Goal: Task Accomplishment & Management: Use online tool/utility

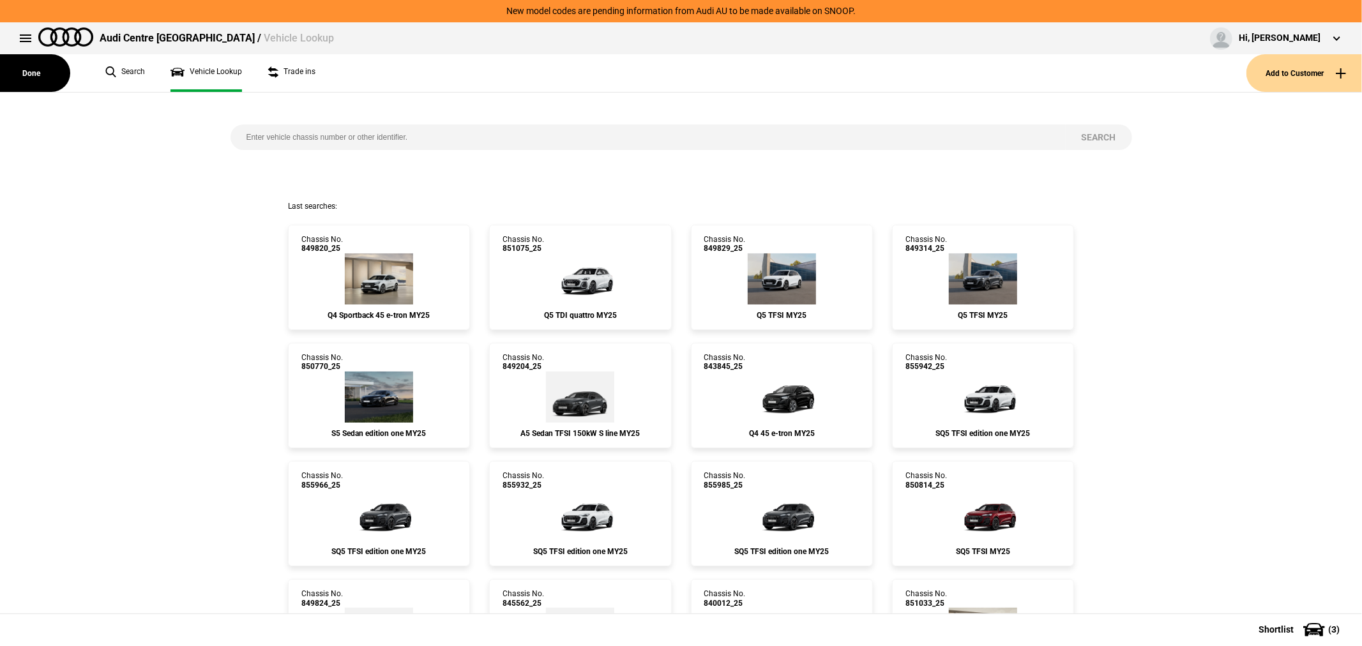
click at [309, 130] on input "search" at bounding box center [648, 138] width 835 height 26
type input "837176"
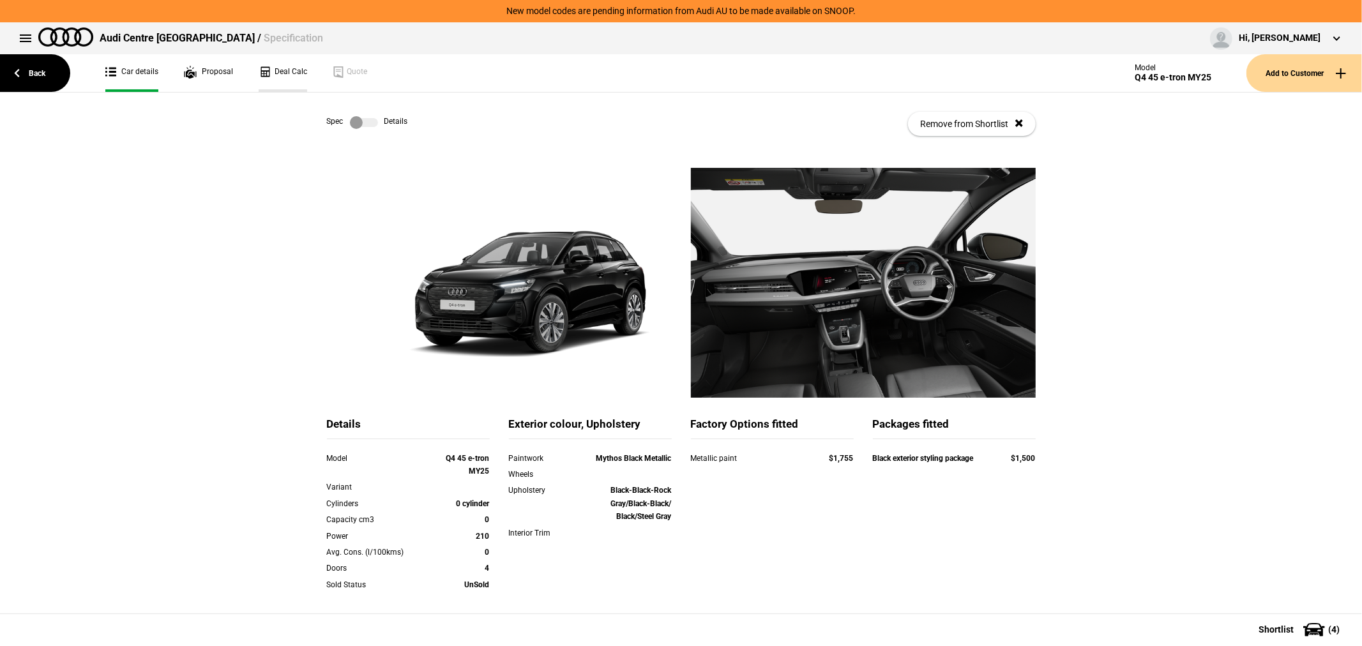
click at [271, 77] on link "Deal Calc" at bounding box center [283, 73] width 49 height 38
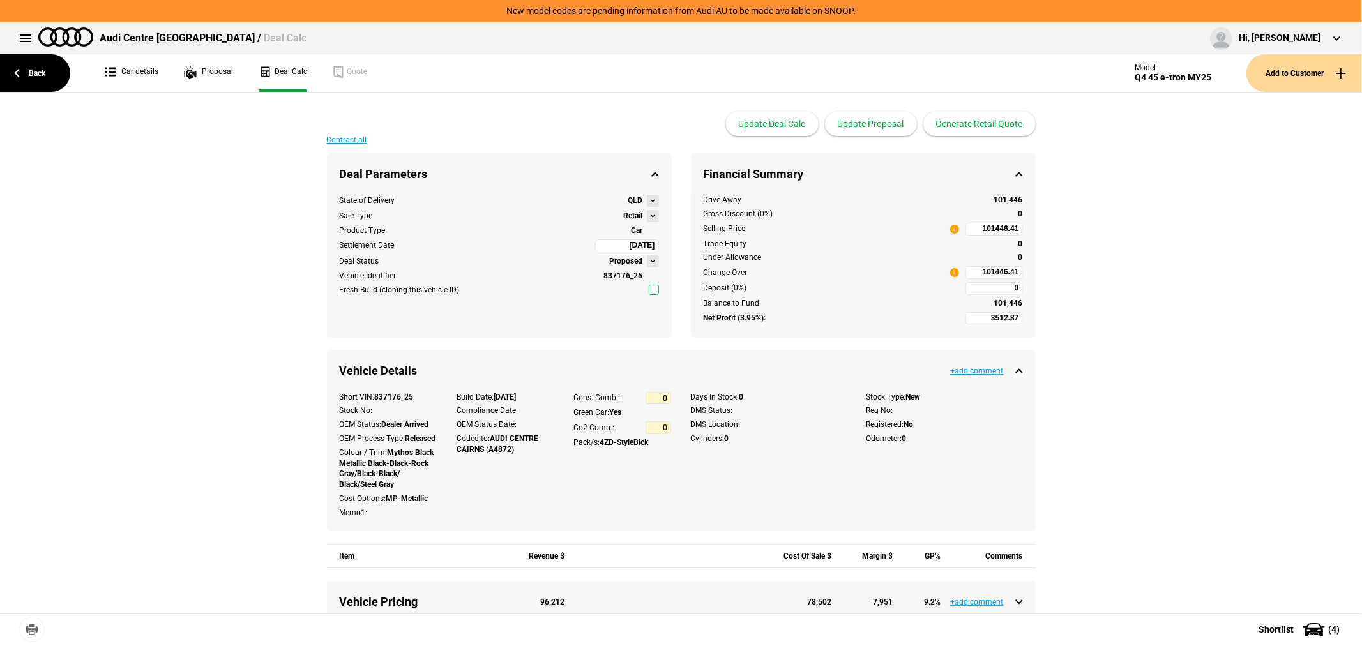
click at [647, 216] on button at bounding box center [653, 216] width 12 height 12
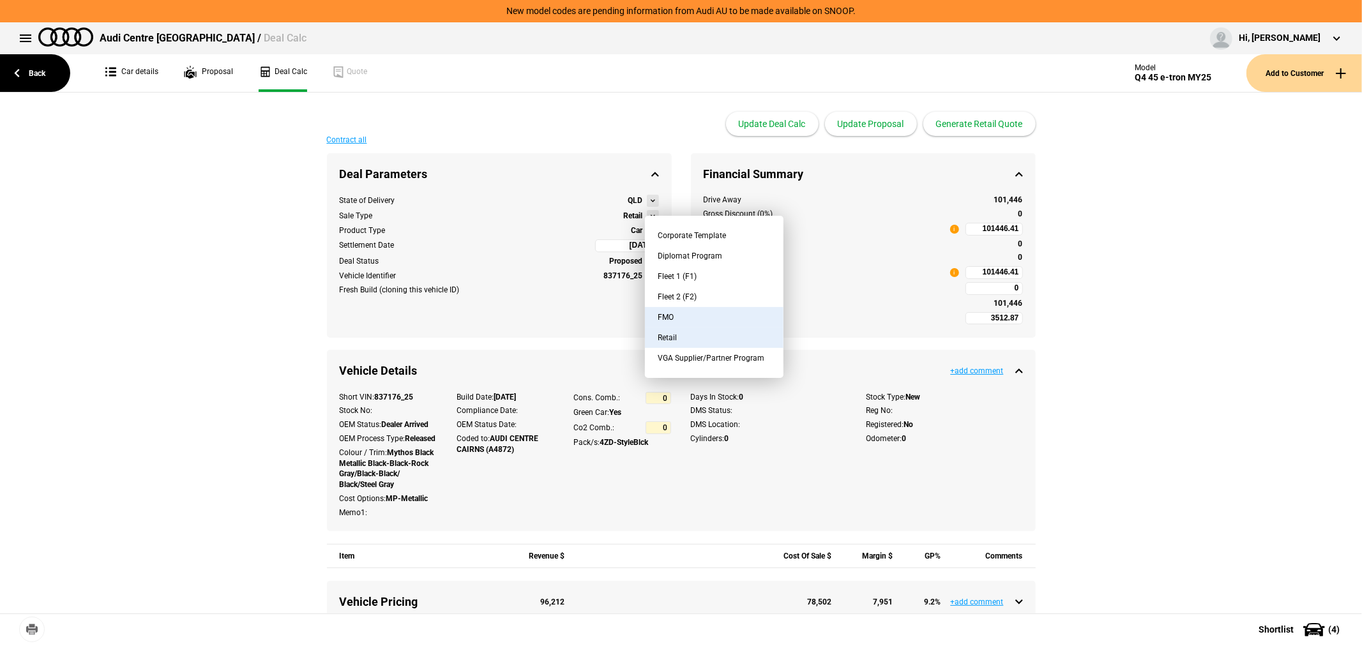
click at [686, 312] on button "FMO" at bounding box center [714, 317] width 139 height 20
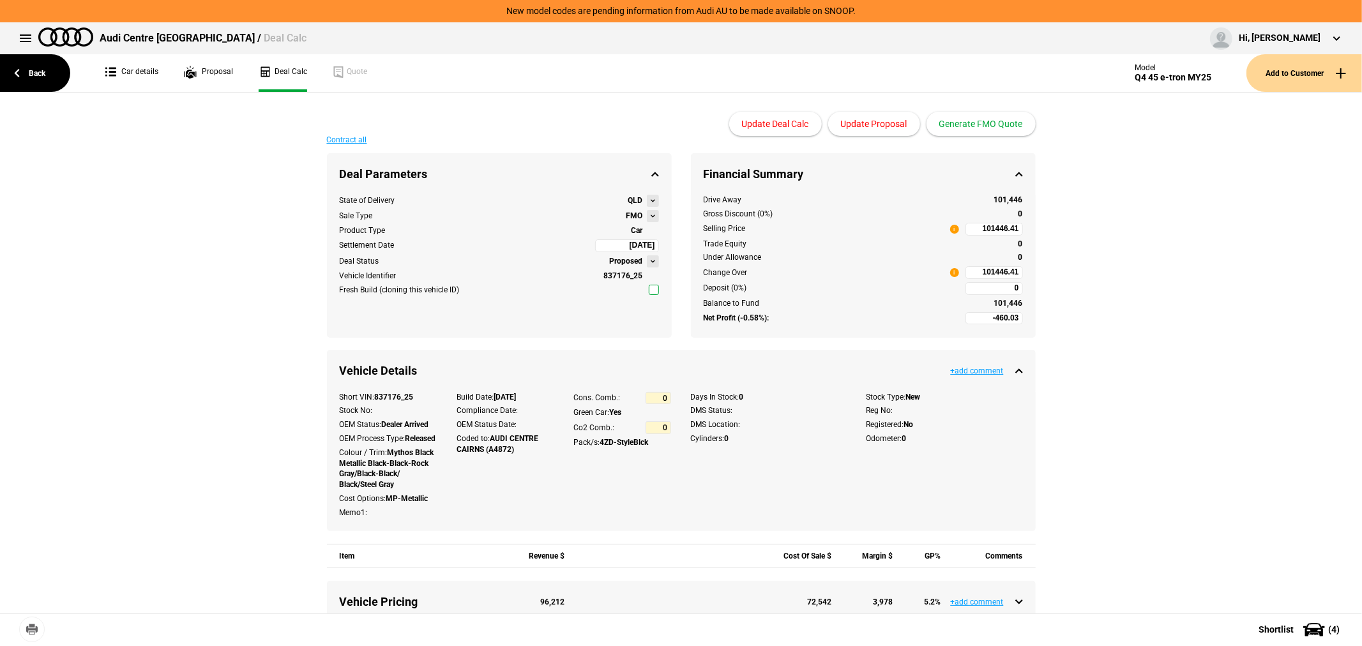
type input "-2460.03"
type input "81653.52"
type input "-4960.03"
click at [880, 125] on button "Update Proposal" at bounding box center [874, 124] width 92 height 24
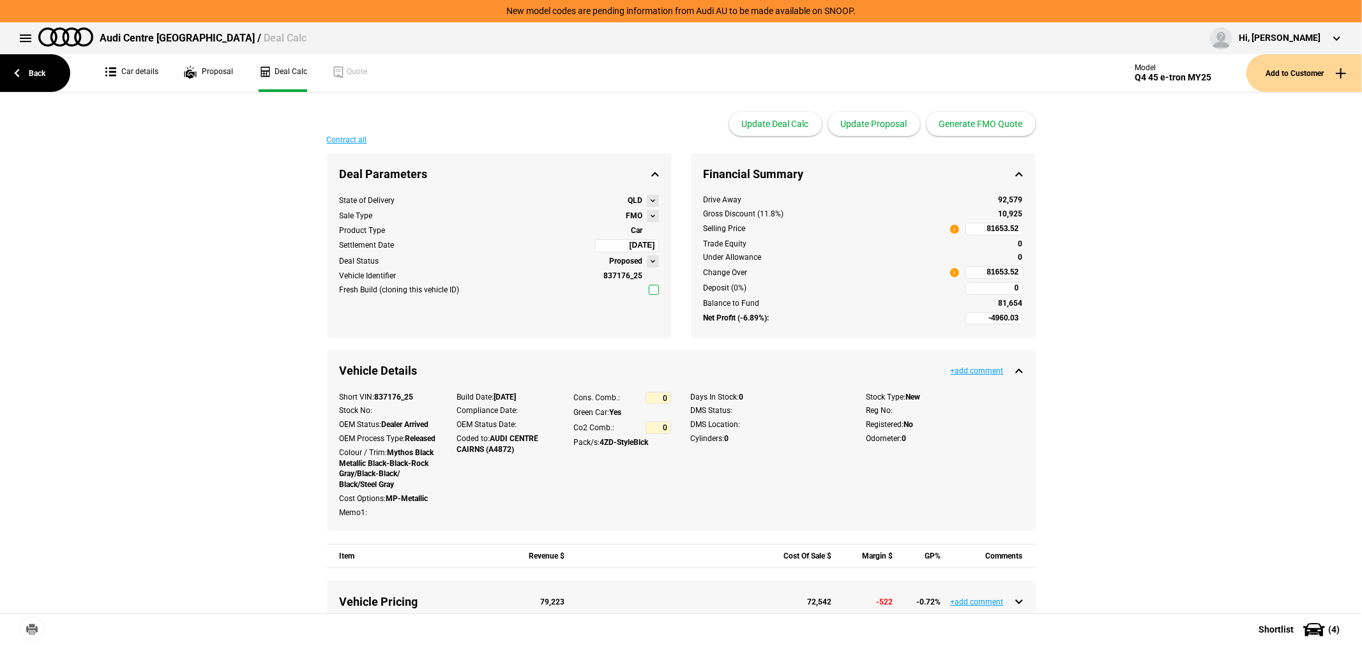
click at [973, 272] on input "81653.52" at bounding box center [994, 272] width 57 height 13
type input "81653.52"
type input "-3585.96"
type input "83165"
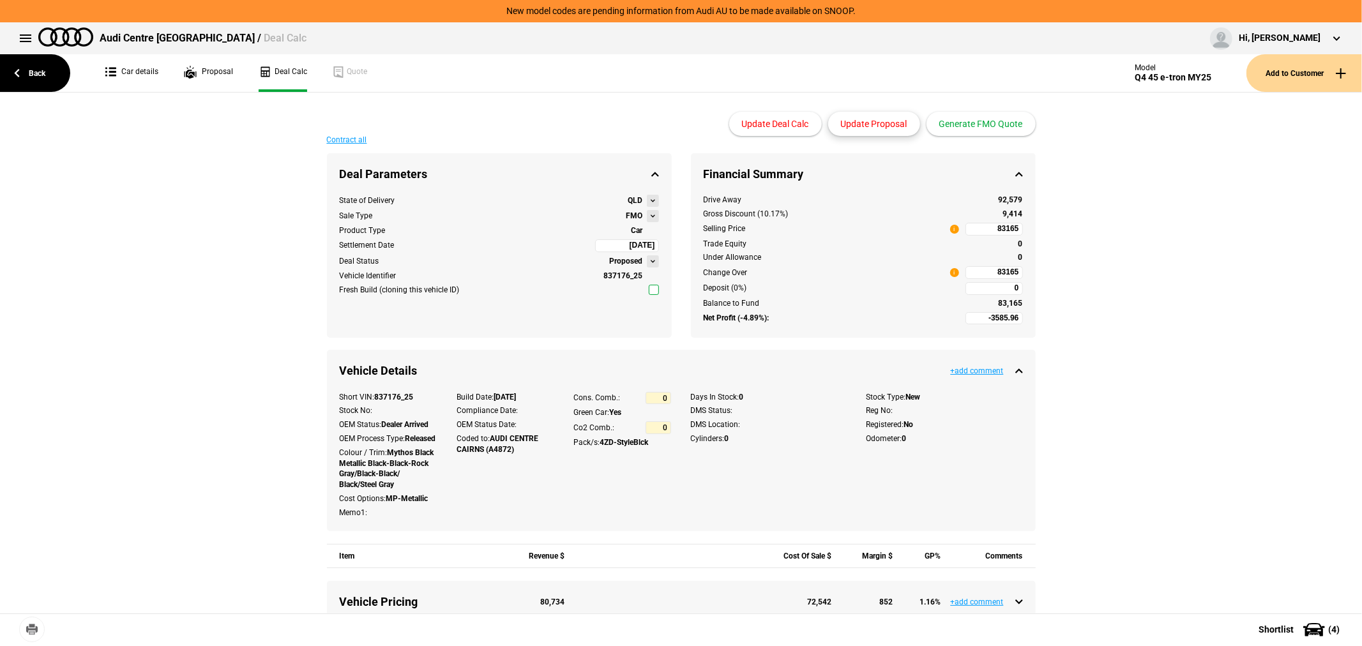
click at [863, 126] on button "Update Proposal" at bounding box center [874, 124] width 92 height 24
click at [987, 125] on button "Generate FMO Quote" at bounding box center [981, 124] width 109 height 24
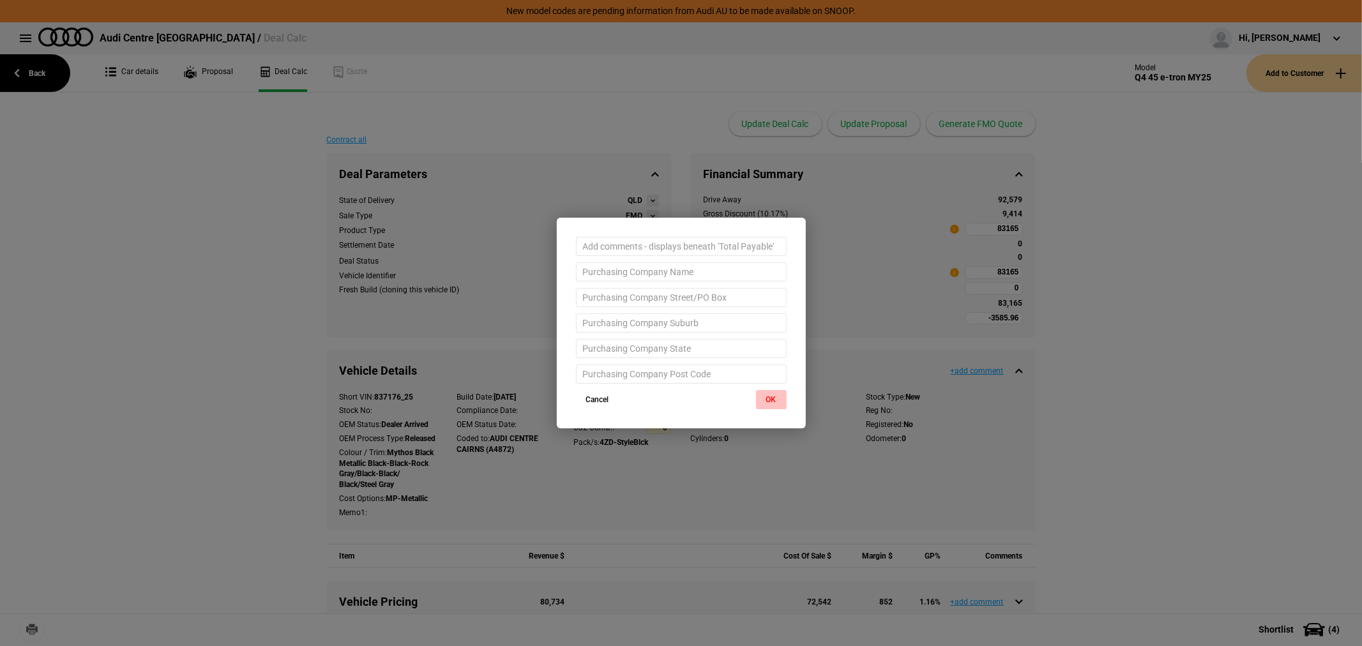
click at [771, 394] on button "OK" at bounding box center [771, 399] width 31 height 19
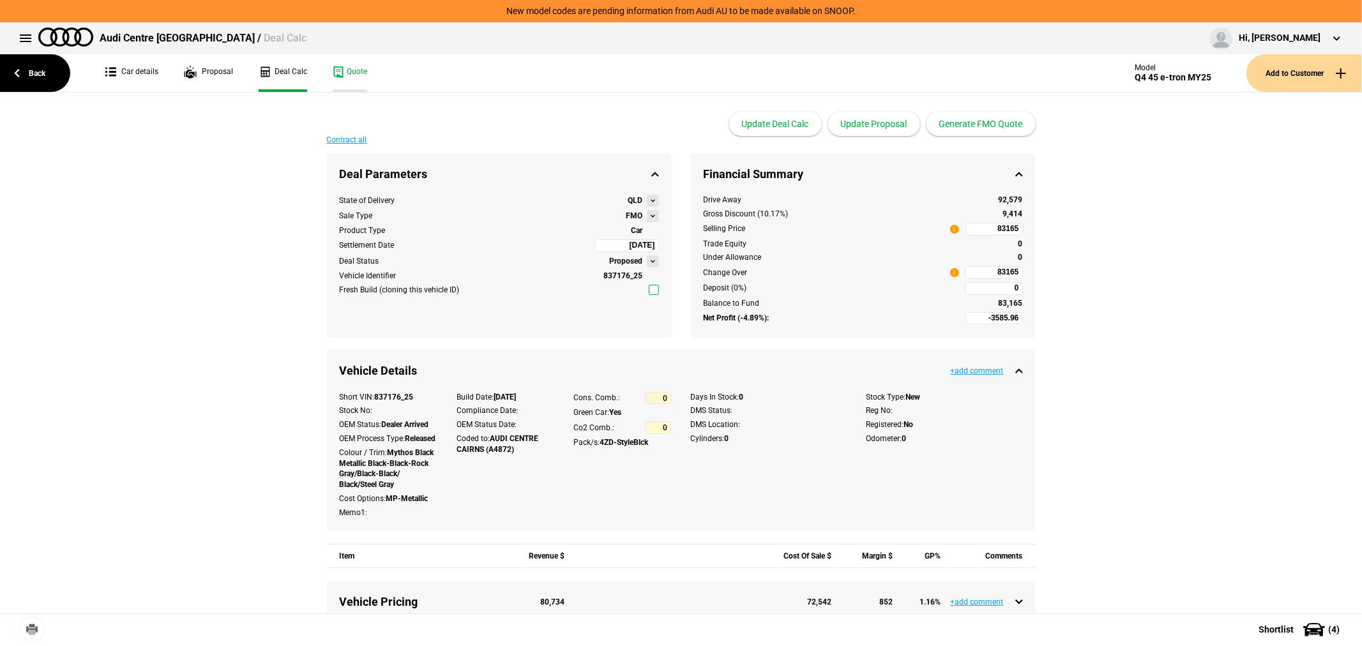
click at [354, 61] on link "Quote" at bounding box center [350, 73] width 34 height 38
click at [34, 64] on link "Back" at bounding box center [35, 73] width 70 height 38
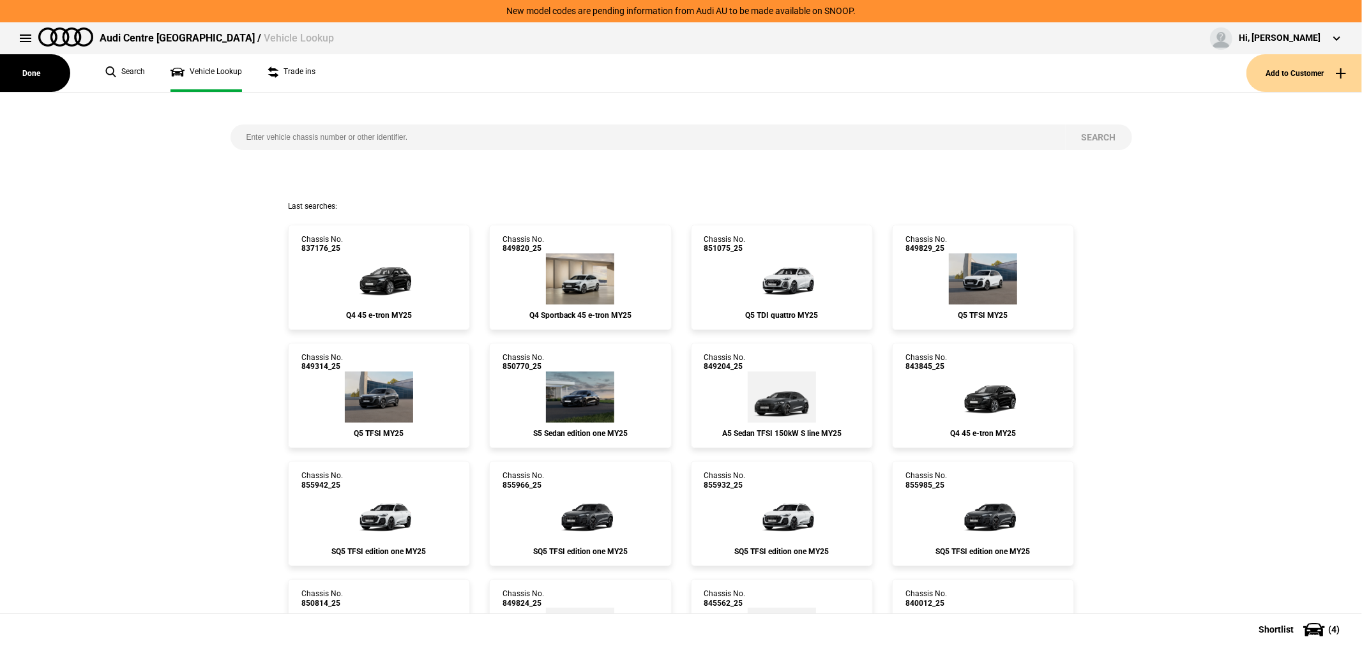
click at [480, 128] on input "search" at bounding box center [648, 138] width 835 height 26
type input "851857"
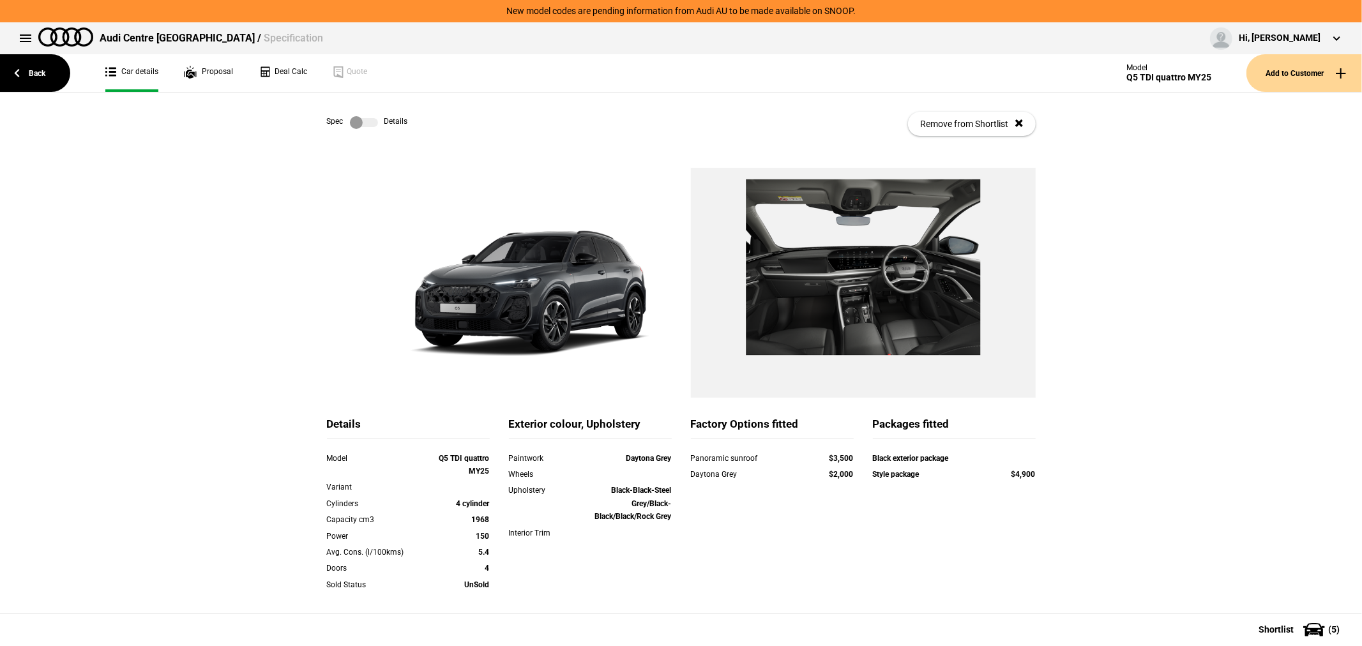
click at [350, 122] on label at bounding box center [364, 122] width 28 height 13
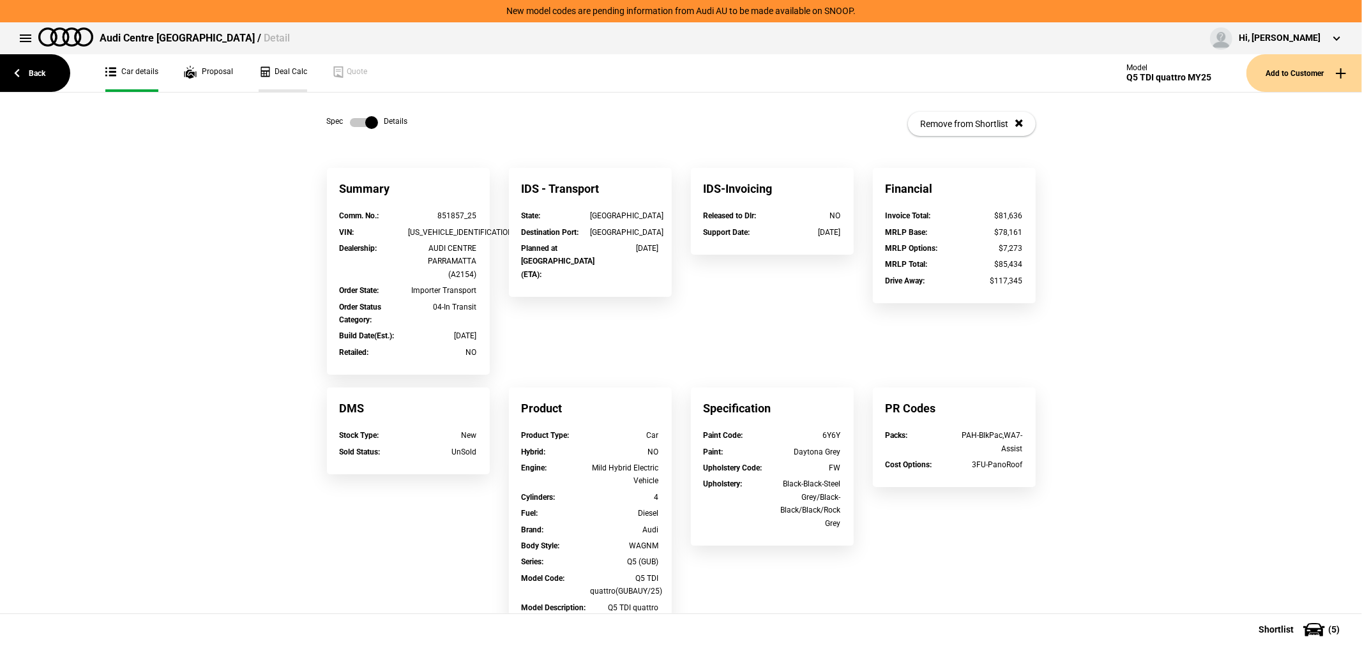
click at [286, 61] on link "Deal Calc" at bounding box center [283, 73] width 49 height 38
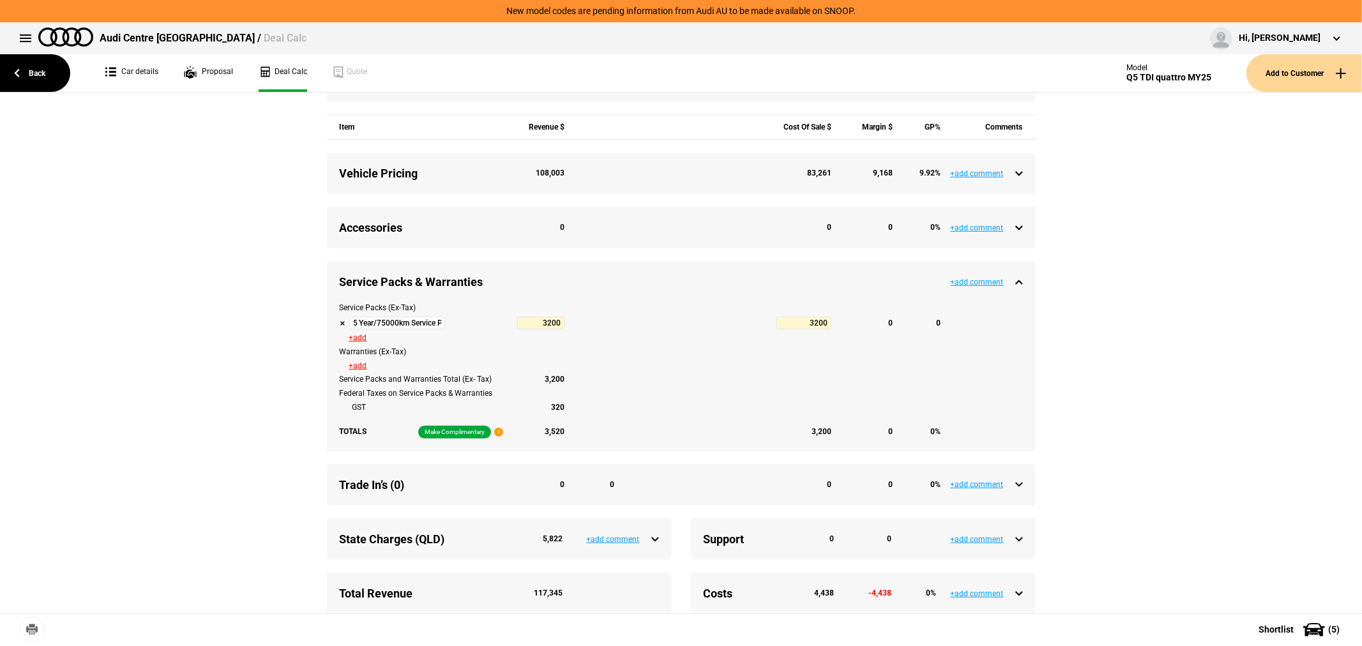
scroll to position [496, 0]
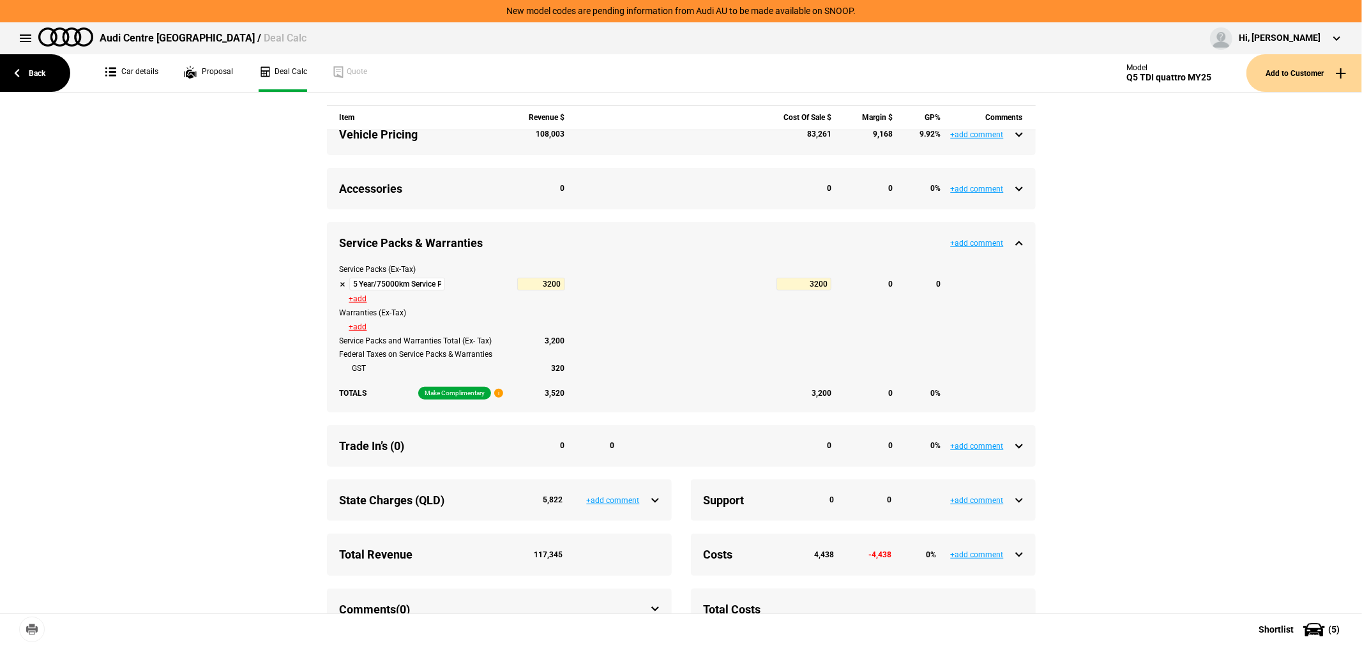
click at [340, 287] on button at bounding box center [343, 284] width 6 height 6
type input "7929.17"
type input "111685.15"
type input "4729.17"
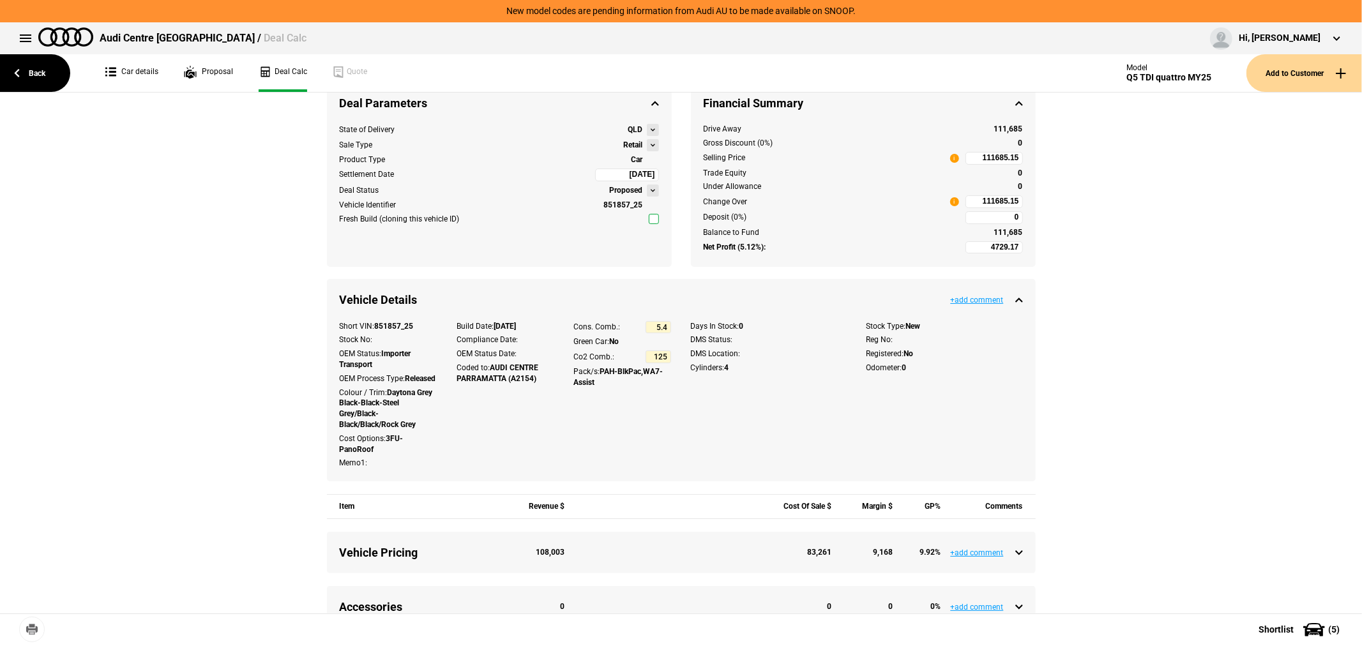
scroll to position [0, 0]
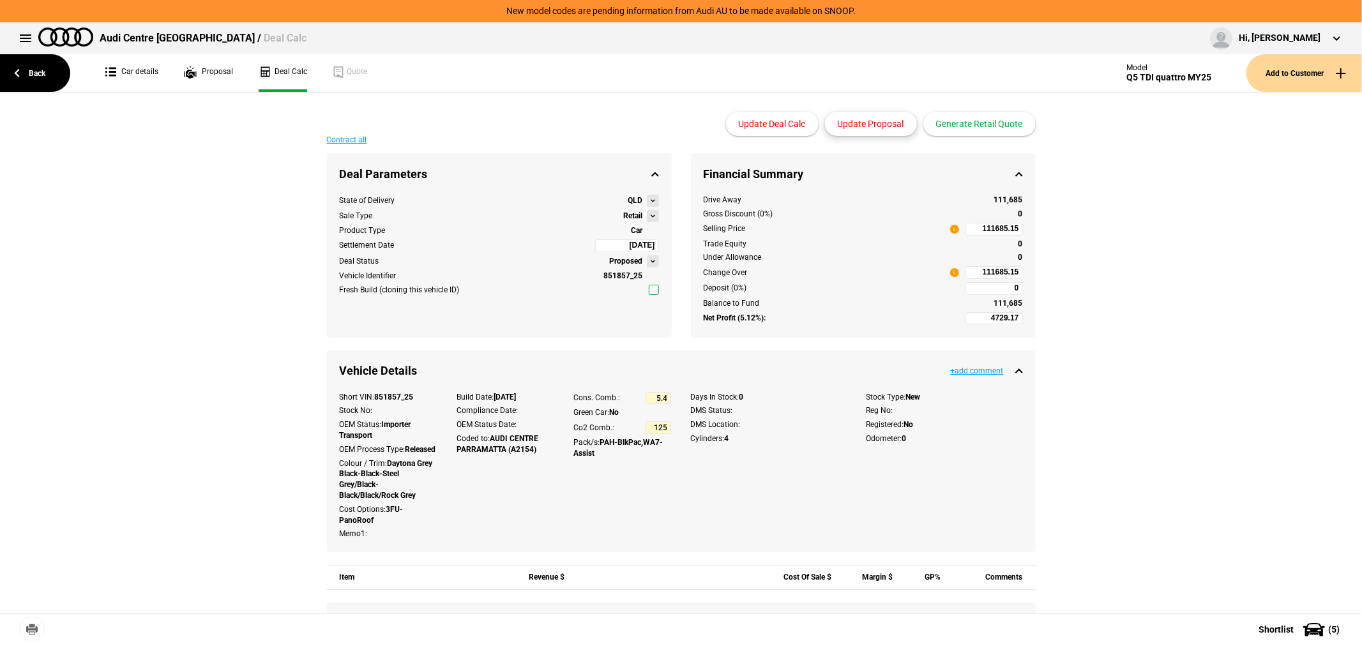
click at [873, 118] on button "Update Proposal" at bounding box center [871, 124] width 92 height 24
click at [971, 271] on input "111685.15" at bounding box center [994, 272] width 57 height 13
type input "111685.15"
type input "1347.95"
type input "106850"
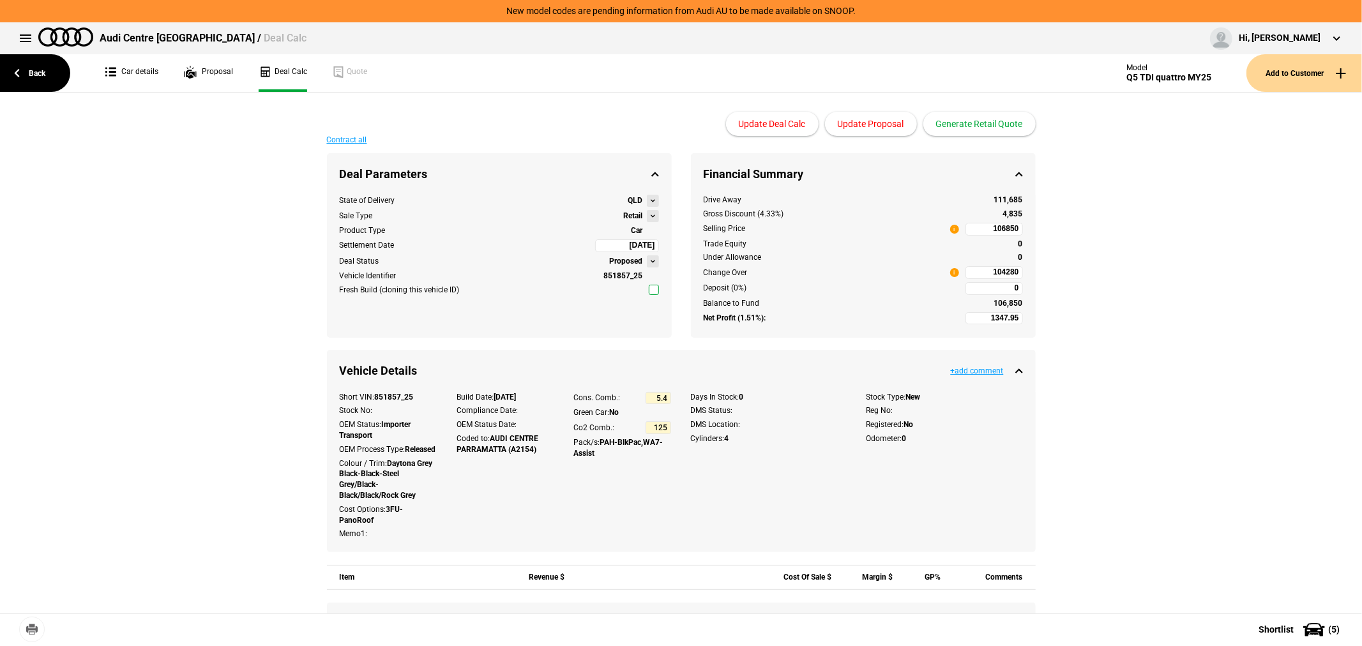
type input "106850"
type input "-449.25"
type input "104280"
type input "-2120.58"
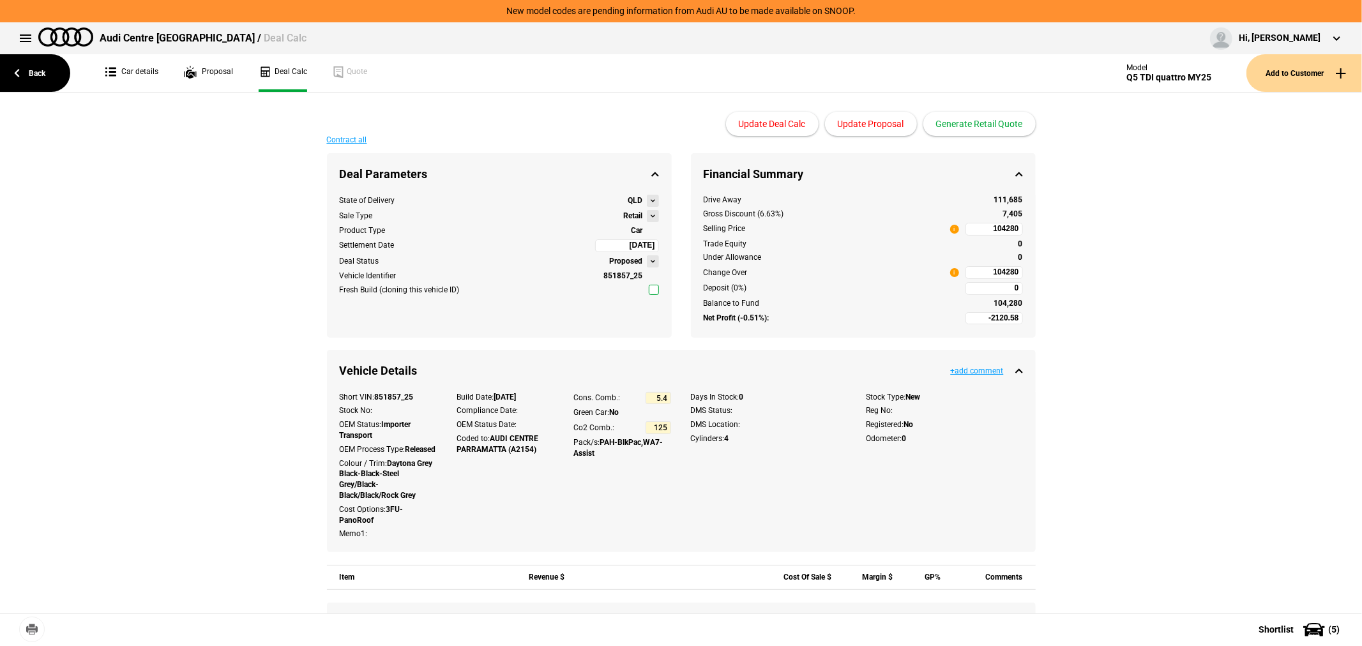
type input "101890"
click at [880, 125] on button "Update Proposal" at bounding box center [871, 124] width 92 height 24
click at [968, 123] on button "Generate Retail Quote" at bounding box center [979, 124] width 112 height 24
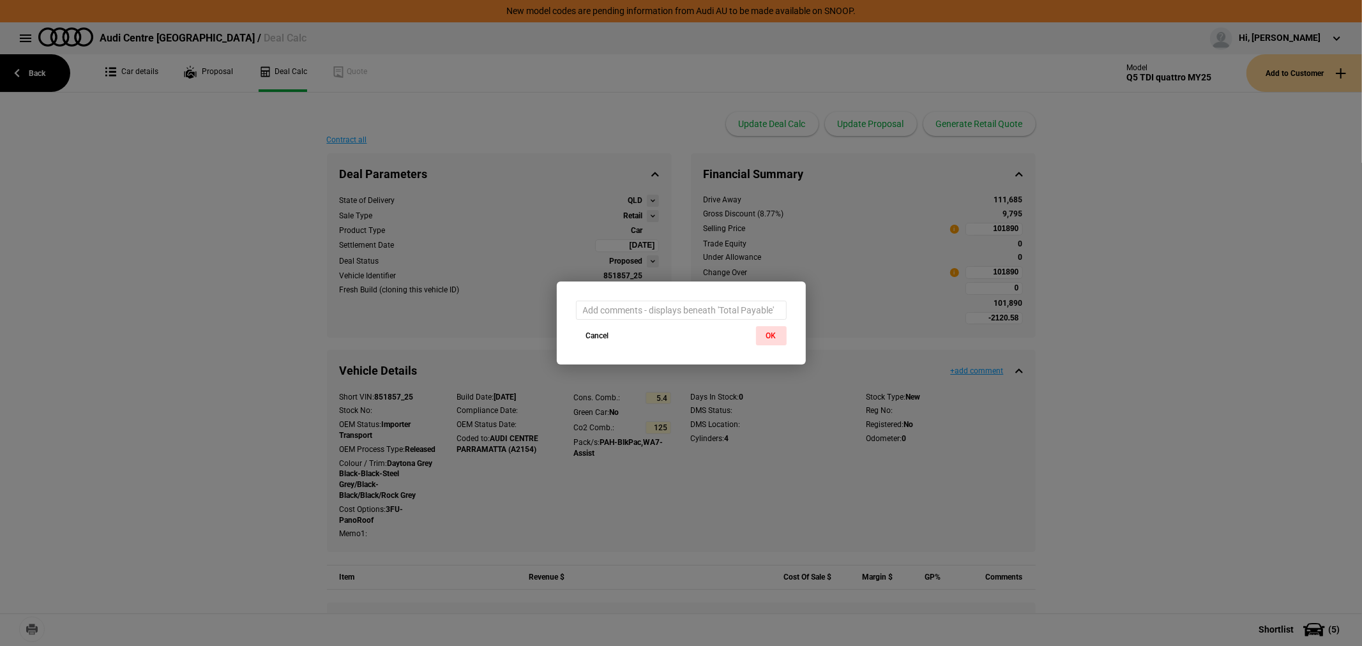
click at [775, 333] on button "OK" at bounding box center [771, 335] width 31 height 19
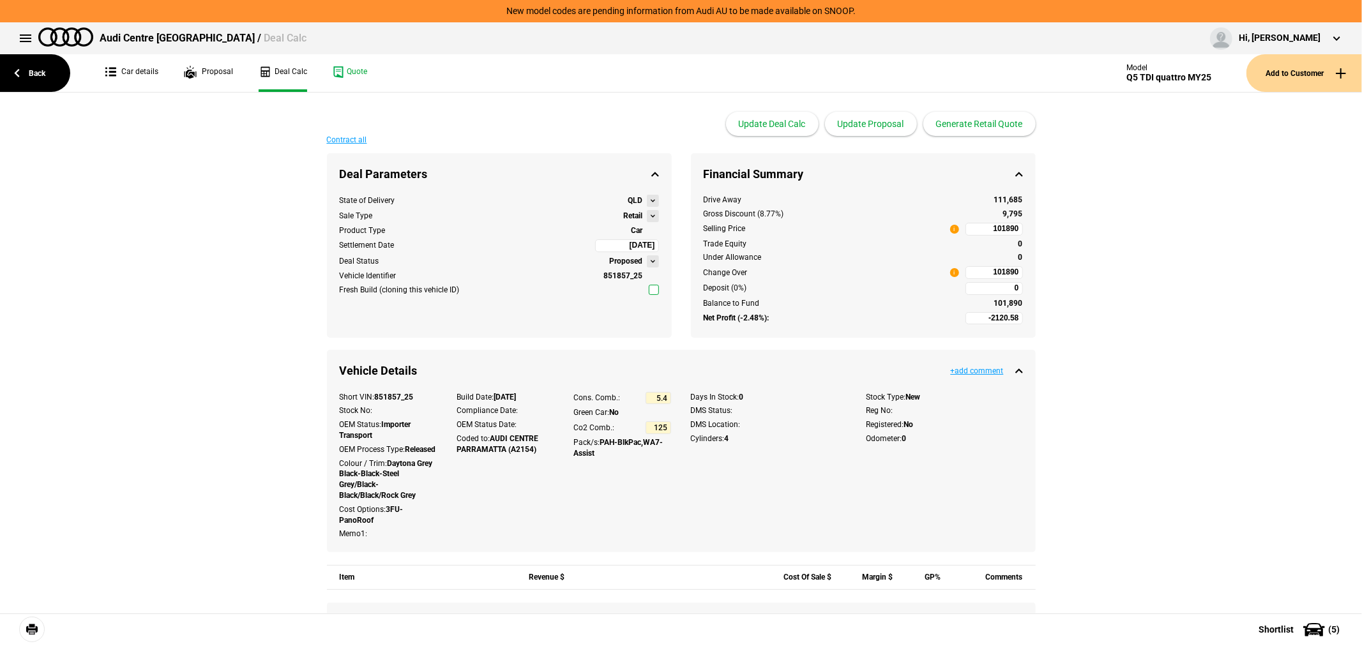
click at [33, 623] on link at bounding box center [32, 630] width 26 height 26
click at [354, 69] on link "Quote" at bounding box center [350, 73] width 34 height 38
click at [20, 78] on link "Back" at bounding box center [35, 73] width 70 height 38
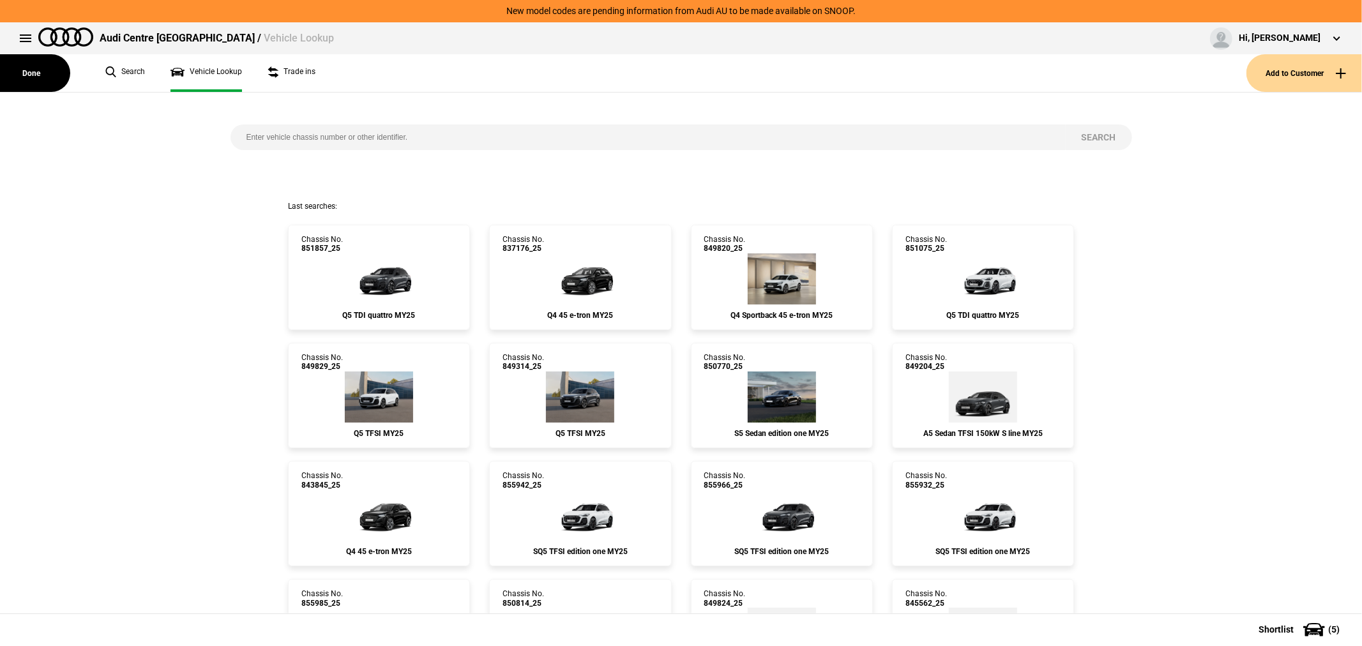
click at [494, 150] on div "Search" at bounding box center [681, 147] width 921 height 109
click at [496, 137] on input "search" at bounding box center [648, 138] width 835 height 26
type input "849828"
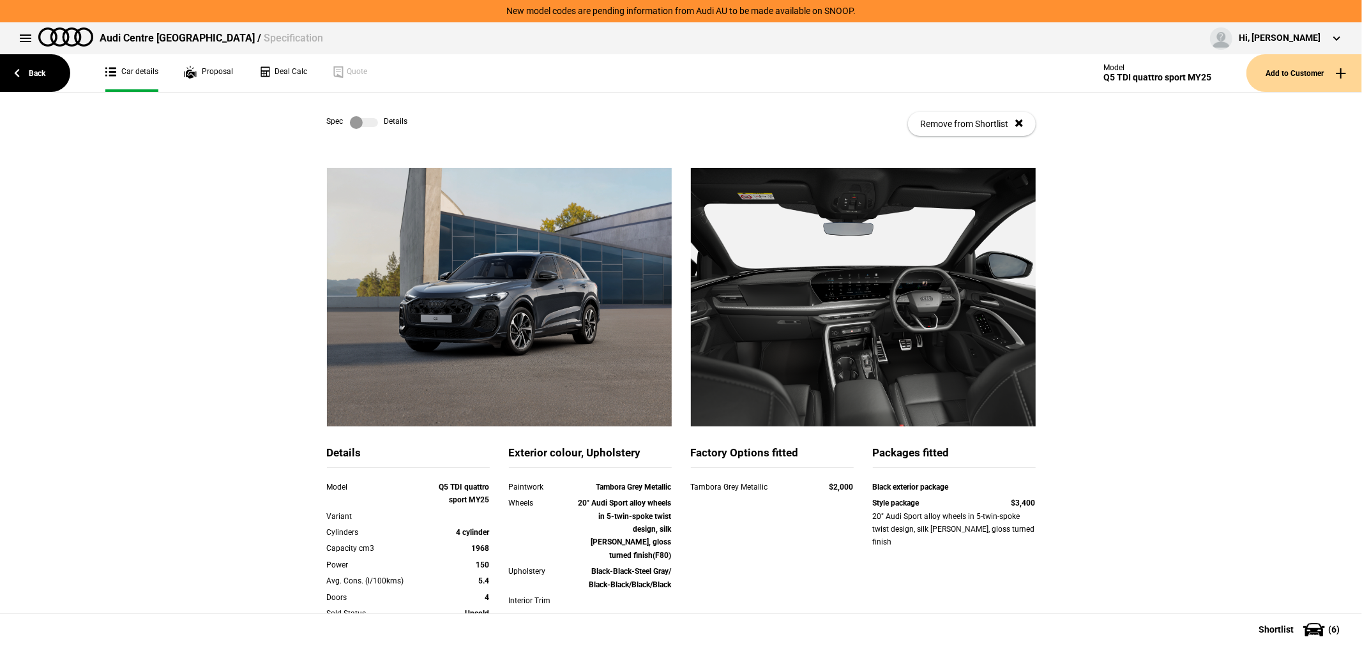
click at [350, 119] on label at bounding box center [364, 122] width 28 height 13
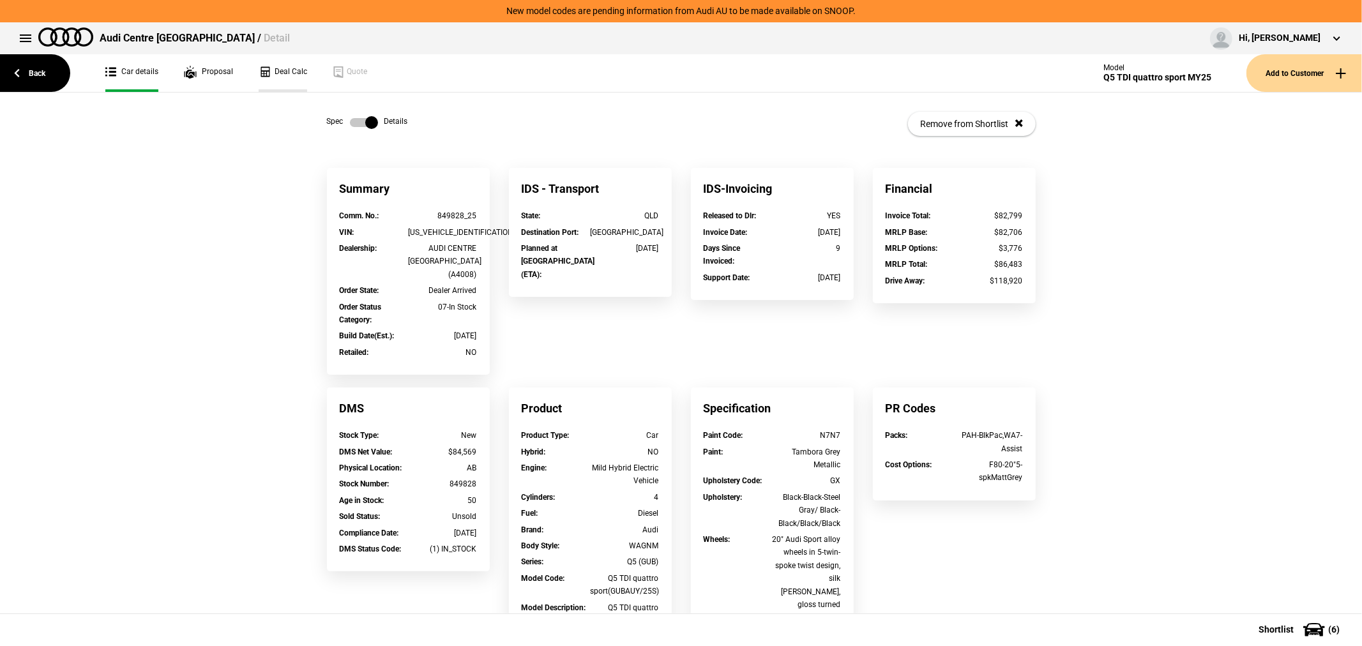
click at [280, 68] on link "Deal Calc" at bounding box center [283, 73] width 49 height 38
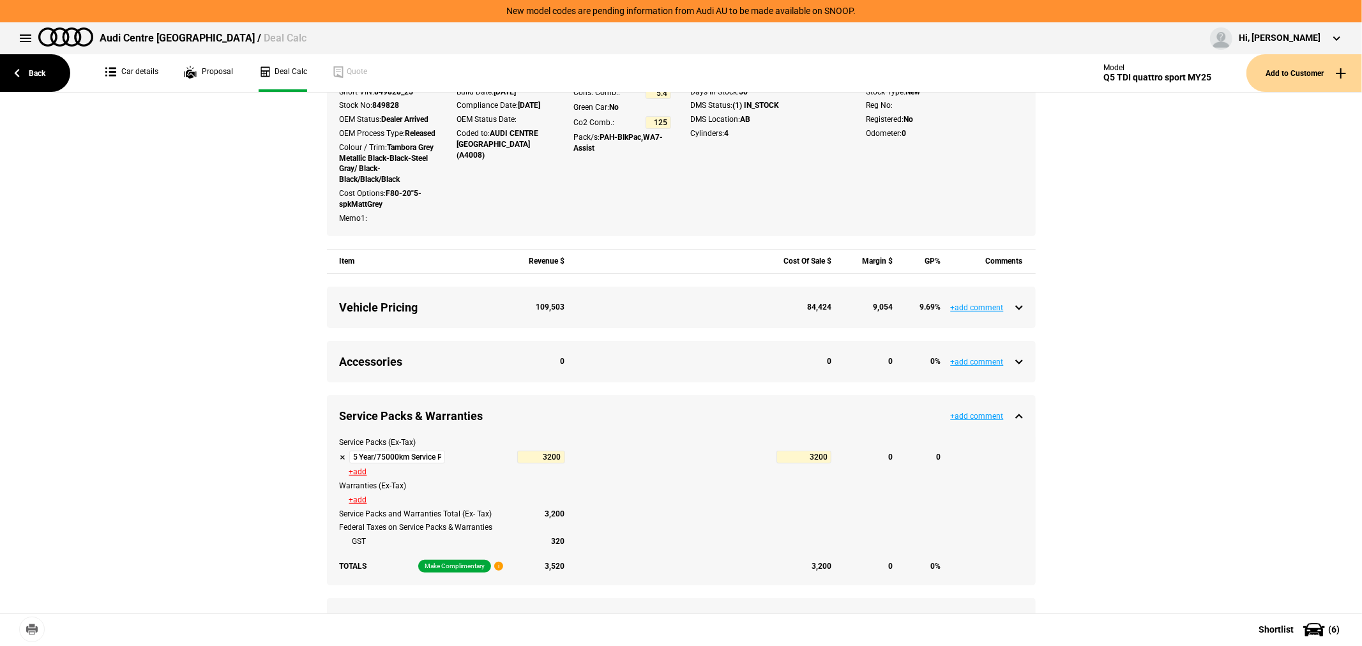
scroll to position [354, 0]
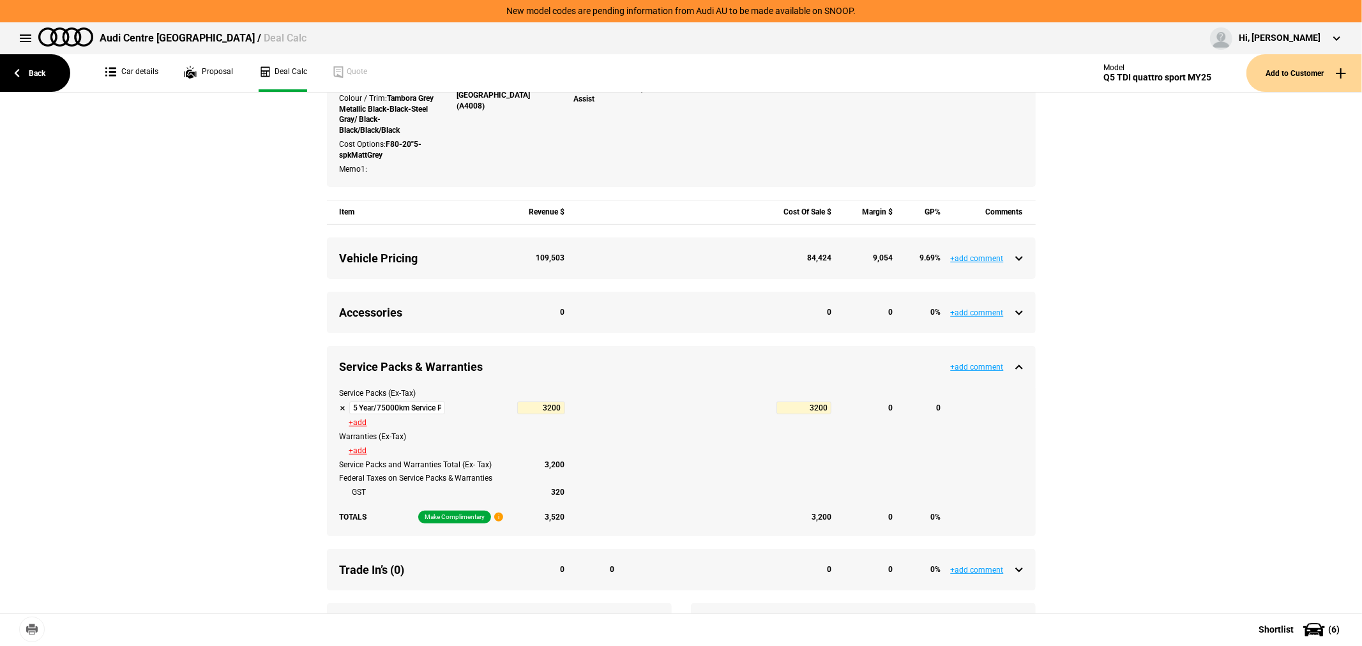
click at [333, 423] on div "Service Packs (Ex-Tax) 5 Year/75000km Service Plan 3200 3200 0 0 +add Warrantie…" at bounding box center [681, 462] width 709 height 148
click at [340, 411] on button at bounding box center [343, 408] width 6 height 6
type input "7815.19"
type input "113230.15"
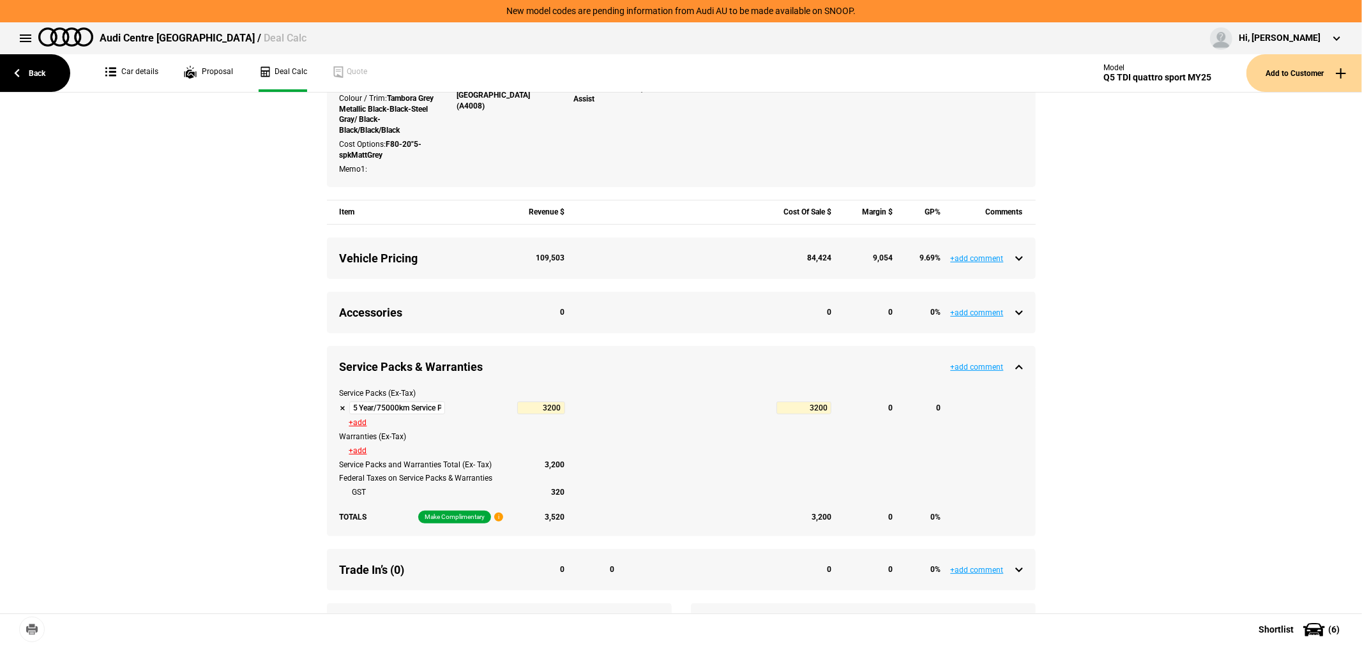
type input "4615.19"
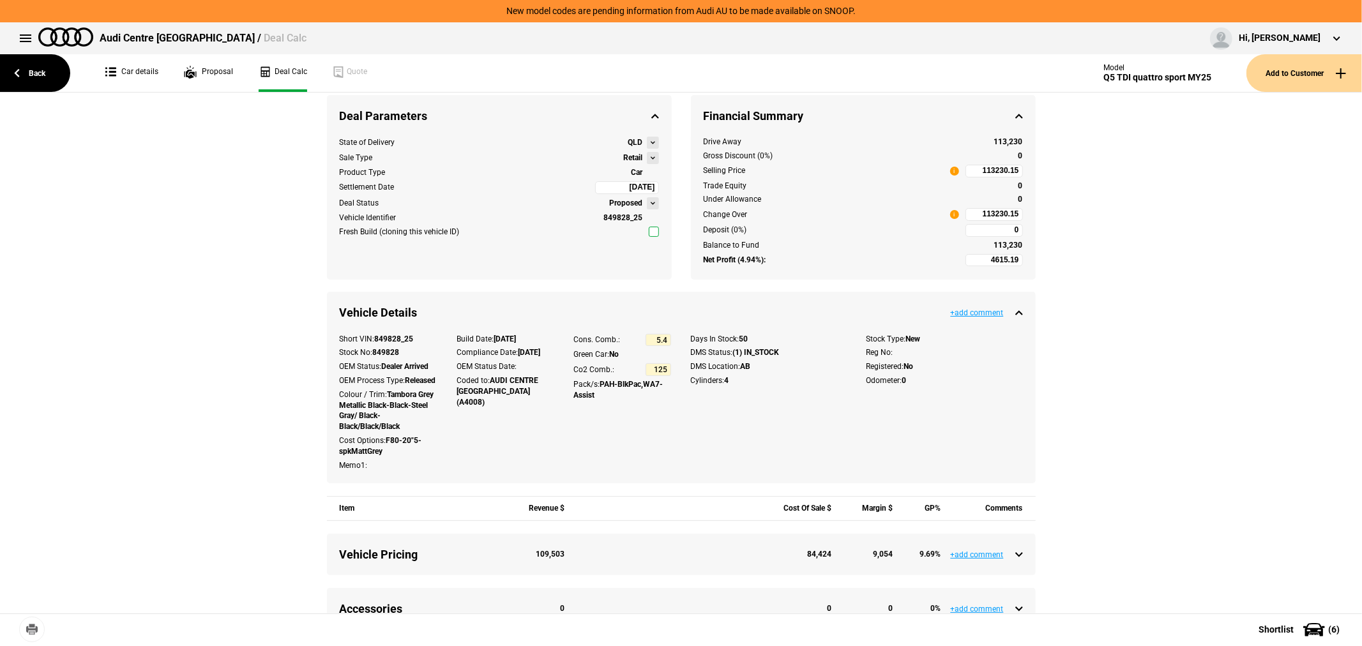
scroll to position [0, 0]
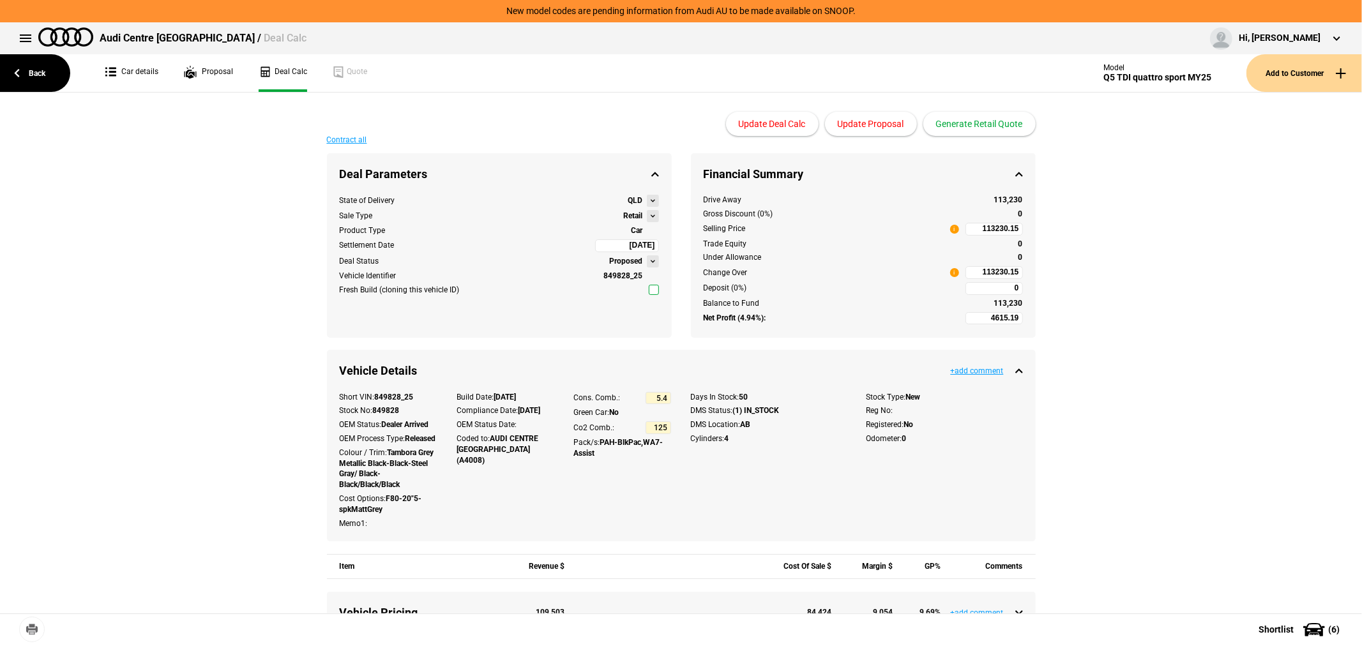
click at [966, 268] on input "113230.15" at bounding box center [994, 272] width 57 height 13
type input "113230.15"
type input "1576.62"
type input "108885"
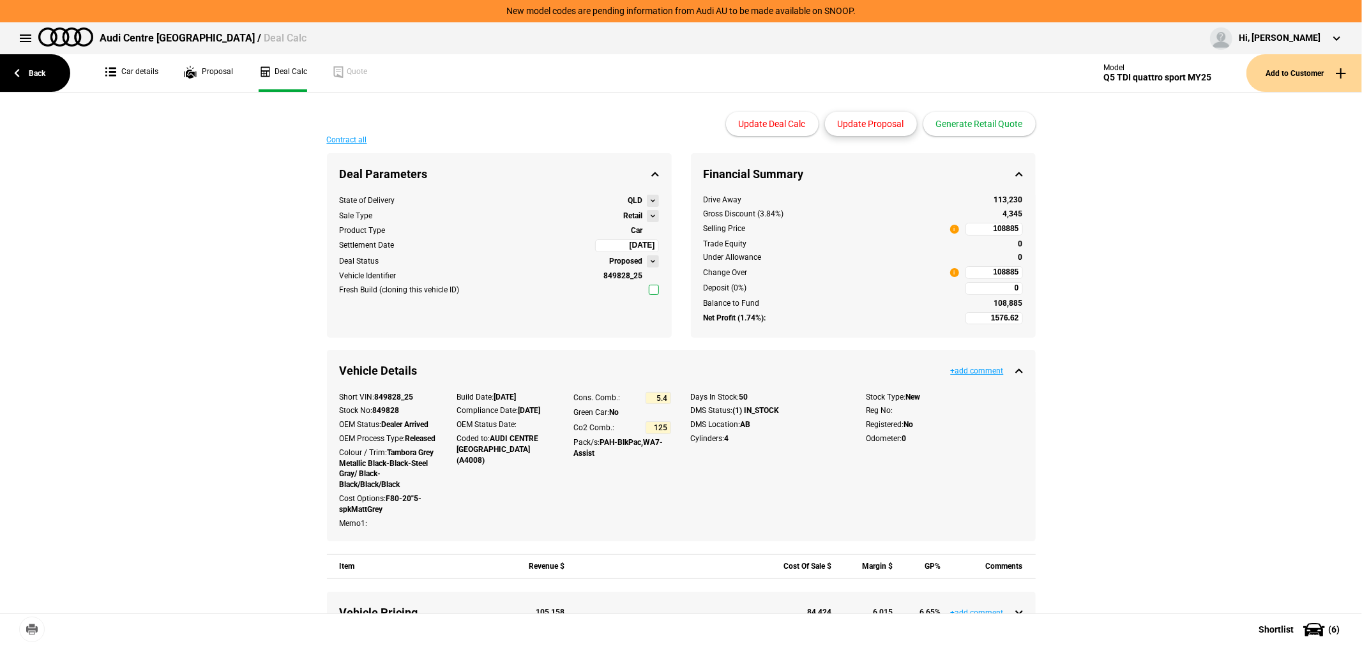
click at [876, 115] on button "Update Proposal" at bounding box center [871, 124] width 92 height 24
click at [137, 67] on link "Car details" at bounding box center [131, 73] width 53 height 38
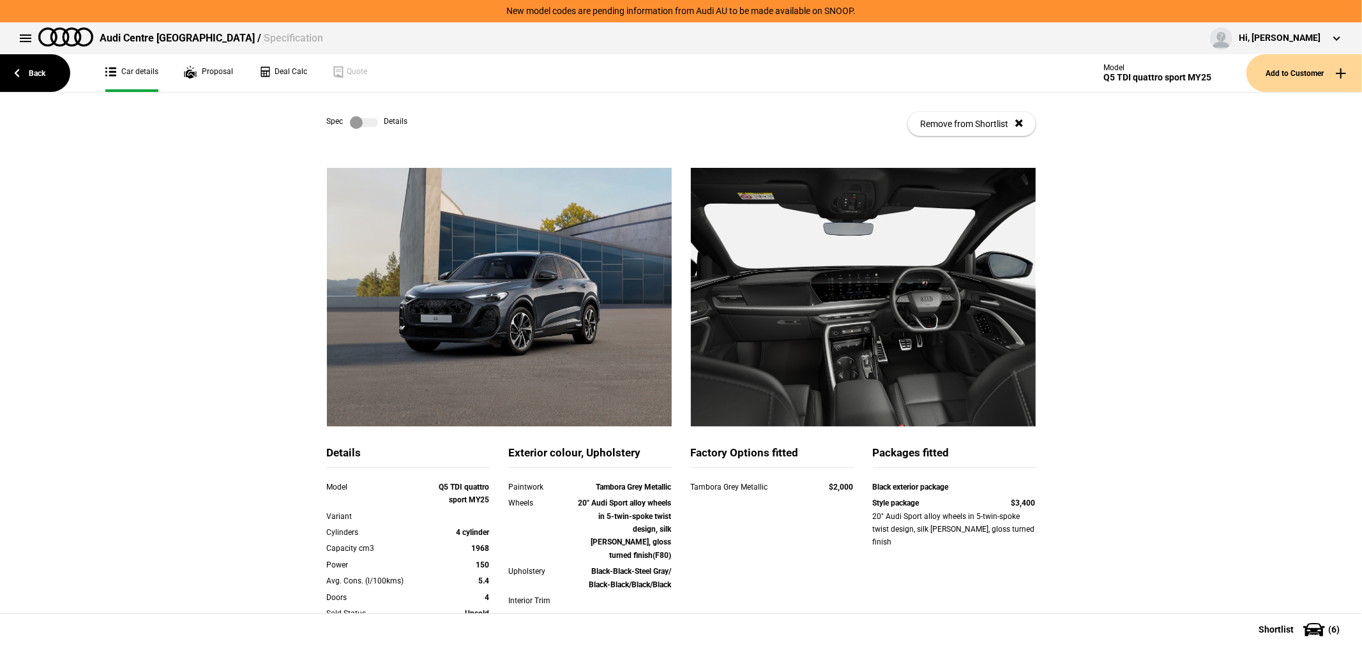
click at [362, 123] on label at bounding box center [364, 122] width 28 height 13
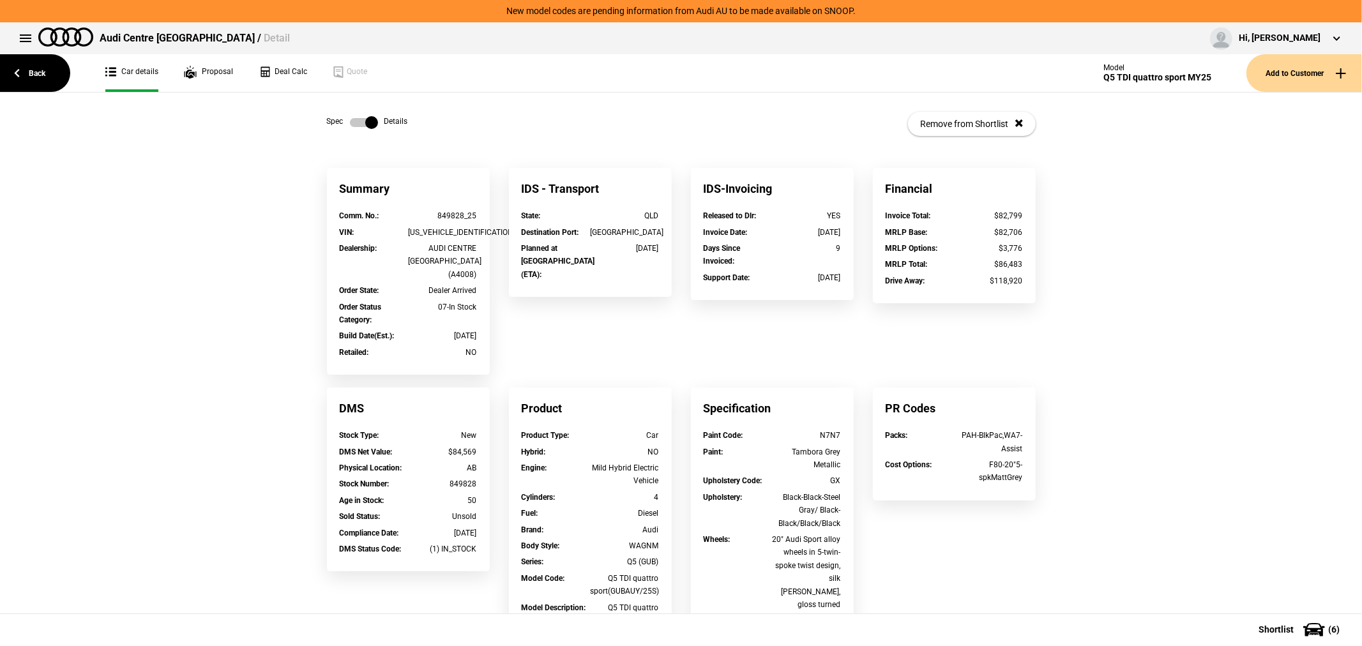
click at [445, 232] on div "[US_VEHICLE_IDENTIFICATION_NUMBER]" at bounding box center [442, 232] width 69 height 13
copy div "[US_VEHICLE_IDENTIFICATION_NUMBER]"
click at [284, 72] on link "Deal Calc" at bounding box center [283, 73] width 49 height 38
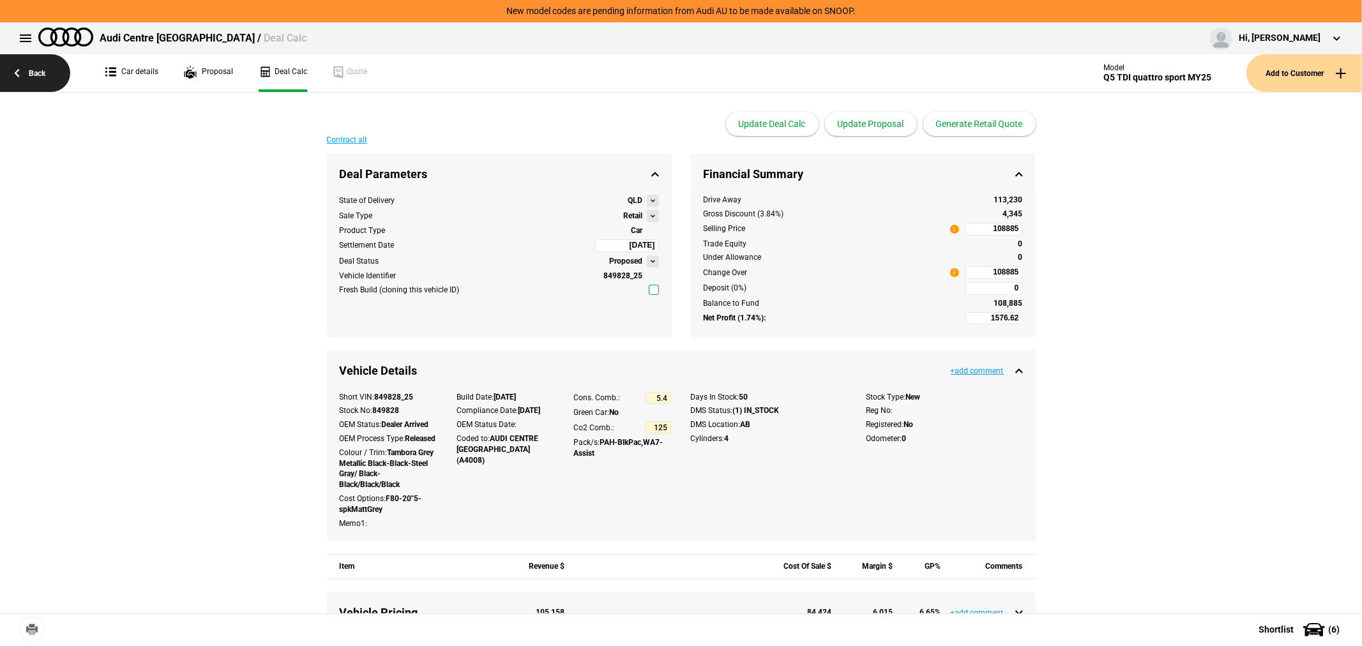
click at [32, 72] on link "Back" at bounding box center [35, 73] width 70 height 38
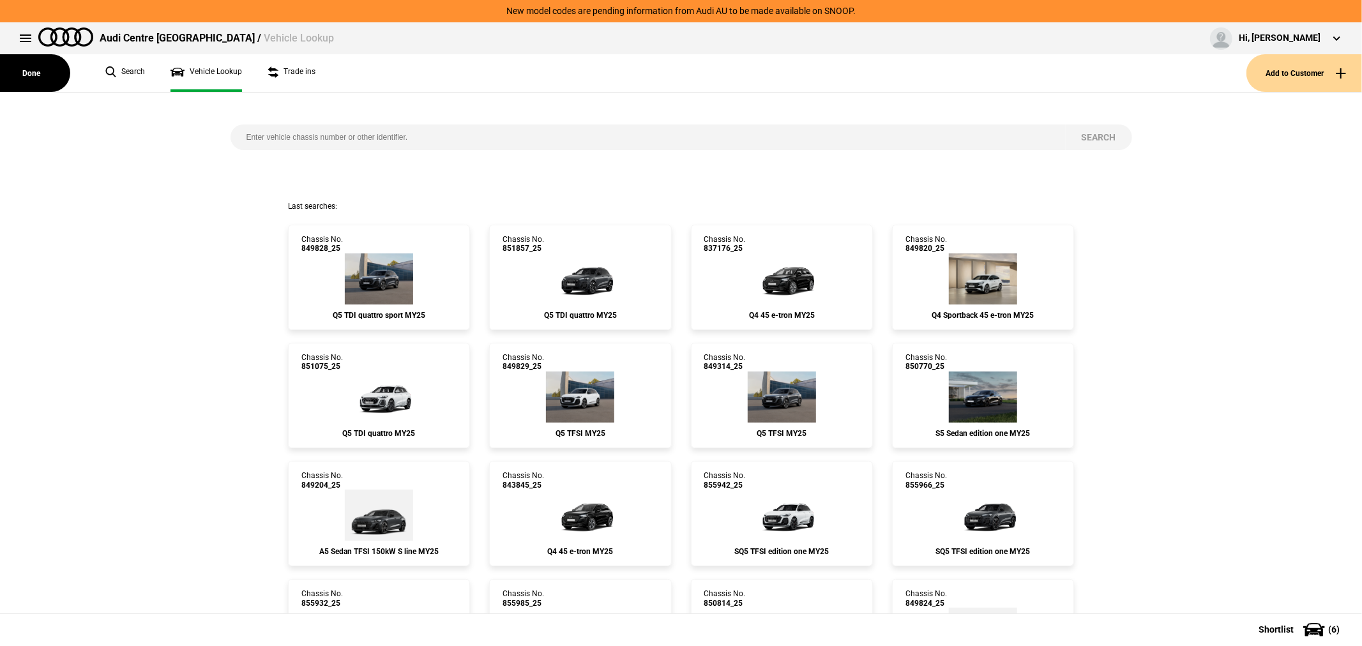
click at [509, 129] on input "search" at bounding box center [648, 138] width 835 height 26
type input "846584"
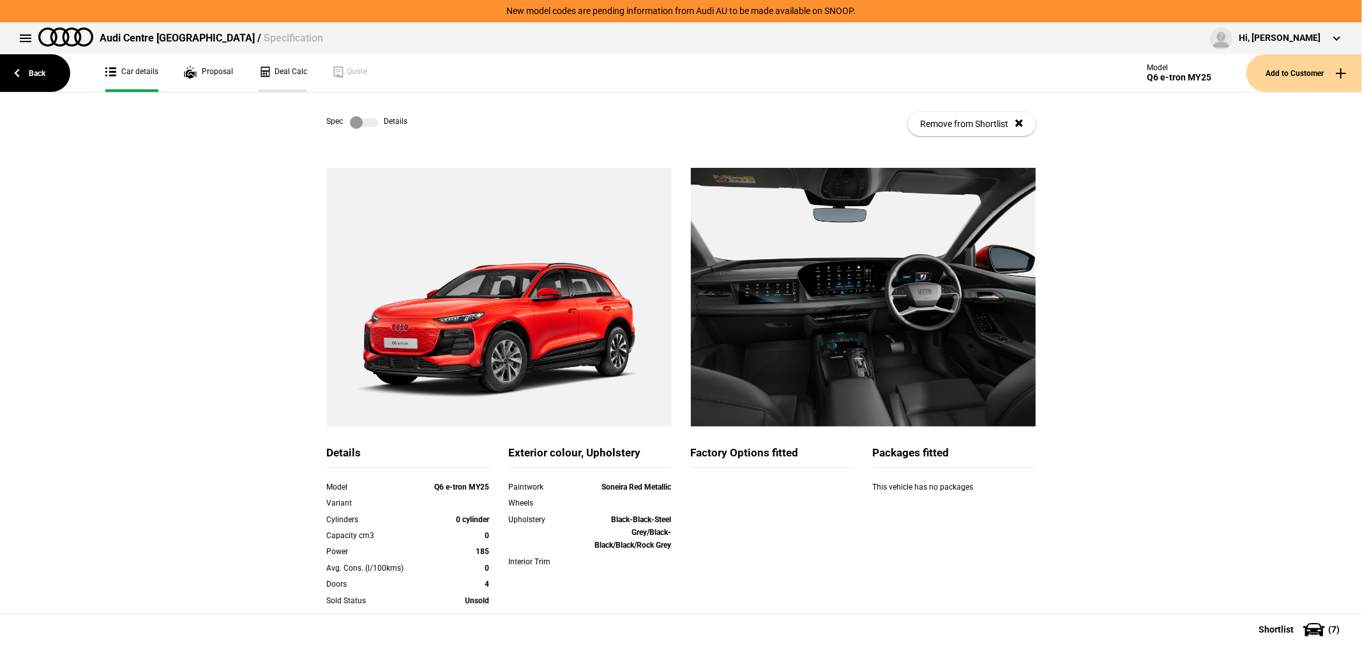
click at [285, 65] on link "Deal Calc" at bounding box center [283, 73] width 49 height 38
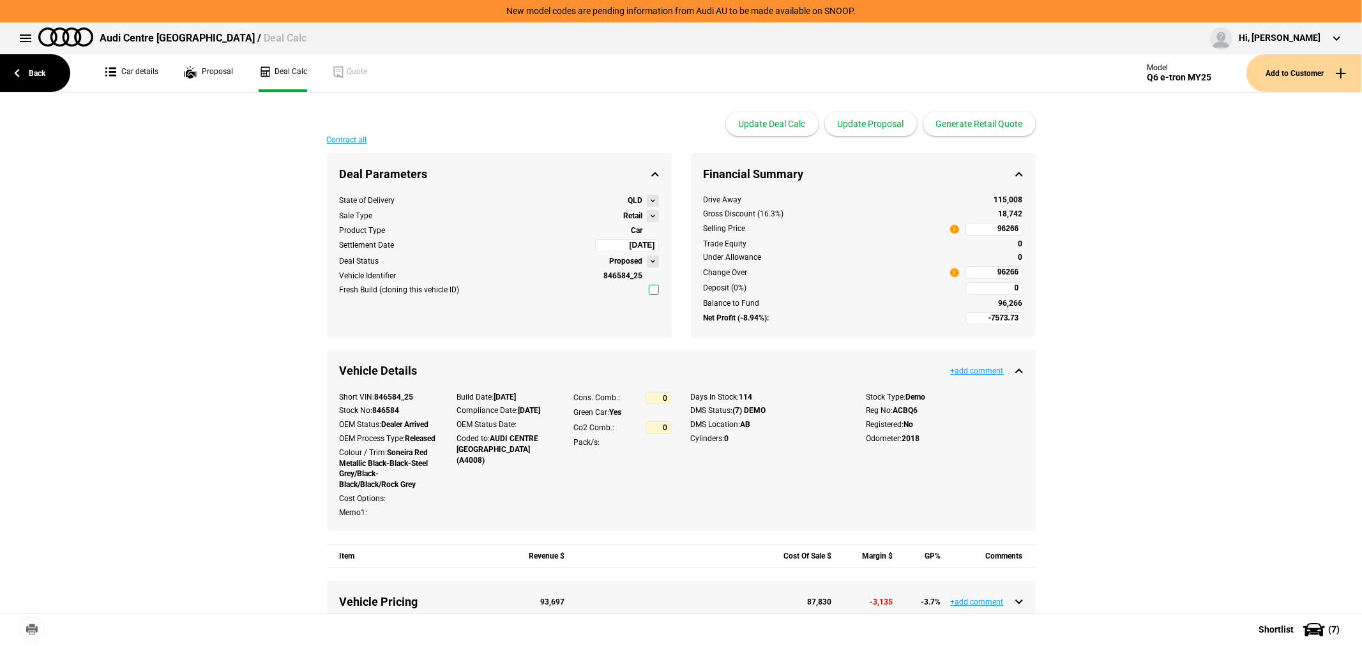
click at [647, 215] on button at bounding box center [653, 216] width 12 height 12
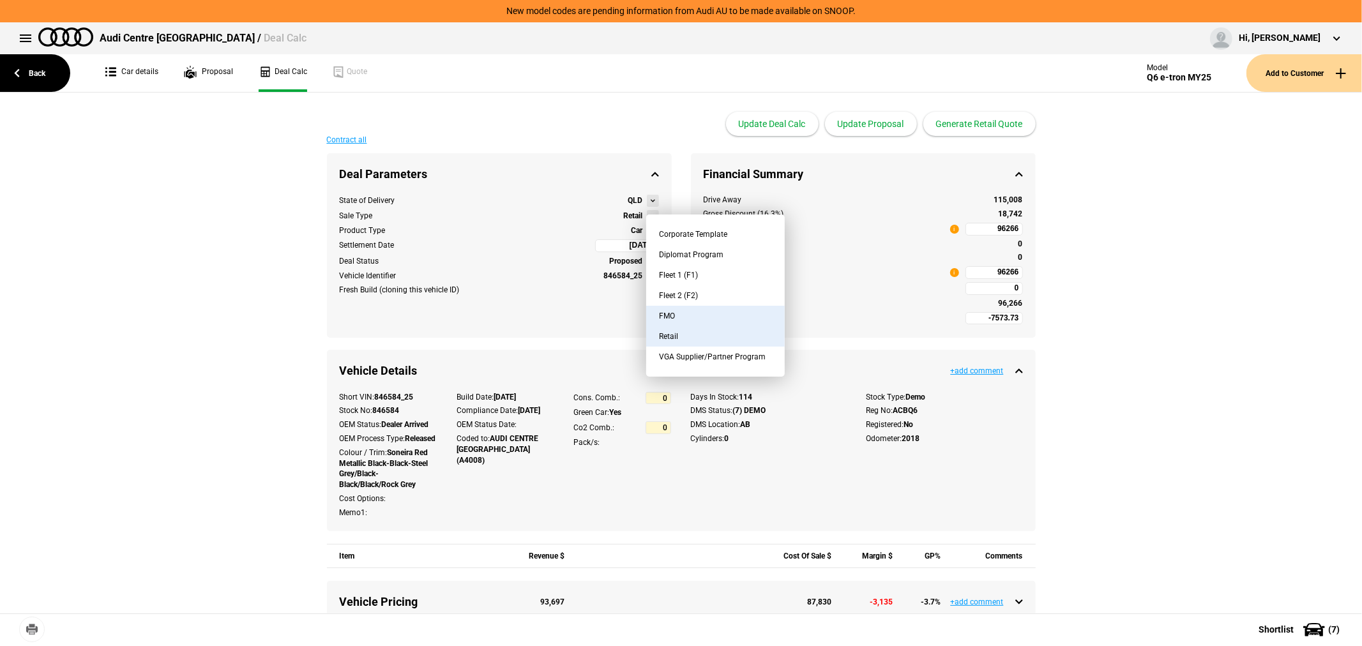
click at [694, 318] on button "FMO" at bounding box center [715, 316] width 139 height 20
type input "-16525.34"
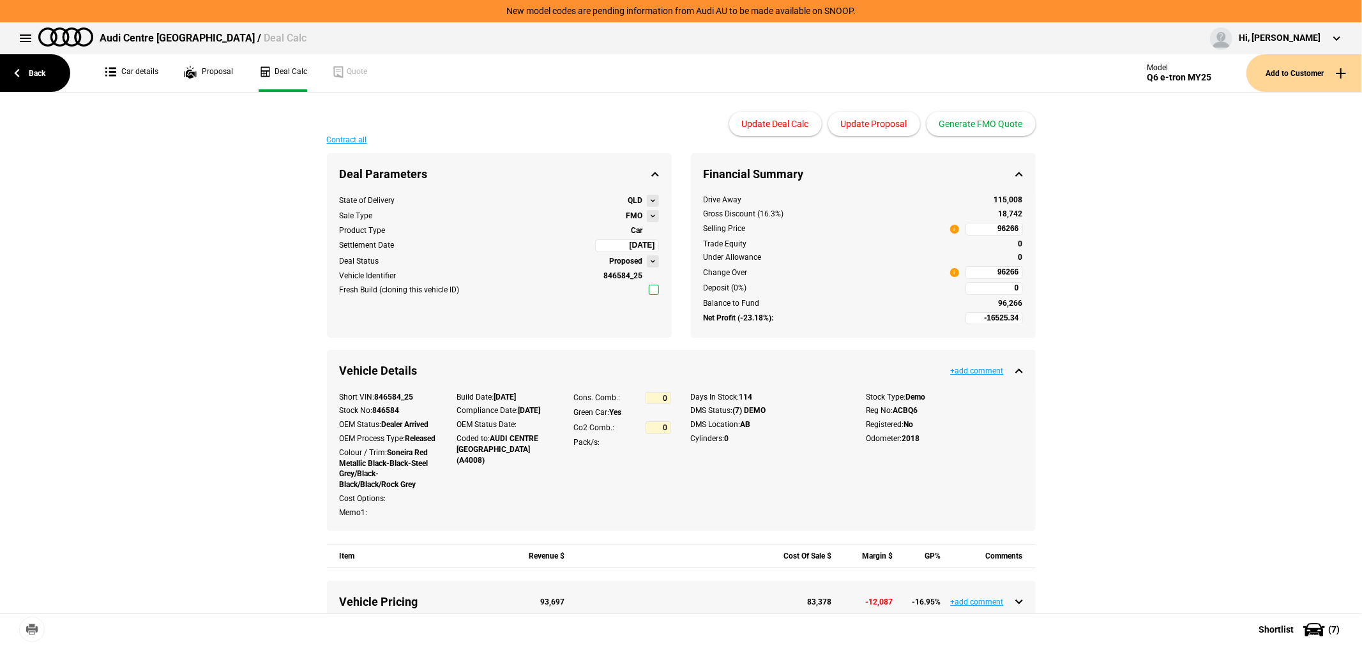
type input "80685.3"
click at [854, 126] on button "Update Proposal" at bounding box center [874, 124] width 92 height 24
click at [46, 65] on link "Back" at bounding box center [35, 73] width 70 height 38
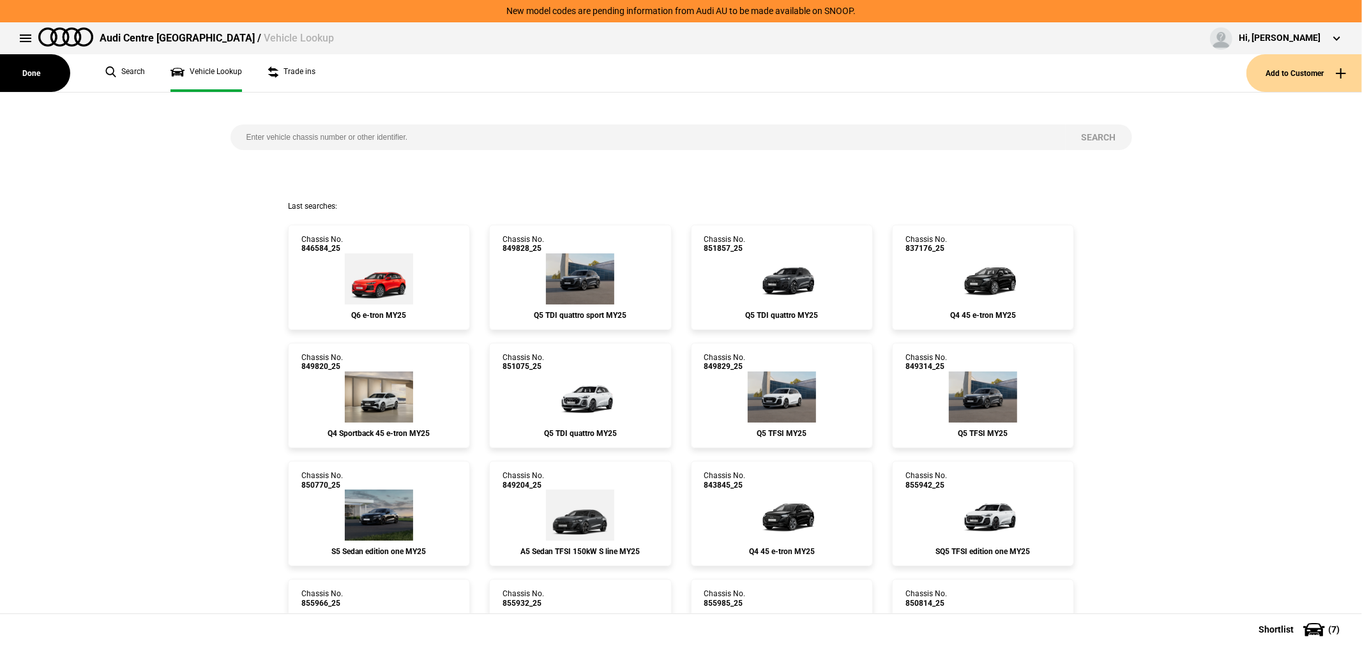
click at [379, 130] on input "search" at bounding box center [648, 138] width 835 height 26
type input "856981"
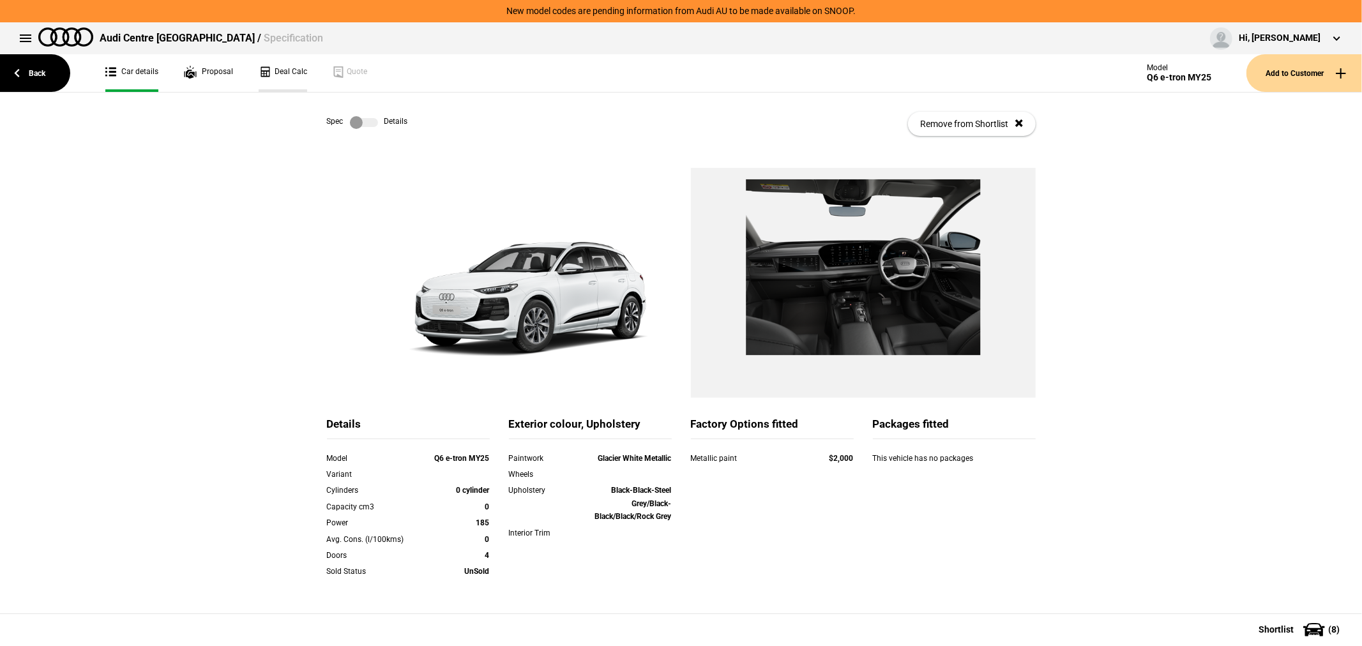
click at [289, 72] on link "Deal Calc" at bounding box center [283, 73] width 49 height 38
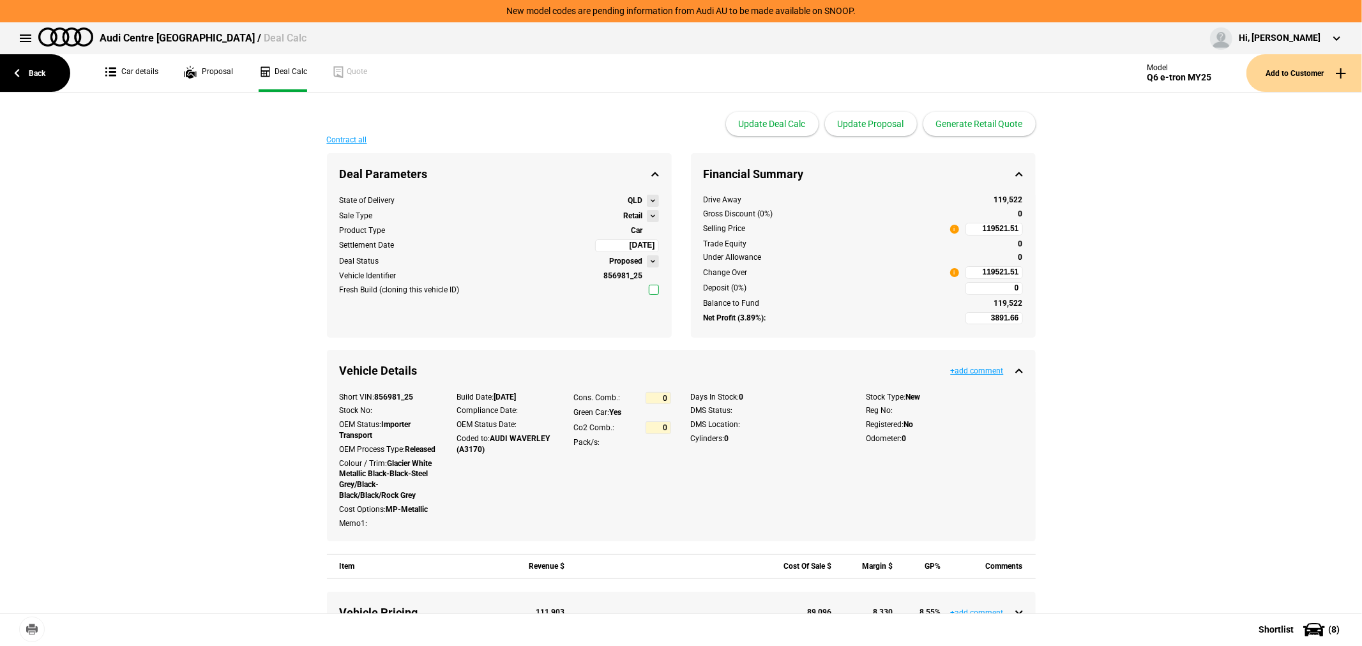
click at [647, 216] on button at bounding box center [653, 216] width 12 height 12
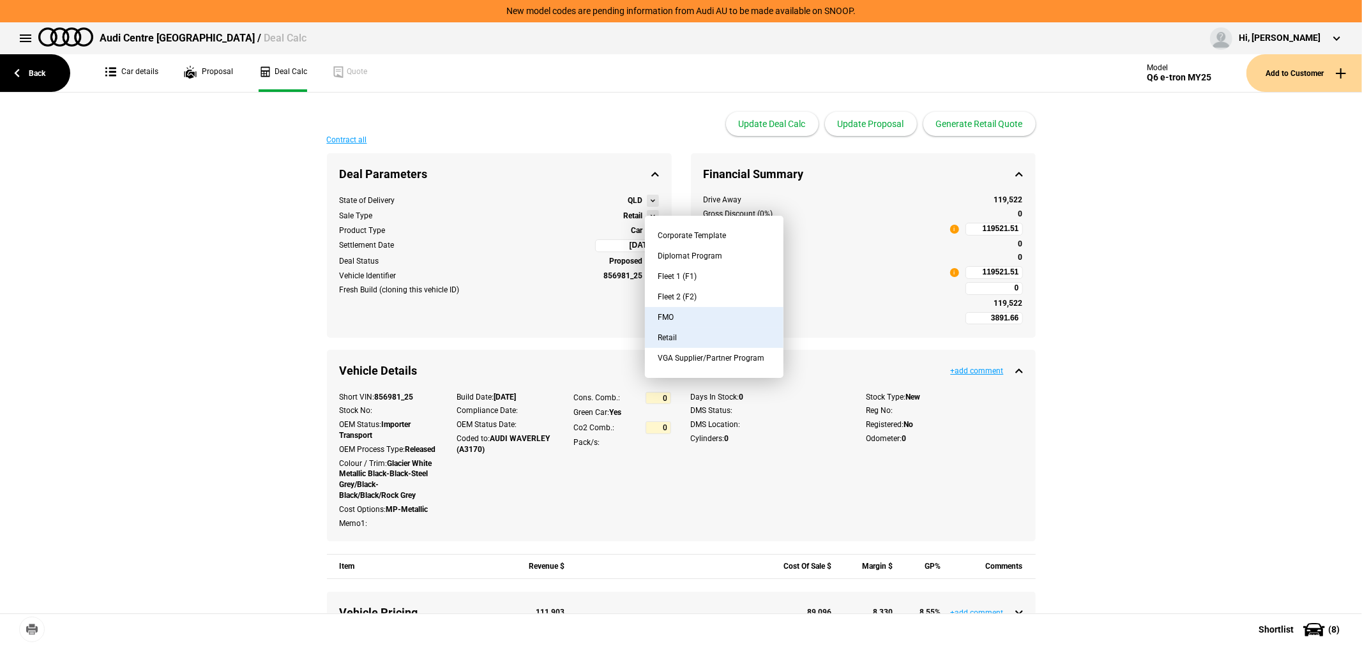
click at [709, 314] on button "FMO" at bounding box center [714, 317] width 139 height 20
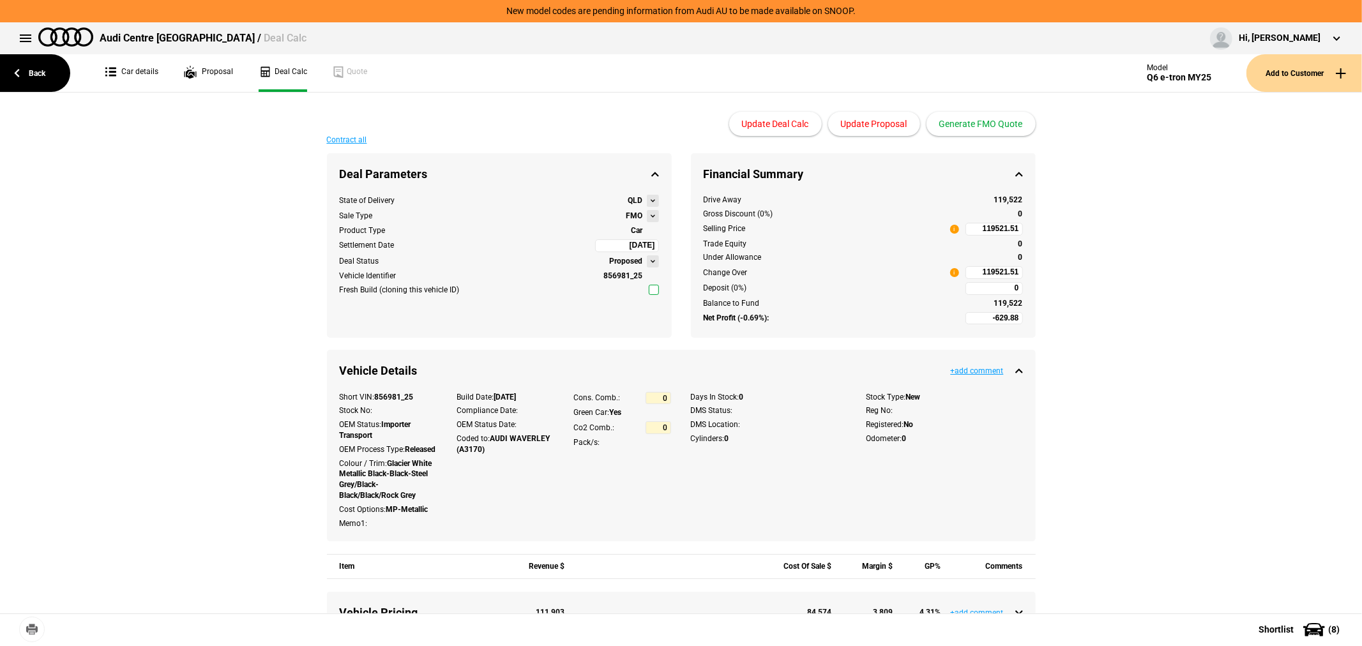
type input "-2629.88"
type input "97296.9"
type input "-5129.88"
click at [882, 117] on button "Update Proposal" at bounding box center [874, 124] width 92 height 24
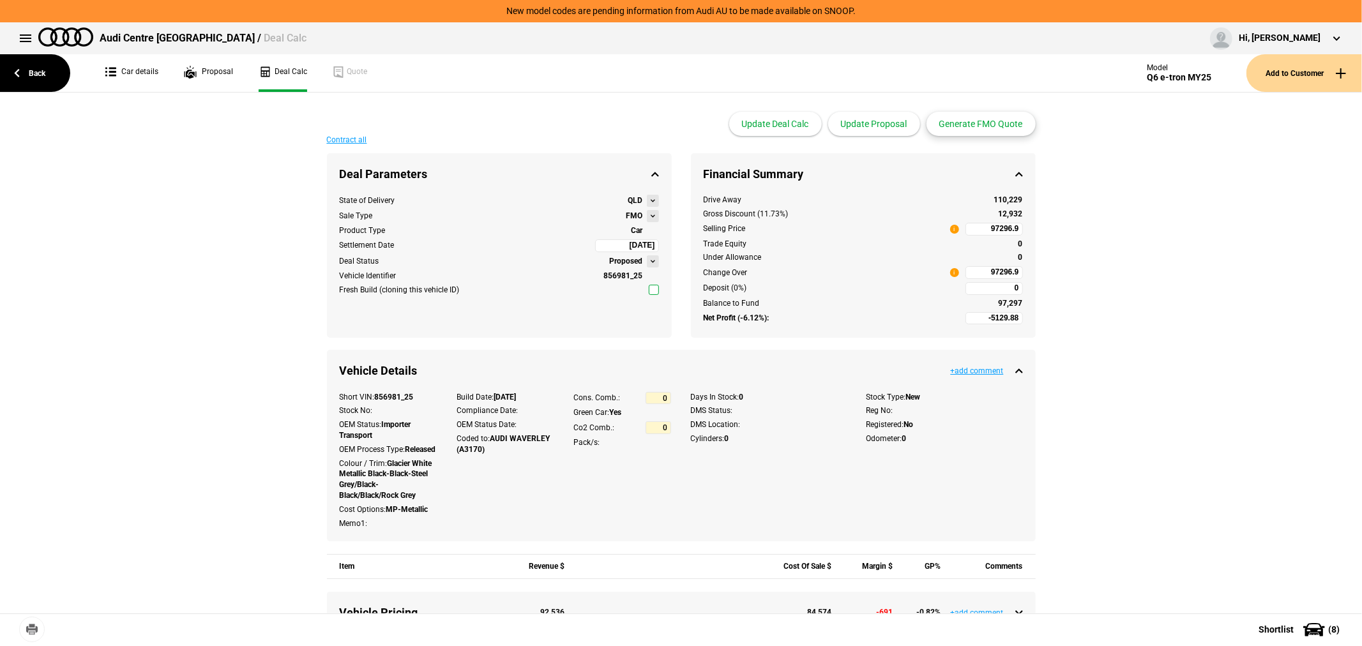
click at [1011, 123] on button "Generate FMO Quote" at bounding box center [981, 124] width 109 height 24
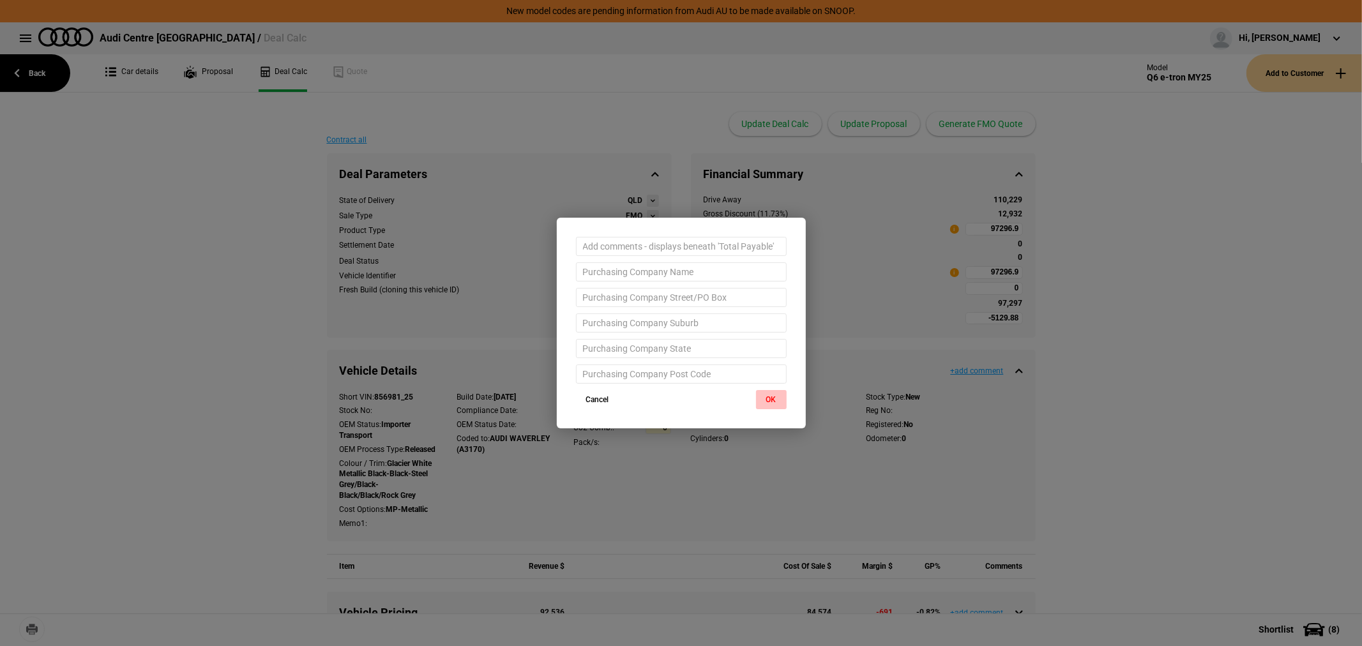
click at [777, 391] on button "OK" at bounding box center [771, 399] width 31 height 19
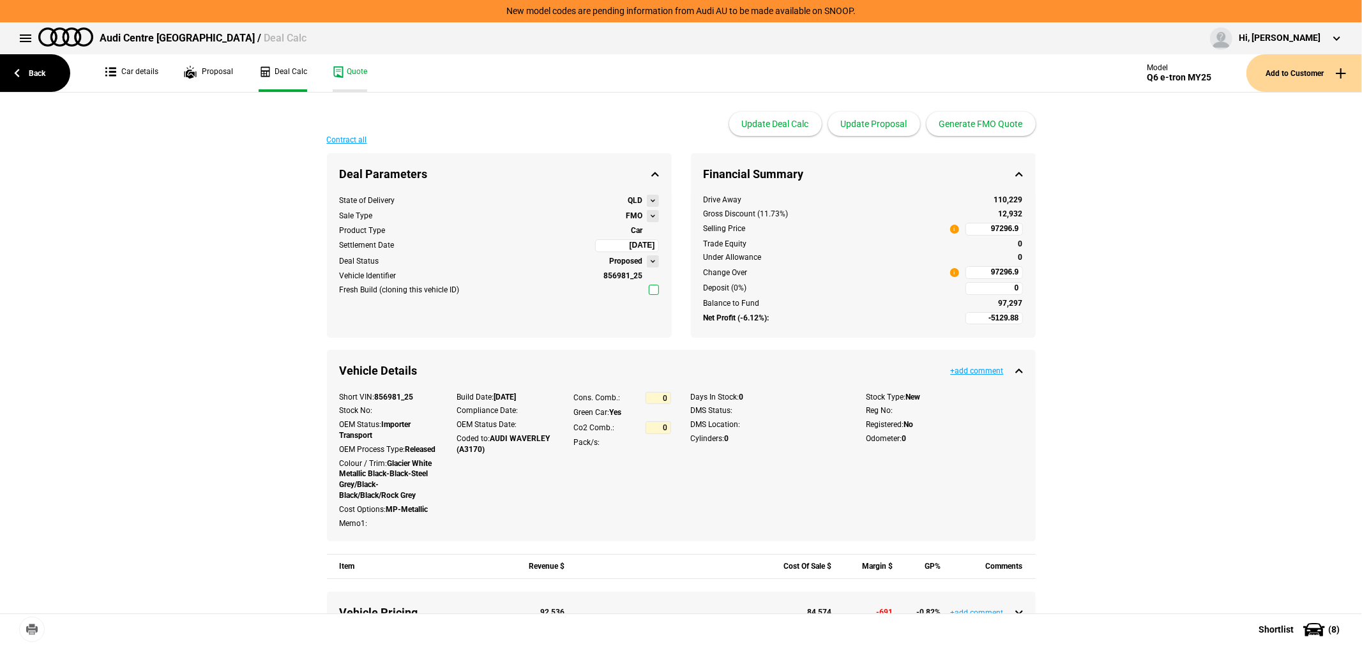
click at [352, 68] on link "Quote" at bounding box center [350, 73] width 34 height 38
click at [31, 70] on link "Back" at bounding box center [35, 73] width 70 height 38
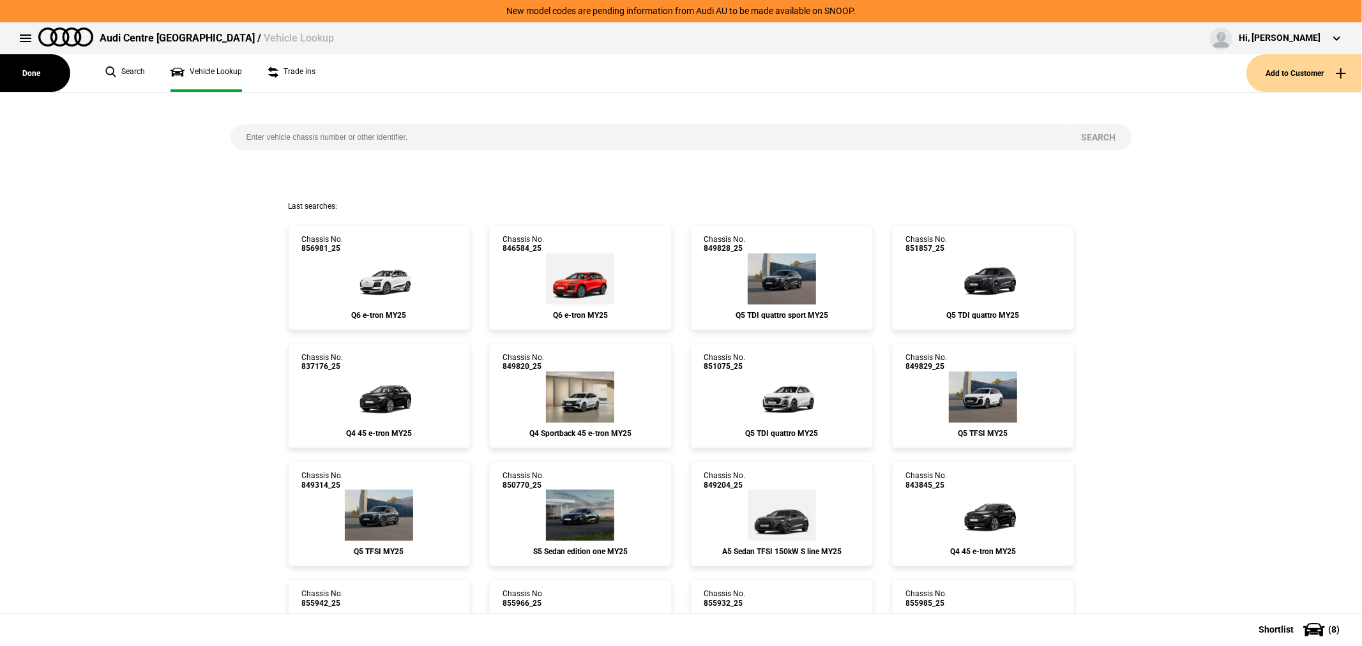
click at [486, 137] on input "search" at bounding box center [648, 138] width 835 height 26
type input "845177"
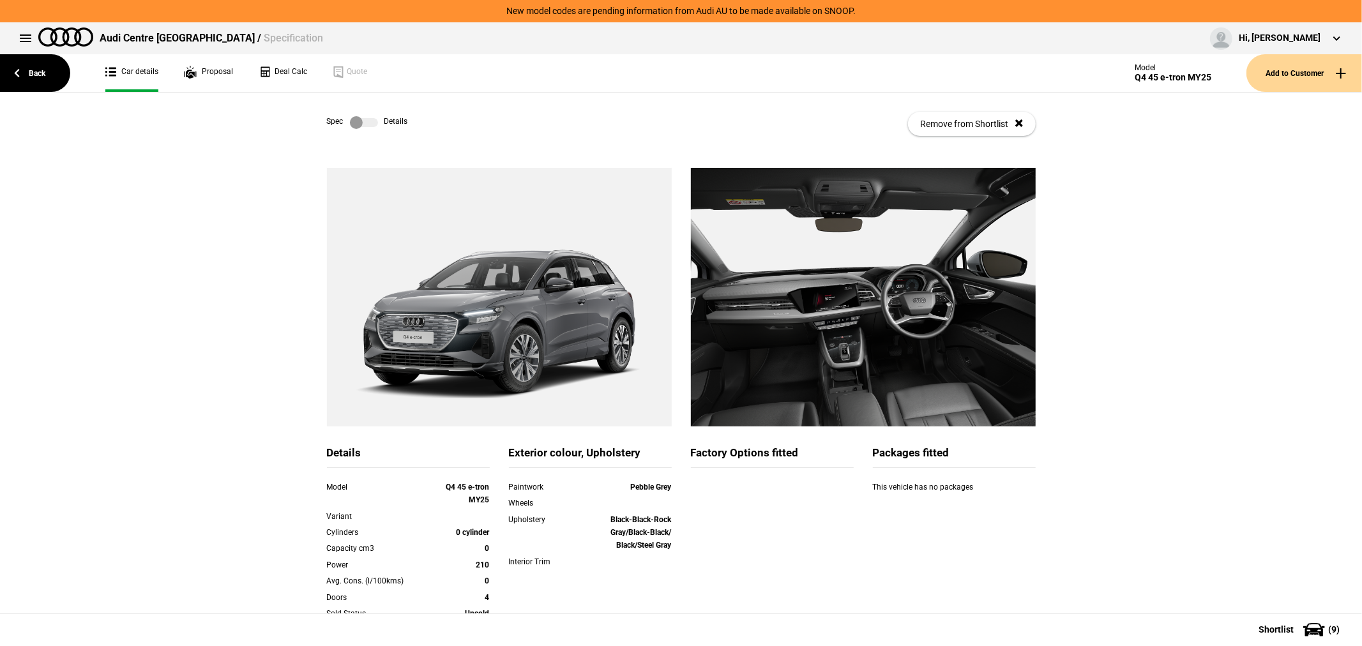
click at [353, 126] on label at bounding box center [364, 122] width 28 height 13
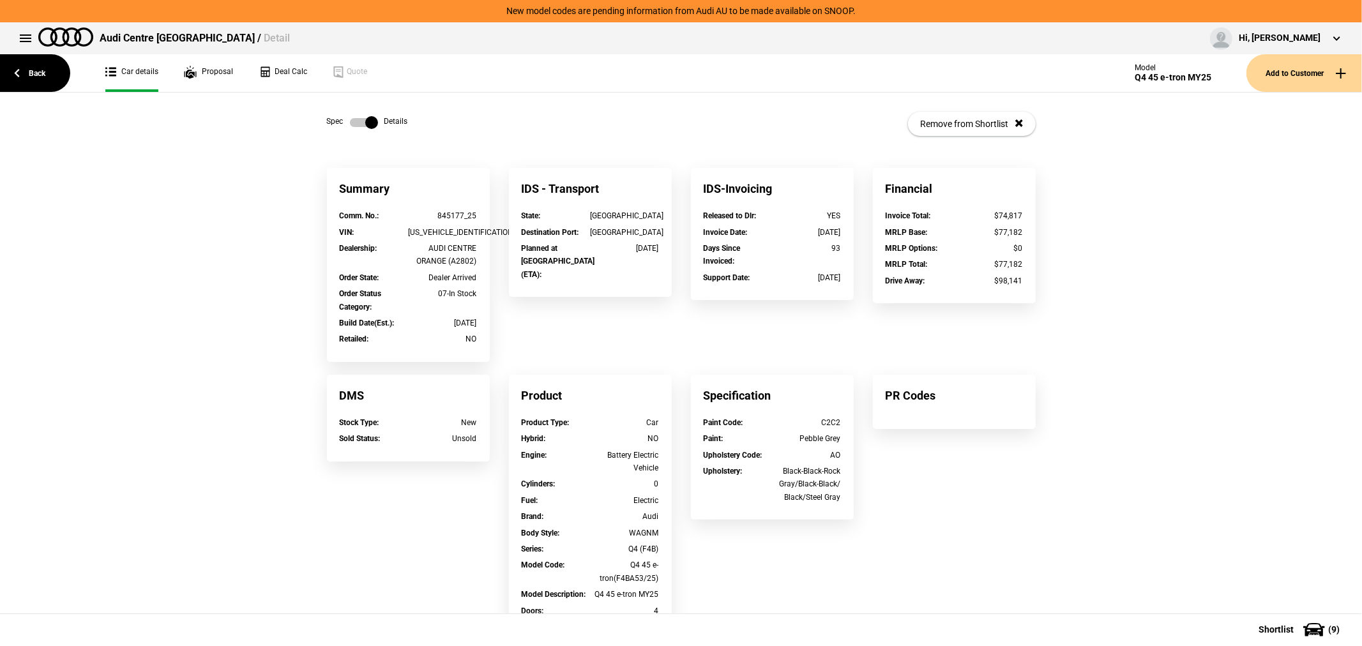
click at [444, 232] on div "[US_VEHICLE_IDENTIFICATION_NUMBER]" at bounding box center [442, 232] width 69 height 13
copy div "[US_VEHICLE_IDENTIFICATION_NUMBER]"
click at [282, 69] on link "Deal Calc" at bounding box center [283, 73] width 49 height 38
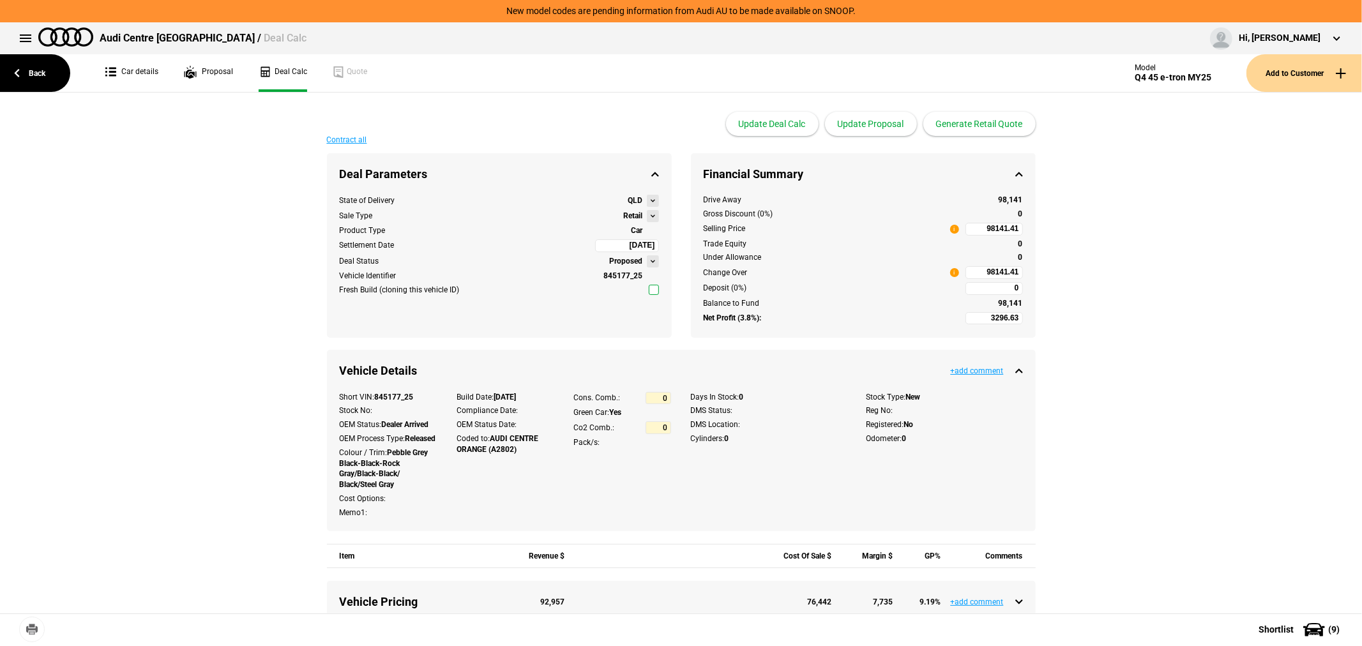
click at [647, 219] on button at bounding box center [653, 216] width 12 height 12
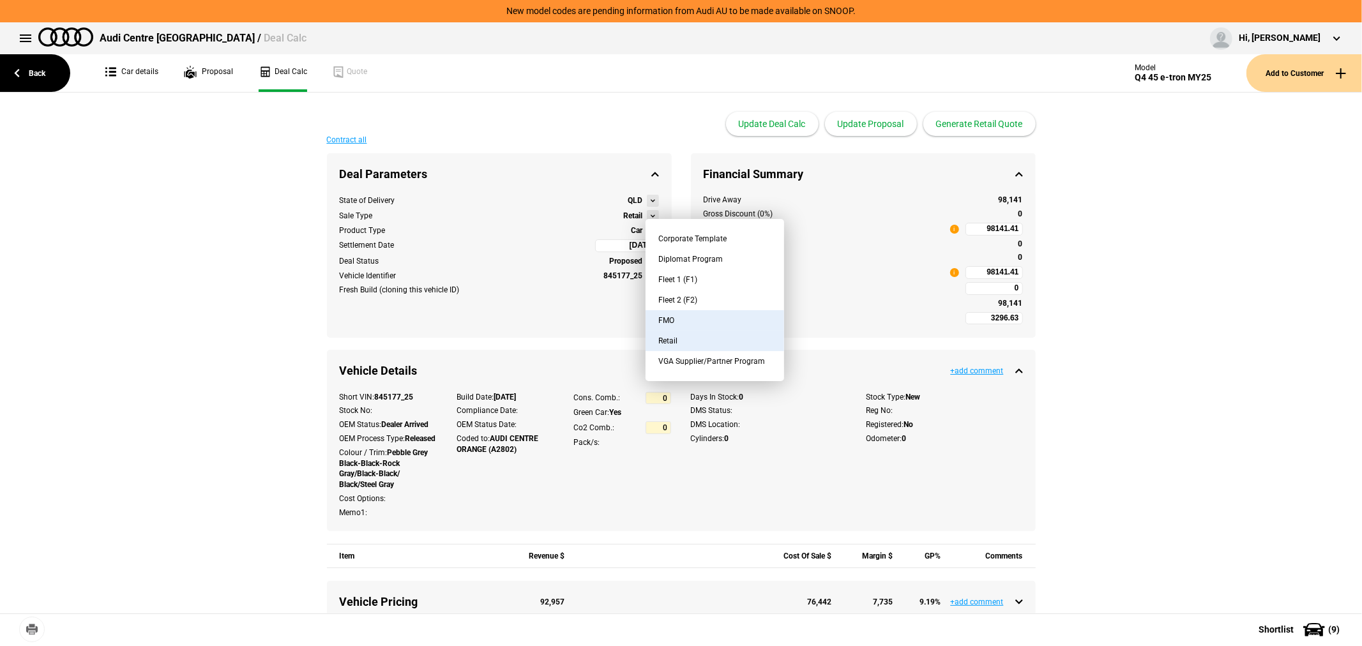
click at [678, 319] on button "FMO" at bounding box center [715, 320] width 139 height 20
type input "-2562.46"
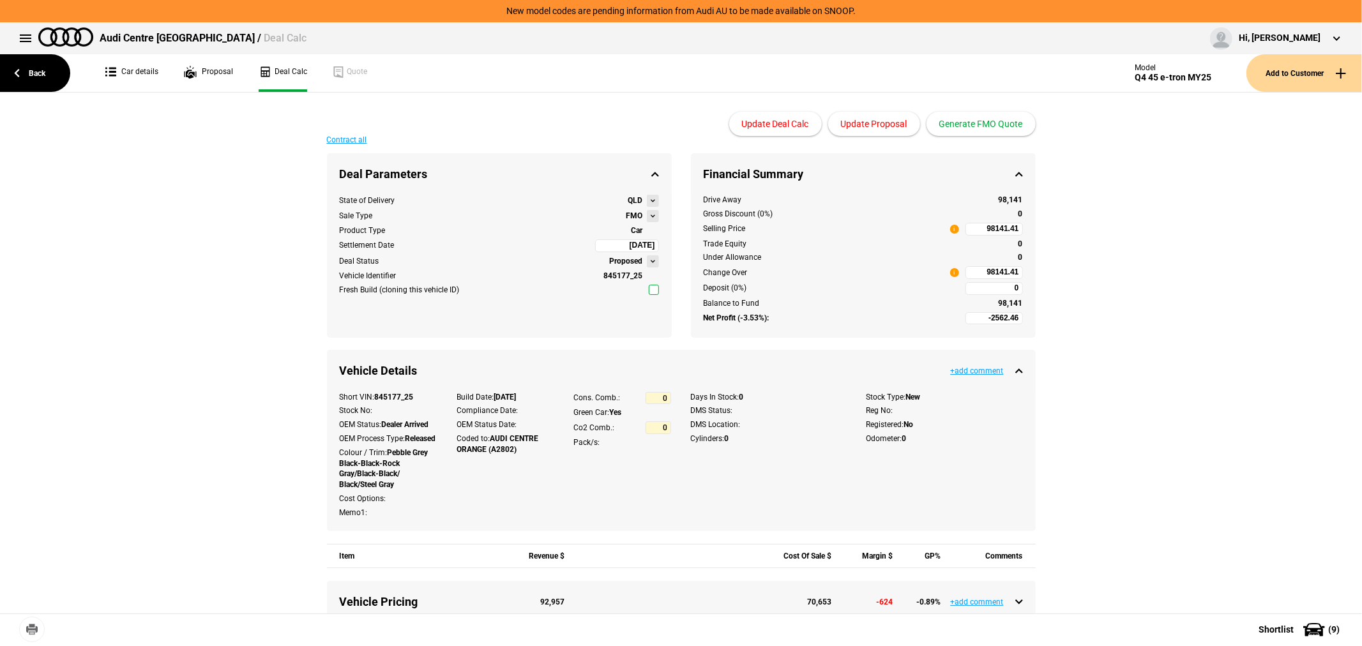
type input "79412.66"
type input "-5062.46"
click at [886, 117] on button "Update Proposal" at bounding box center [874, 124] width 92 height 24
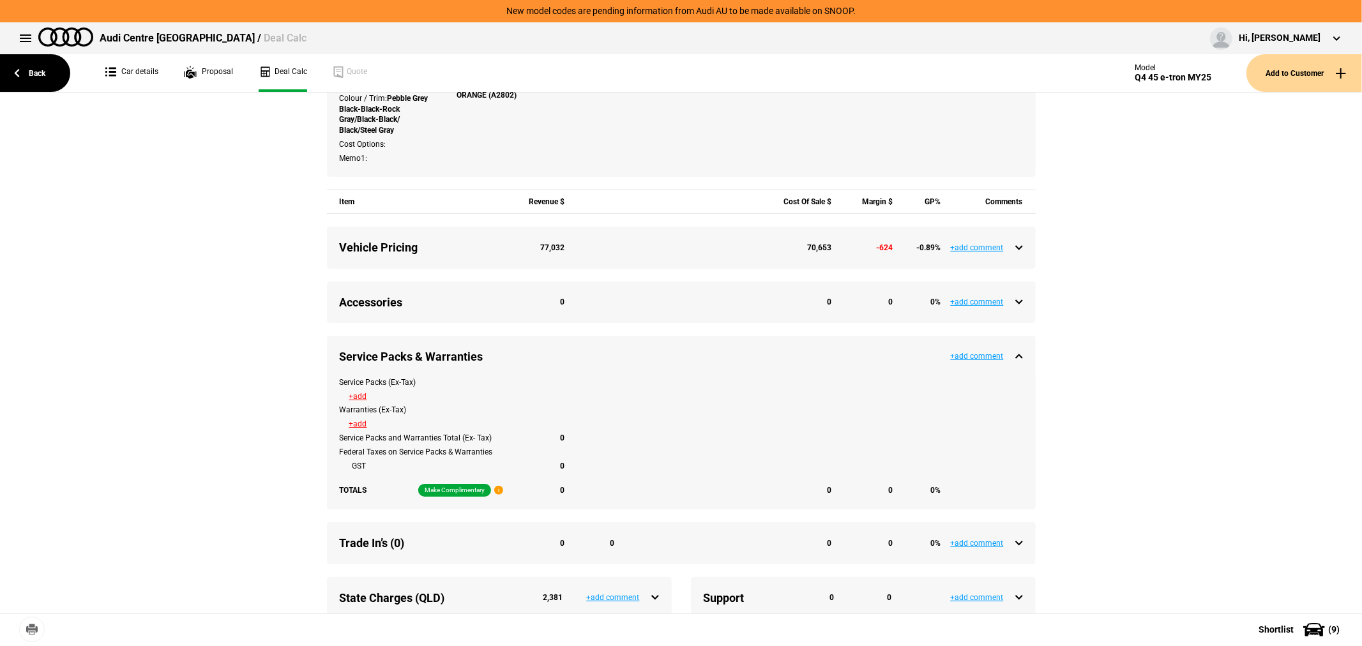
scroll to position [425, 0]
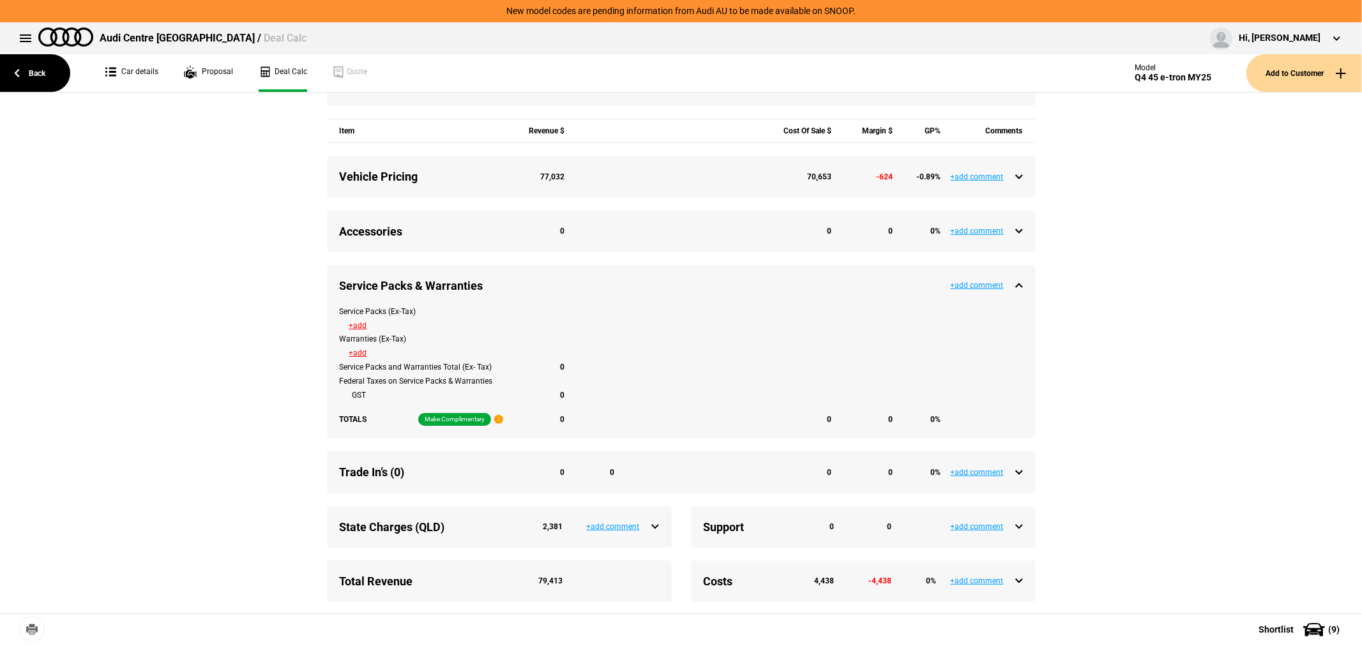
click at [1017, 239] on div "Accessories 0 0 0 0 %" at bounding box center [681, 232] width 683 height 16
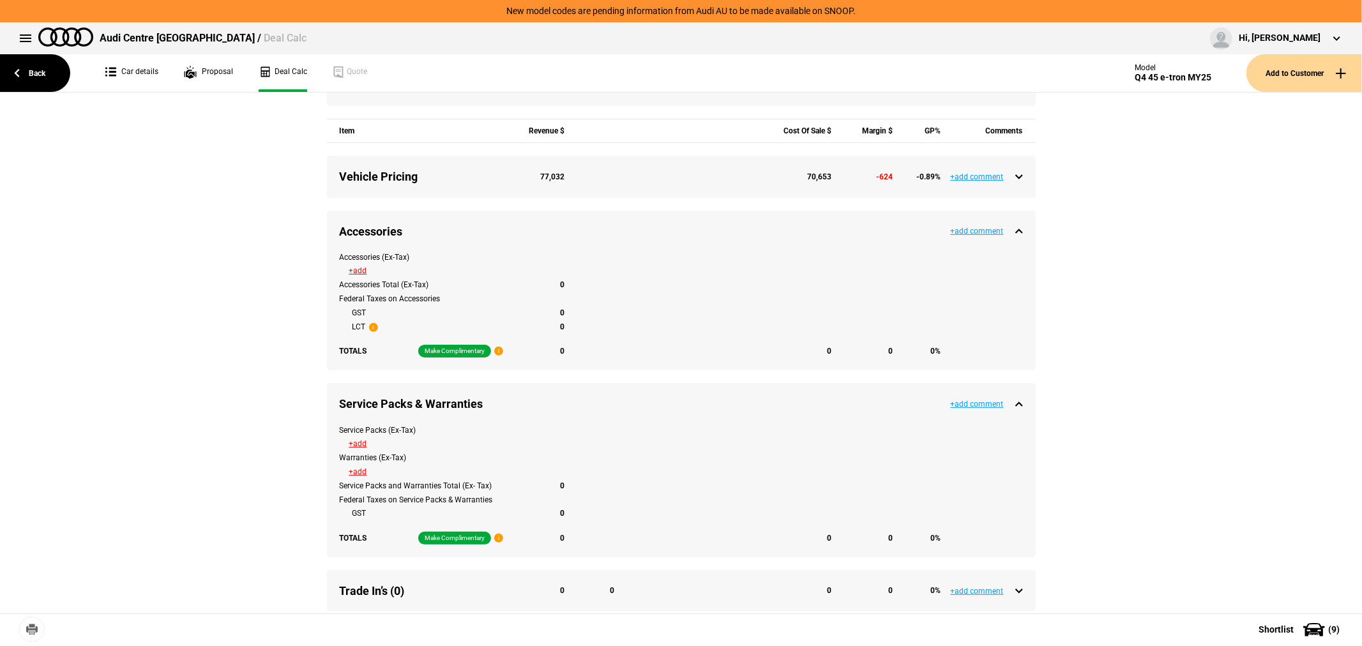
click at [351, 275] on div "Accessories (Ex-Tax) +add Accessories Total (Ex-Tax) 0 Federal Taxes on Accesso…" at bounding box center [681, 311] width 709 height 119
click at [353, 275] on button "+add" at bounding box center [358, 271] width 18 height 8
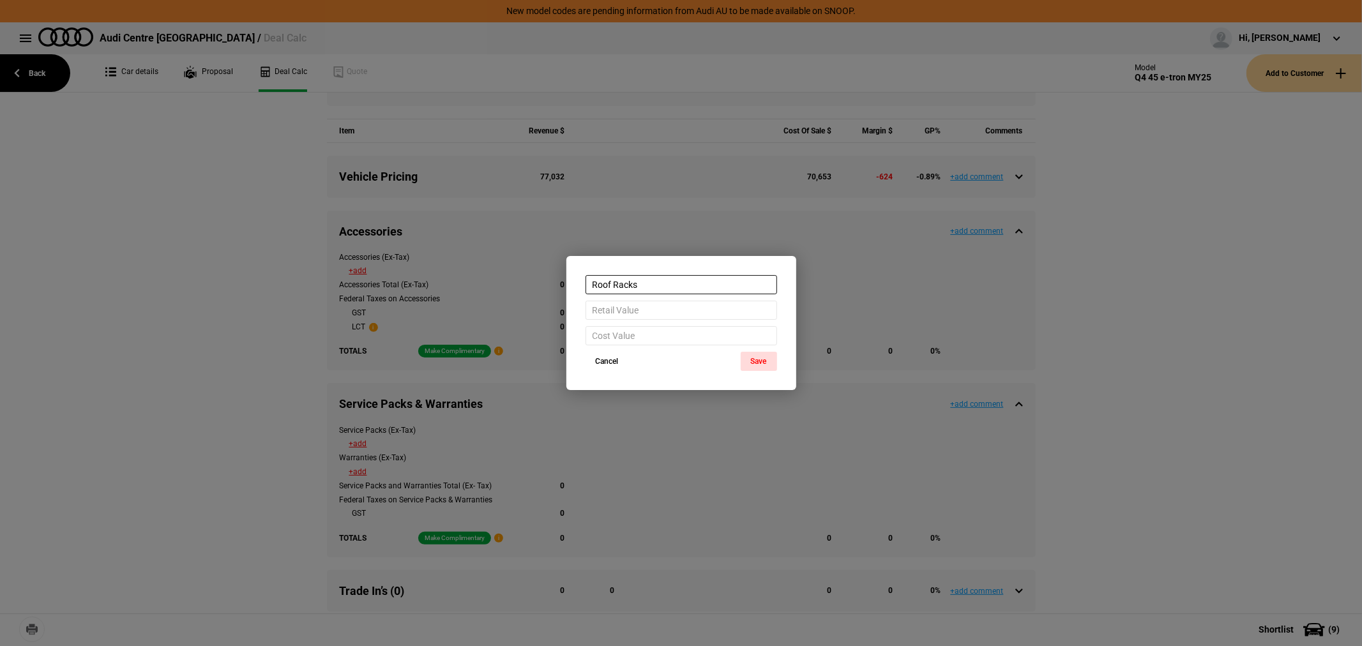
type input "Roof Racks"
type input "890"
click at [765, 358] on button "Save" at bounding box center [759, 361] width 36 height 19
type input "80409.66"
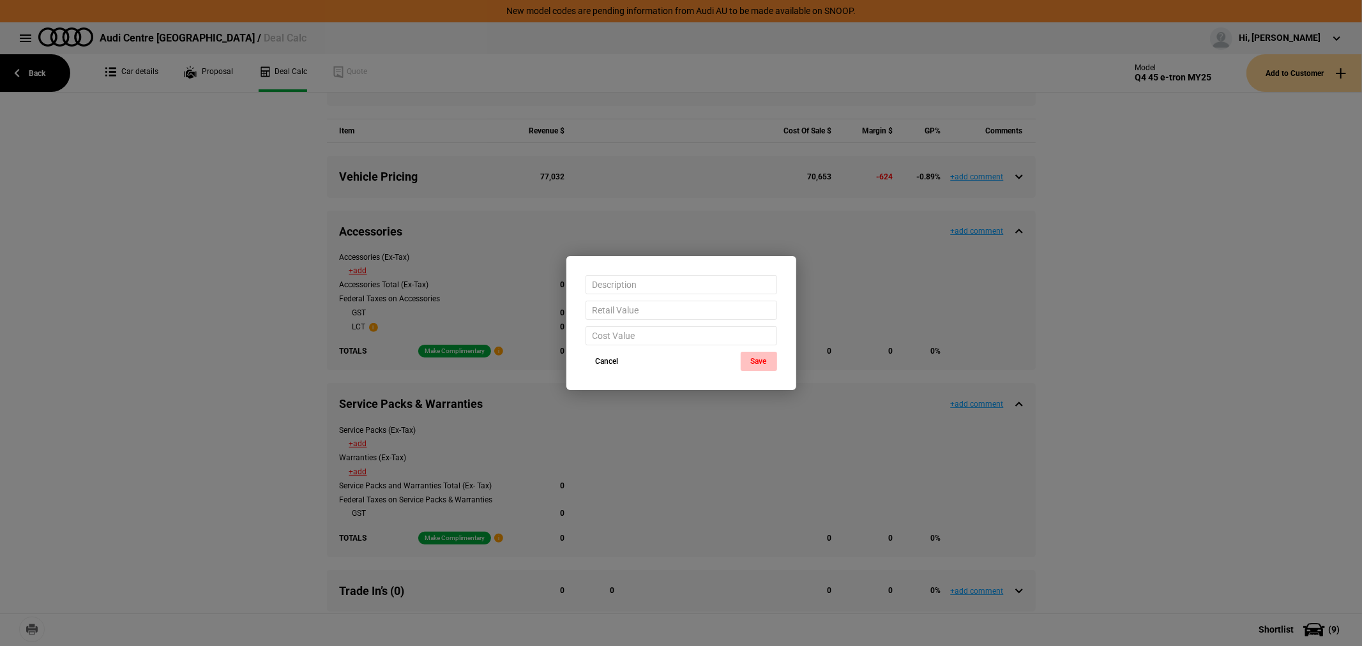
type input "80409.66"
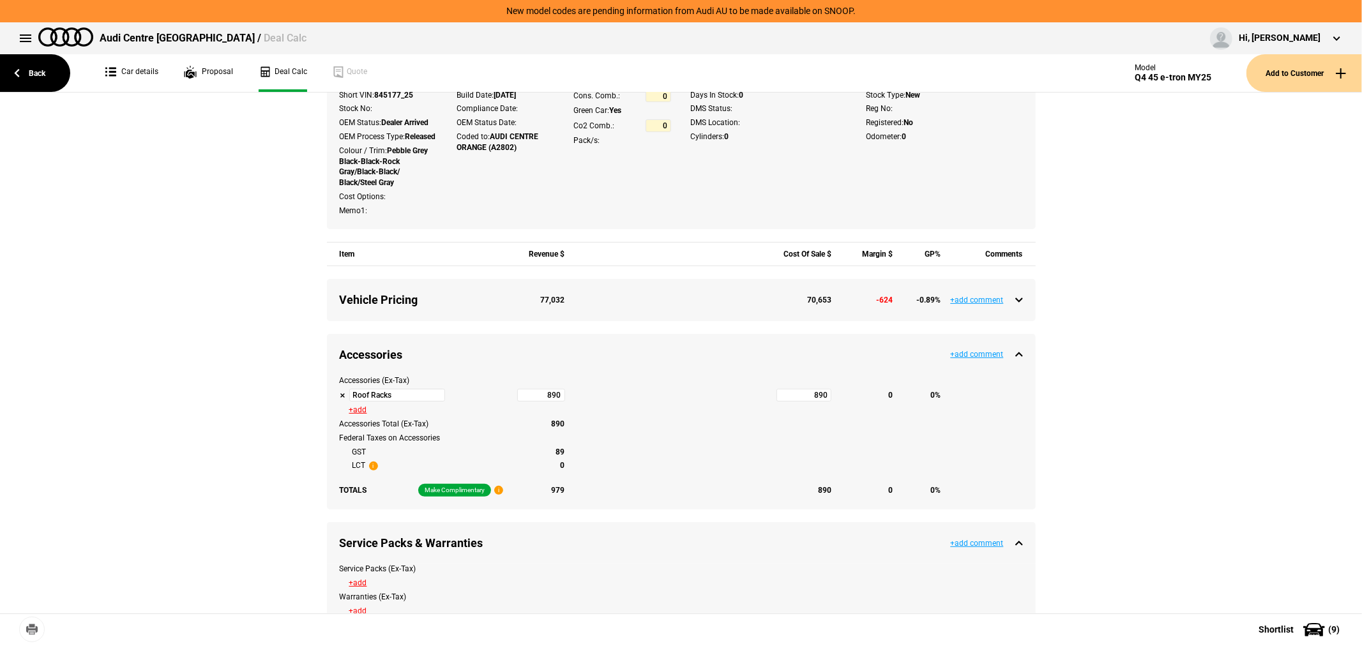
scroll to position [0, 0]
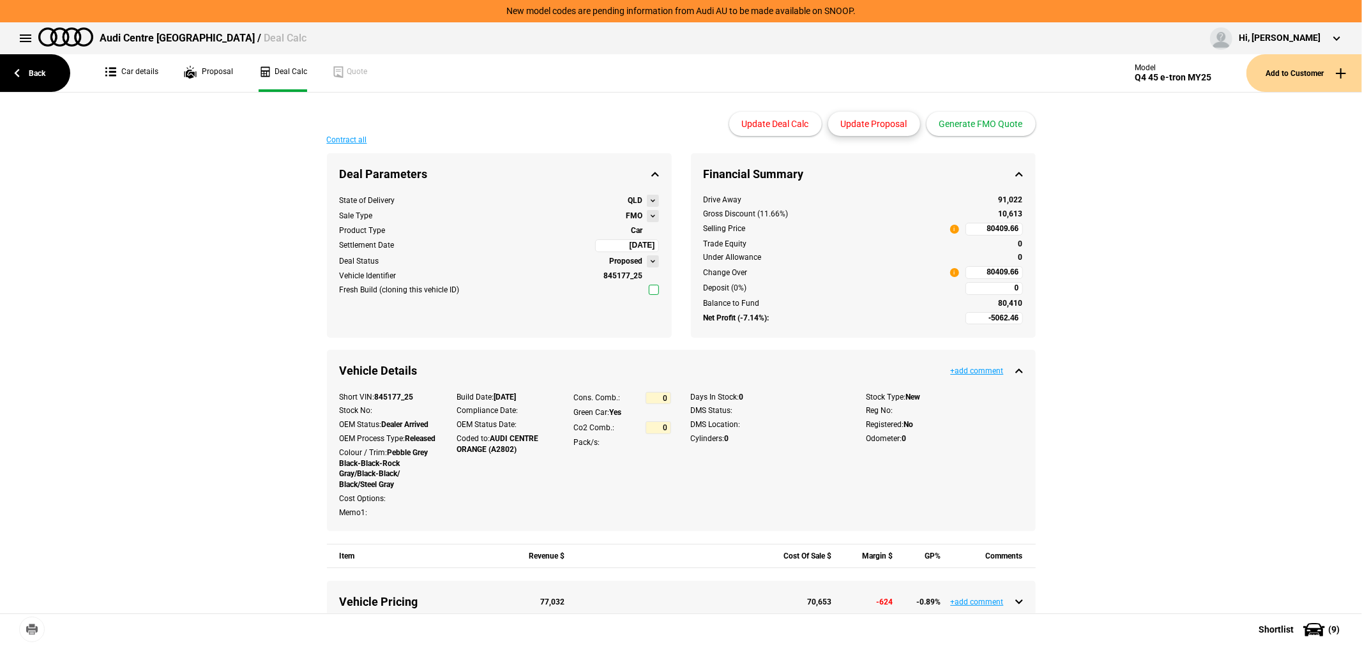
click at [870, 119] on button "Update Proposal" at bounding box center [874, 124] width 92 height 24
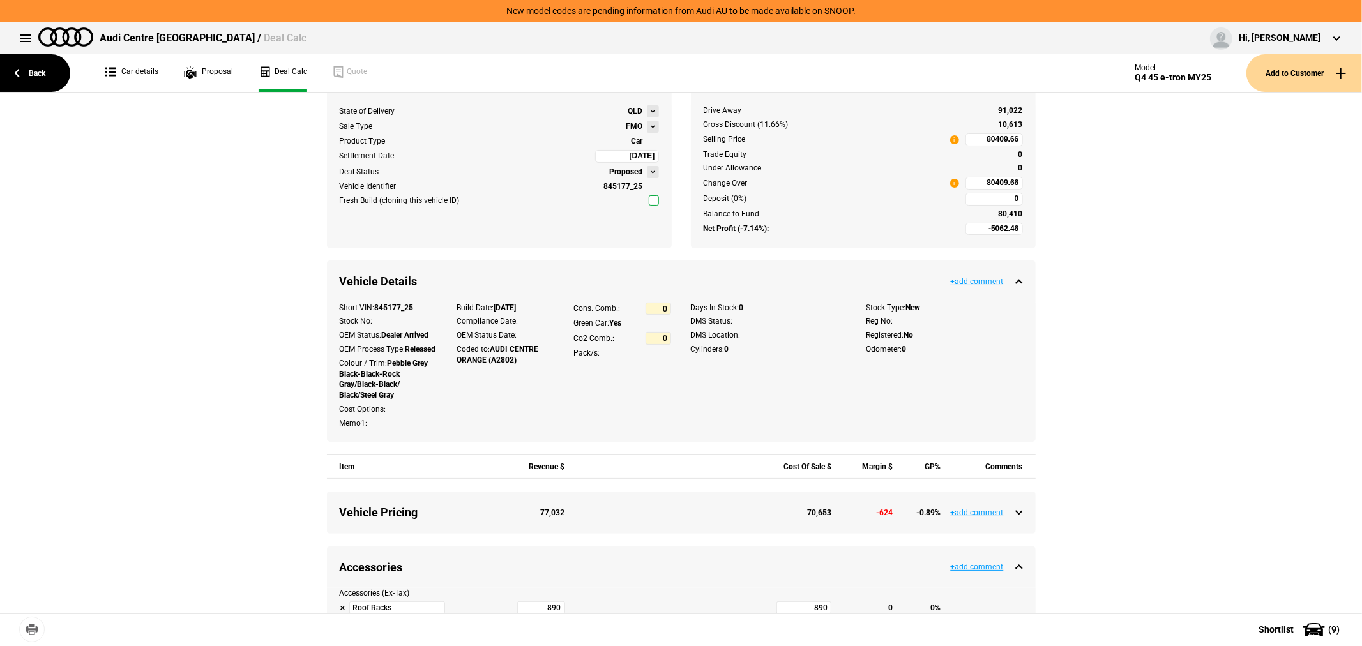
scroll to position [284, 0]
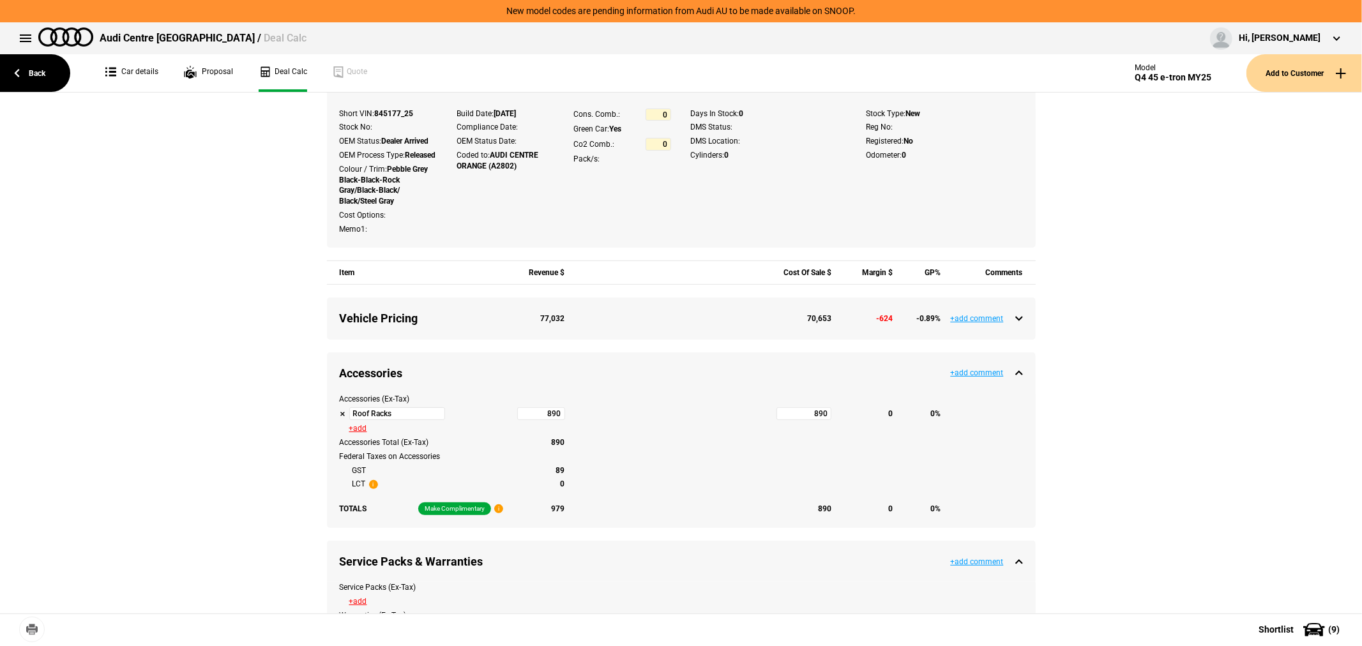
click at [979, 377] on button "+add comment" at bounding box center [977, 373] width 53 height 8
type input "Accessories"
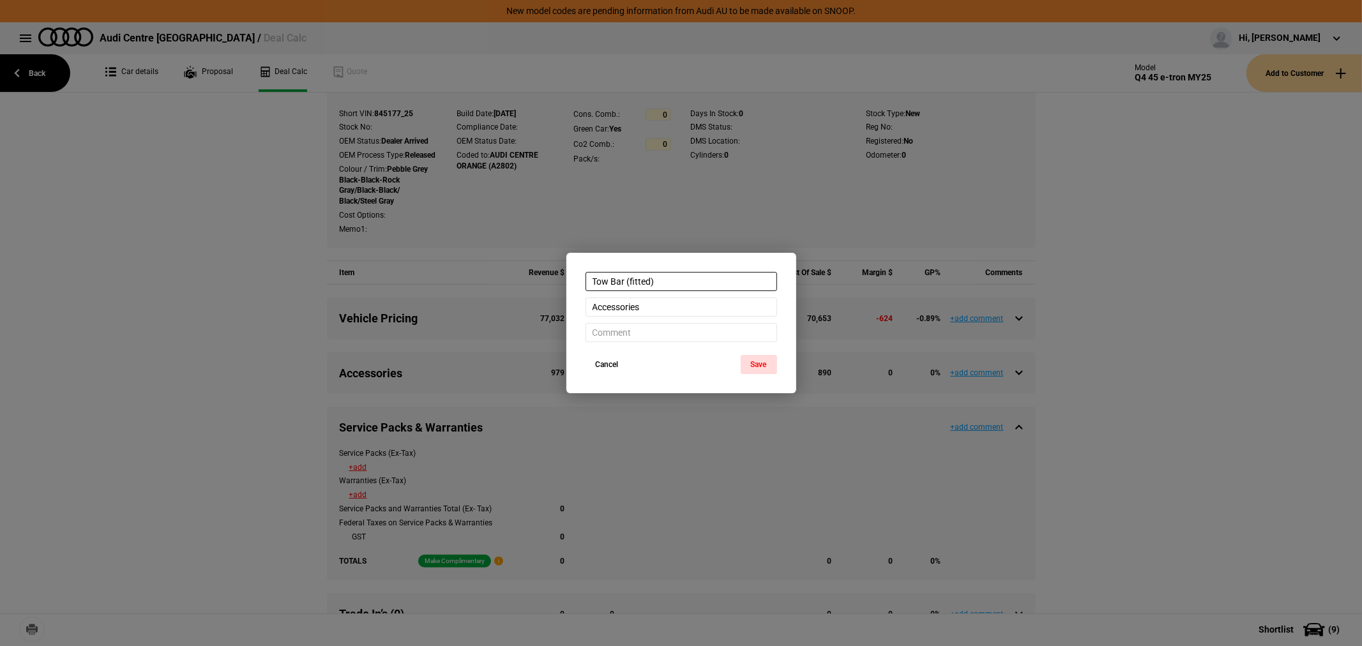
type input "Tow Bar (fitted)"
click at [604, 358] on button "Cancel" at bounding box center [607, 364] width 43 height 19
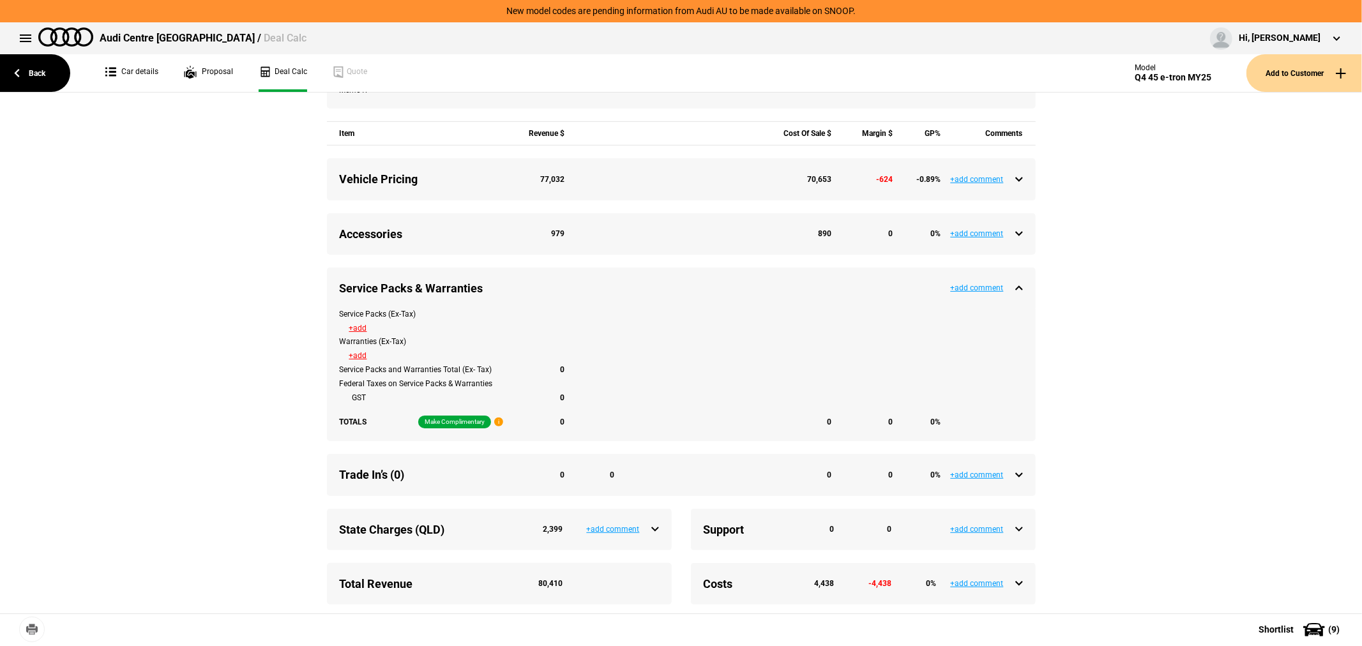
scroll to position [425, 0]
click at [1017, 239] on div "Accessories 979 890 0 0 % +add comment" at bounding box center [681, 232] width 709 height 42
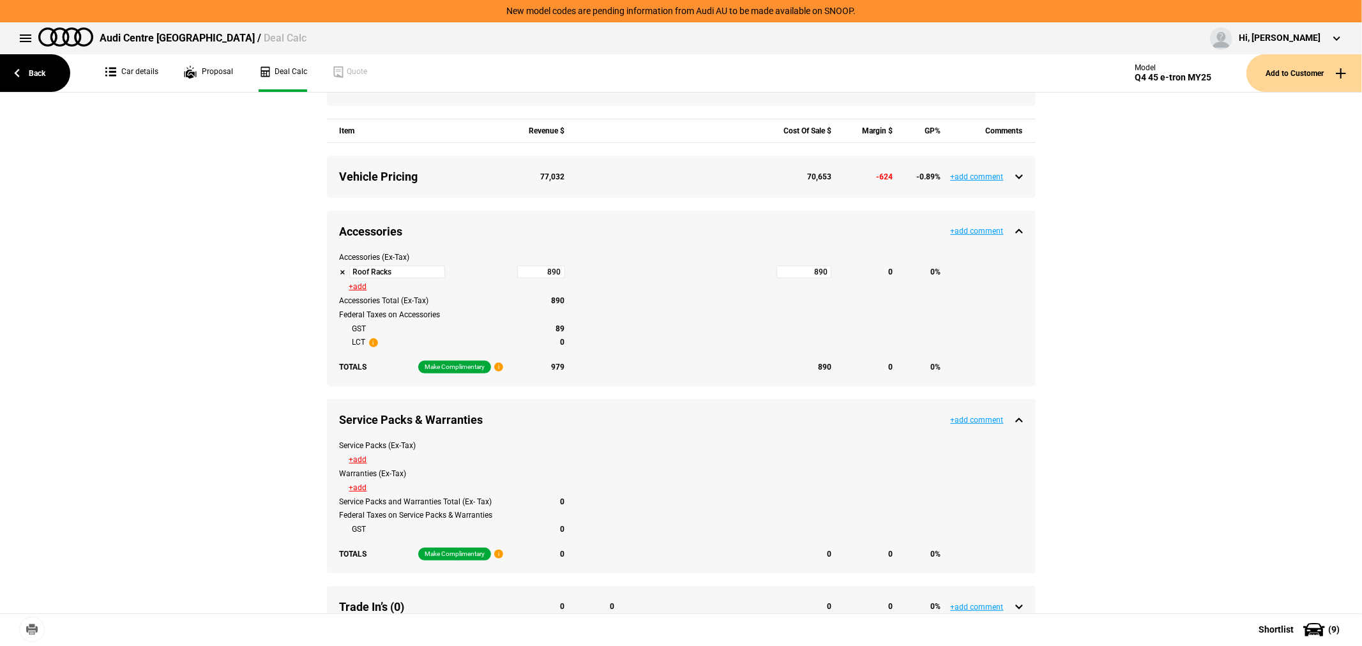
click at [971, 235] on button "+add comment" at bounding box center [977, 231] width 53 height 8
type input "Accessories"
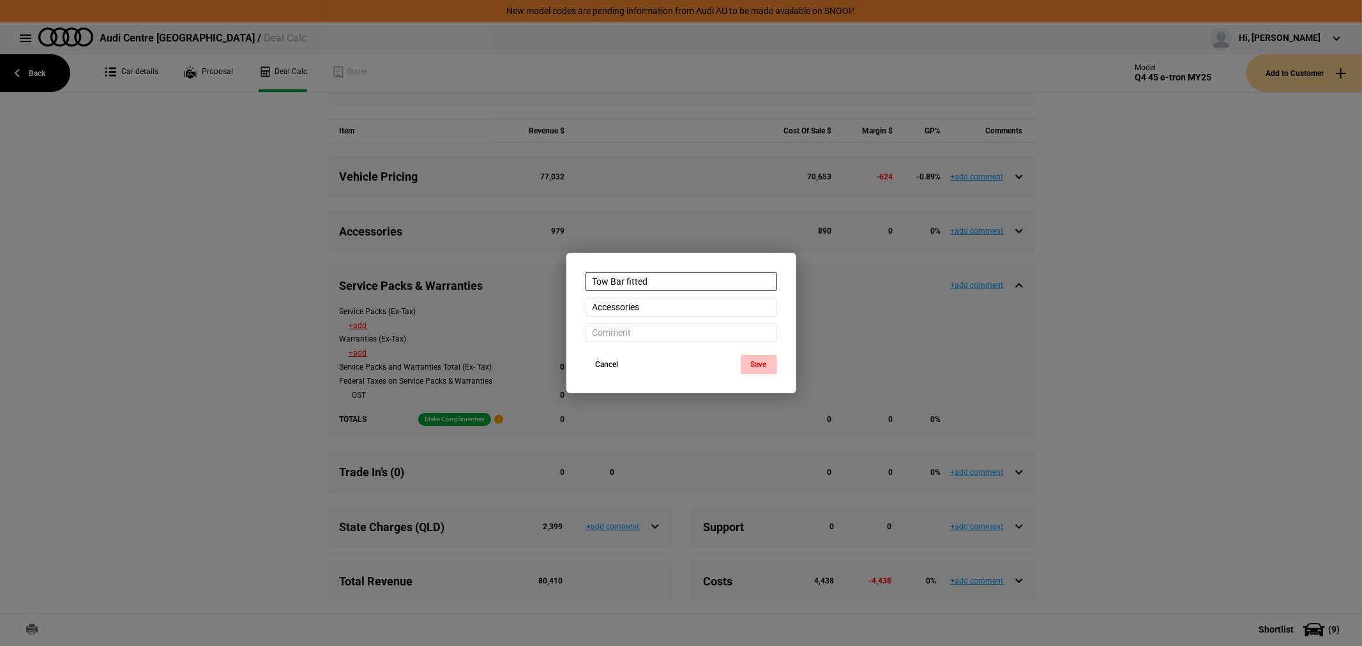
type input "Tow Bar fitted"
click at [761, 366] on button "Save" at bounding box center [759, 364] width 36 height 19
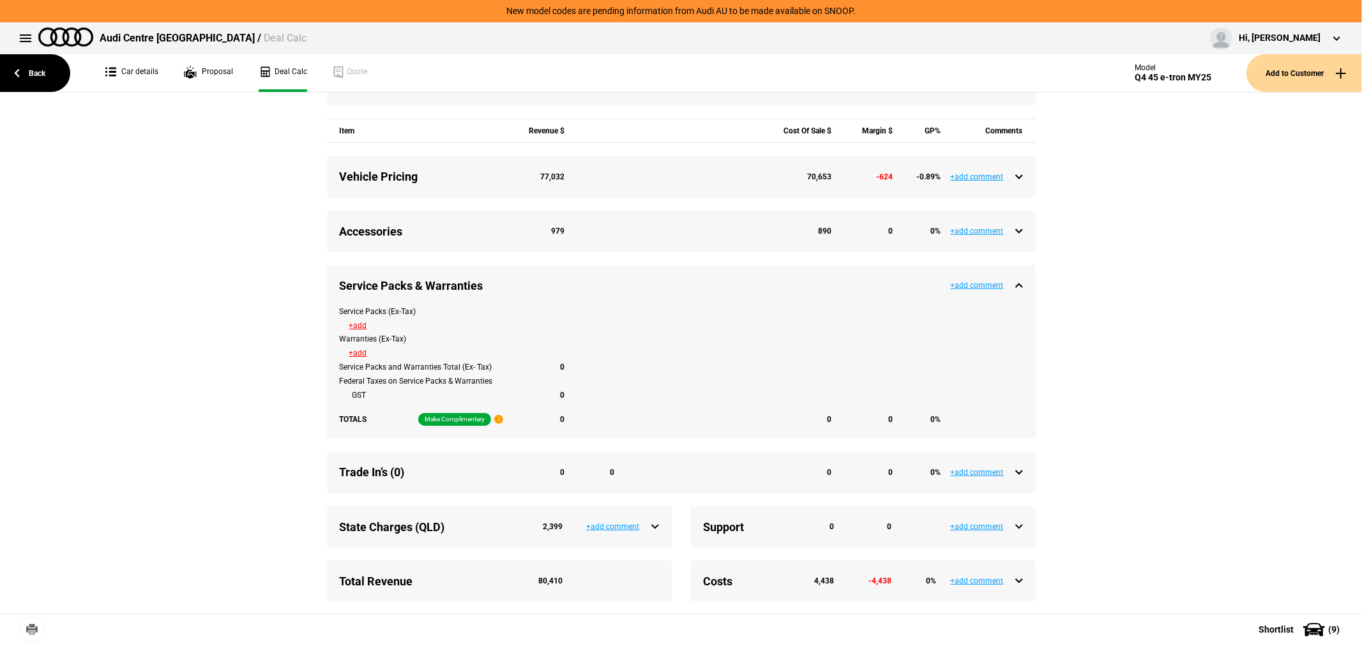
click at [1017, 239] on div "Accessories 979 890 0 0 %" at bounding box center [681, 232] width 683 height 16
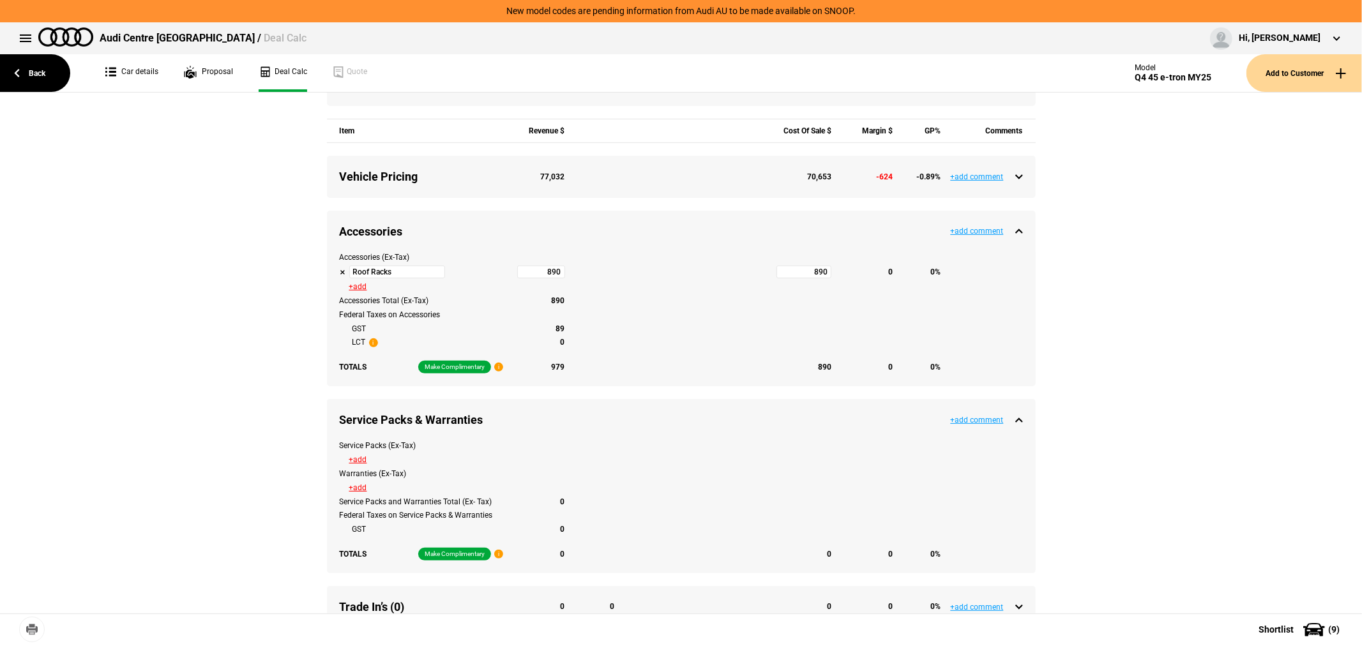
click at [967, 235] on button "+add comment" at bounding box center [977, 231] width 53 height 8
type input "Accessories"
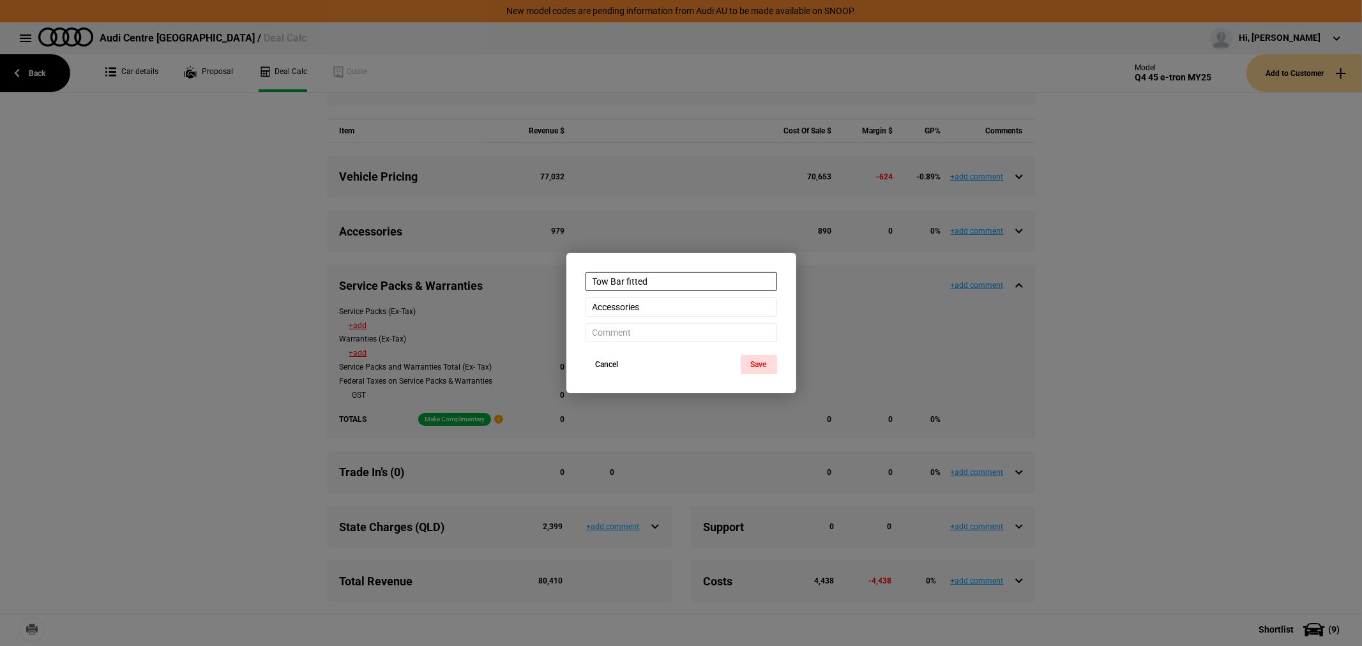
type input "Tow Bar fitted"
click at [756, 375] on div "Cancel Save" at bounding box center [681, 374] width 230 height 38
click at [761, 361] on button "Save" at bounding box center [759, 364] width 36 height 19
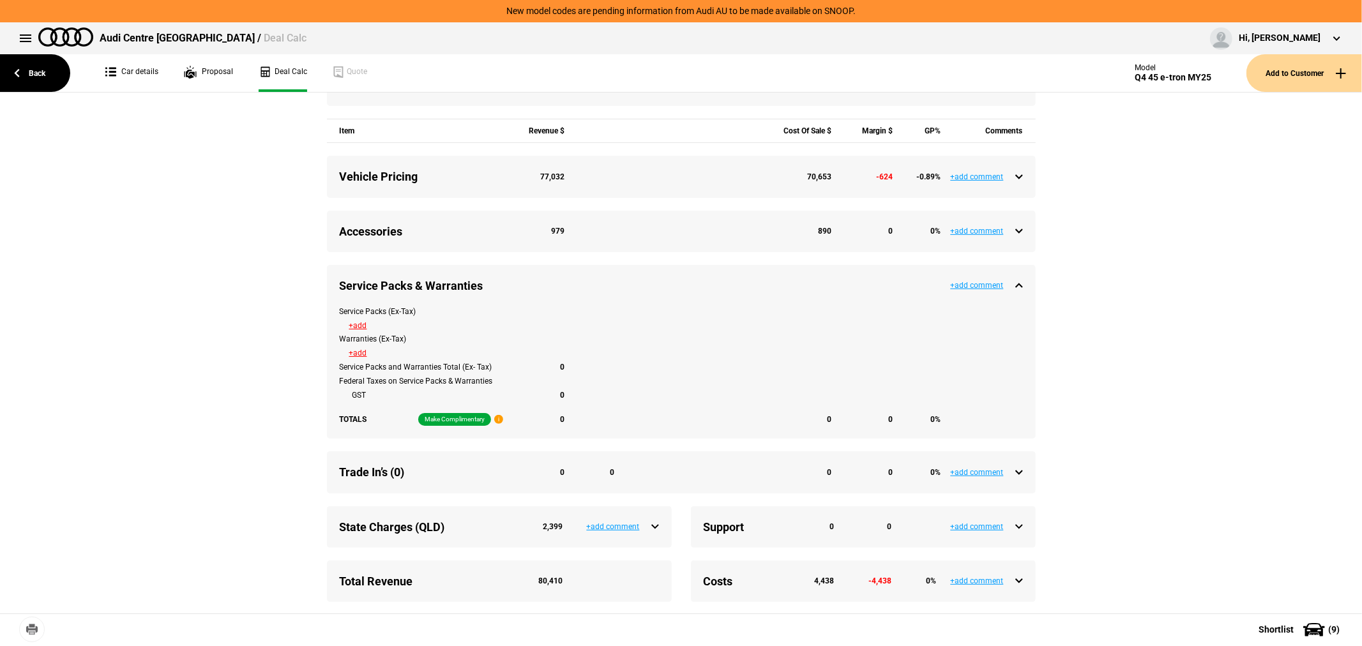
click at [1013, 239] on div "Accessories 979 890 0 0 %" at bounding box center [681, 232] width 683 height 16
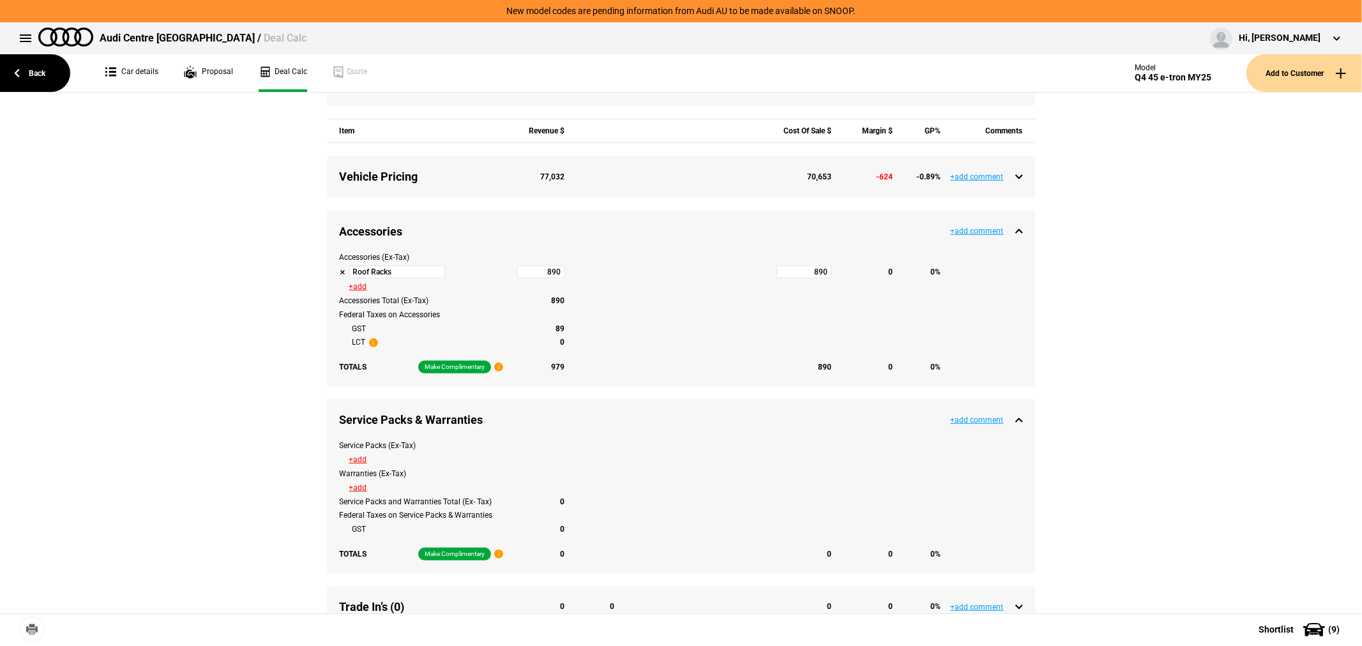
click at [354, 291] on button "+add" at bounding box center [358, 287] width 18 height 8
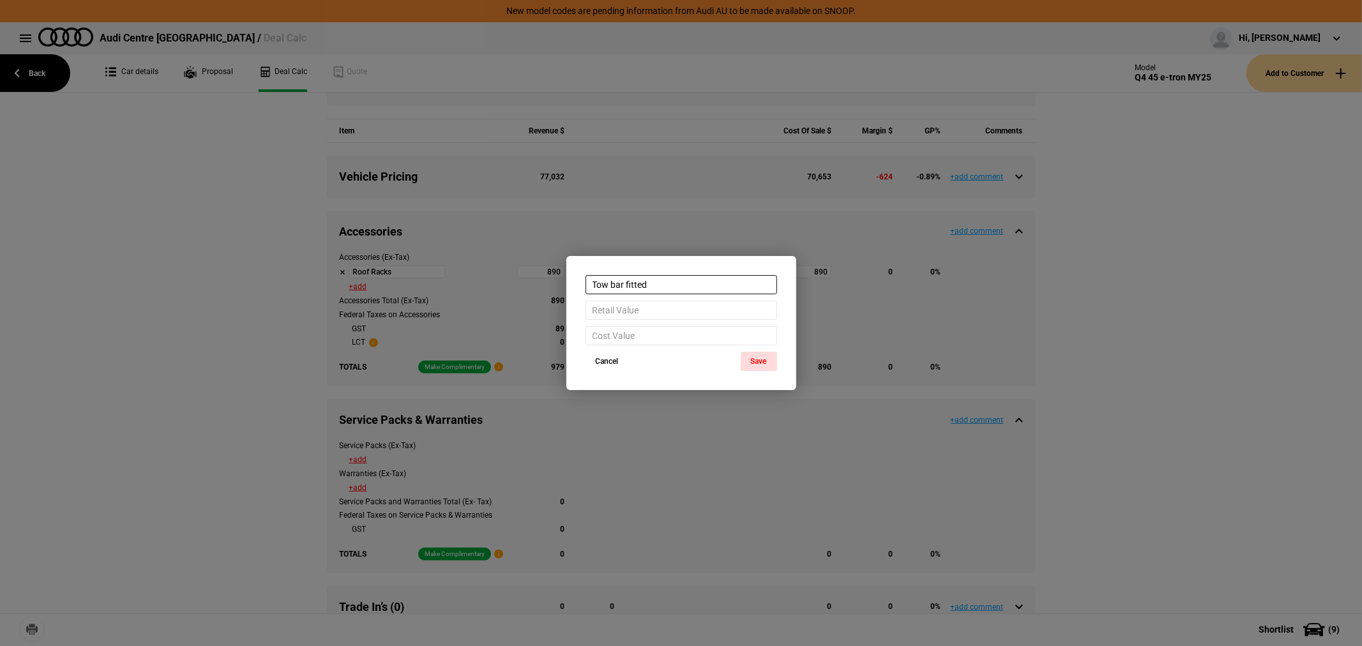
type input "Tow bar fitted"
type input "4280"
click at [769, 366] on button "Save" at bounding box center [759, 361] width 36 height 19
type input "85211.66"
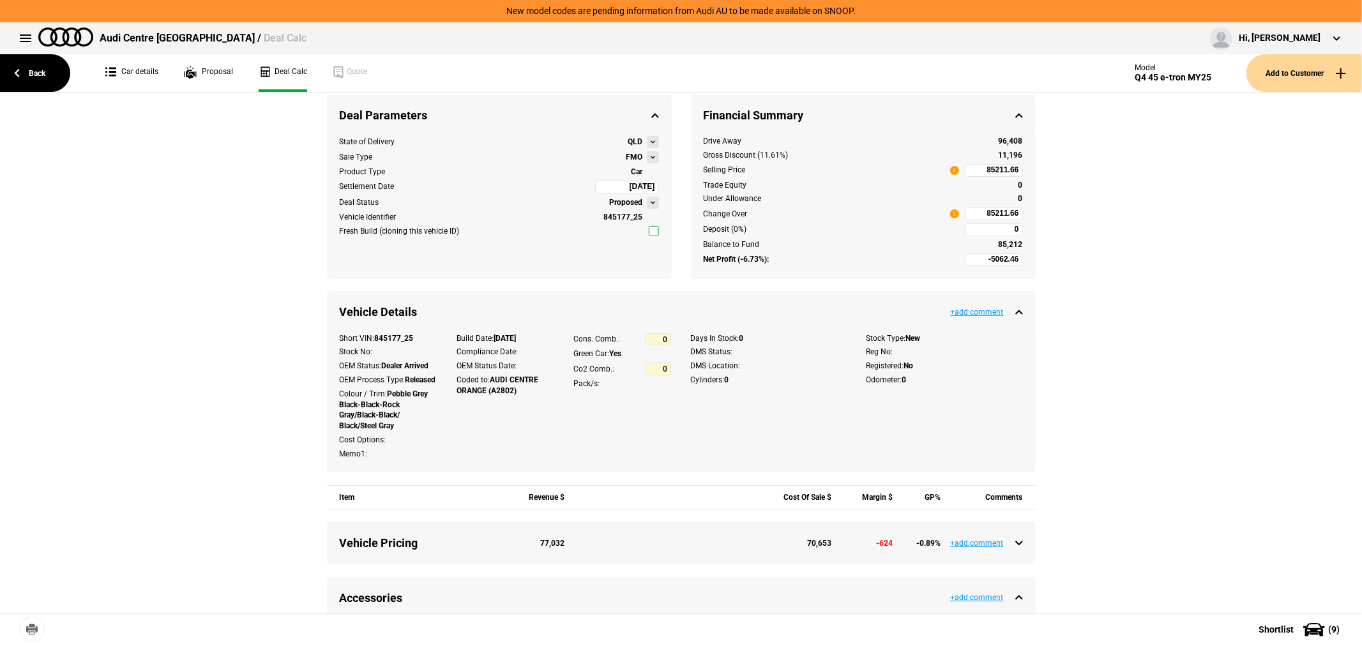
scroll to position [0, 0]
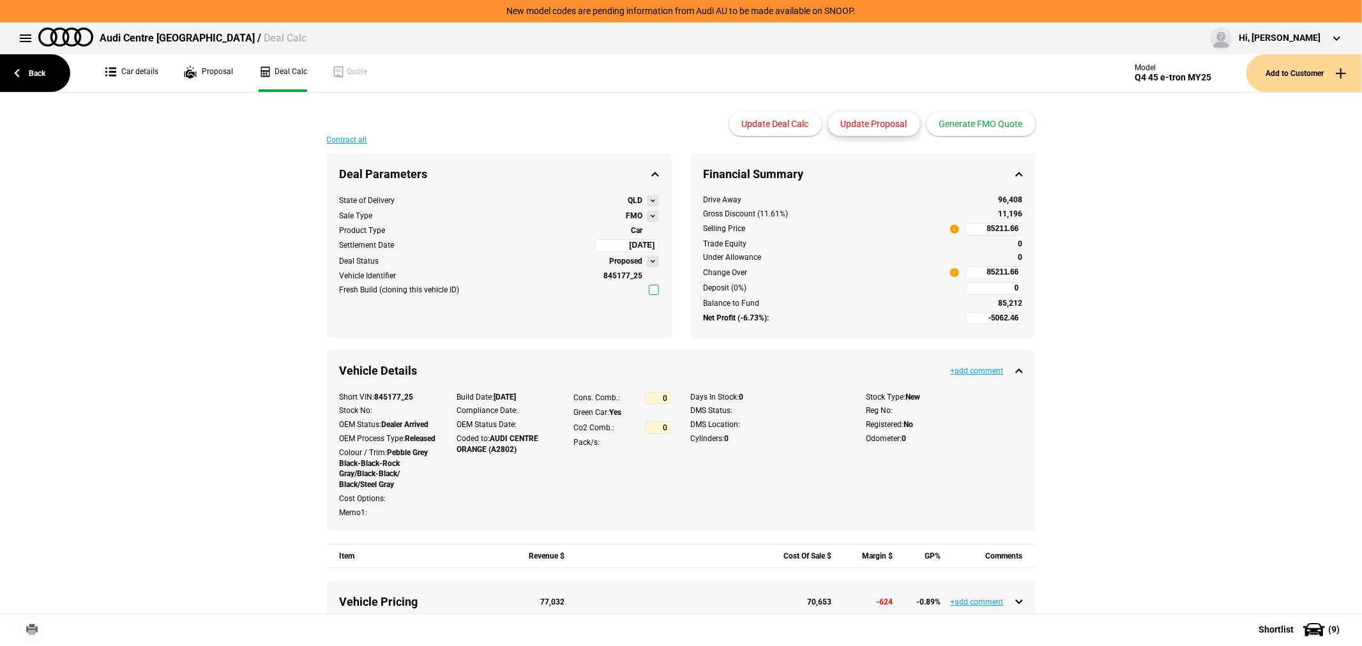
click at [882, 125] on button "Update Proposal" at bounding box center [874, 124] width 92 height 24
click at [975, 273] on input "85211.66" at bounding box center [994, 272] width 57 height 13
type input "85211.66"
type input "-3244.88"
type input "87211"
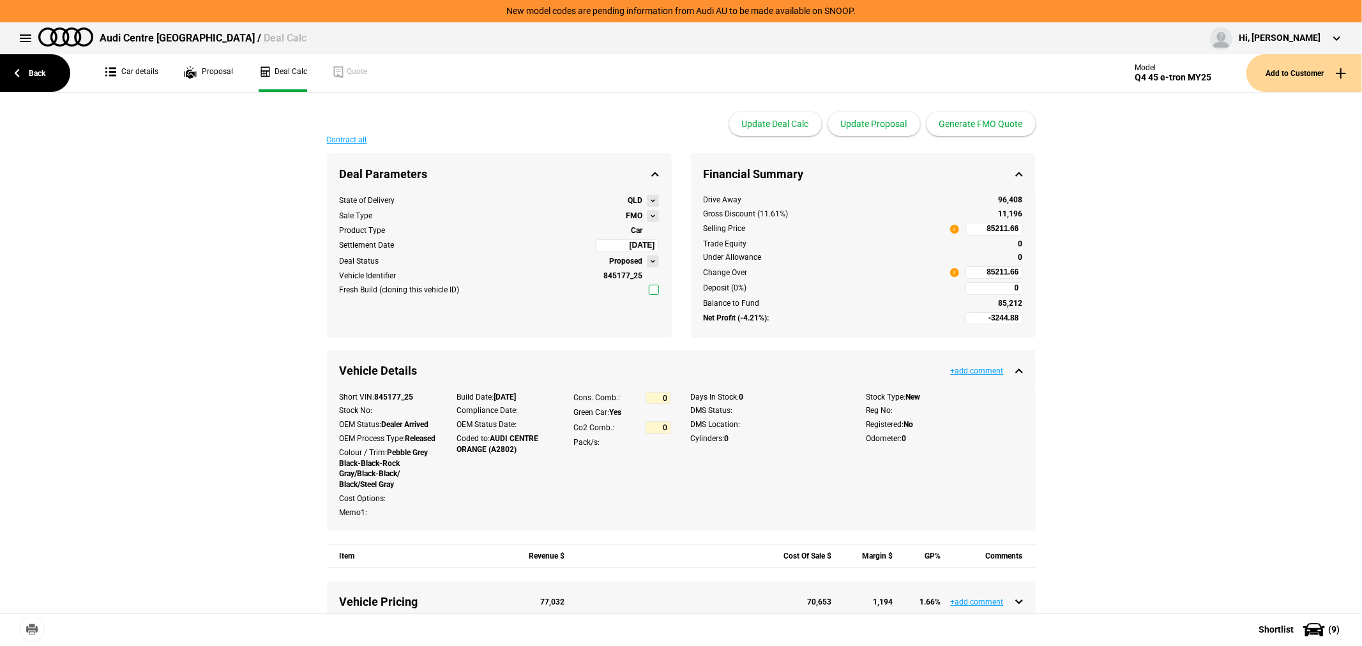
type input "87211"
click at [879, 116] on button "Update Proposal" at bounding box center [874, 124] width 92 height 24
click at [1006, 120] on button "Generate FMO Quote" at bounding box center [981, 124] width 109 height 24
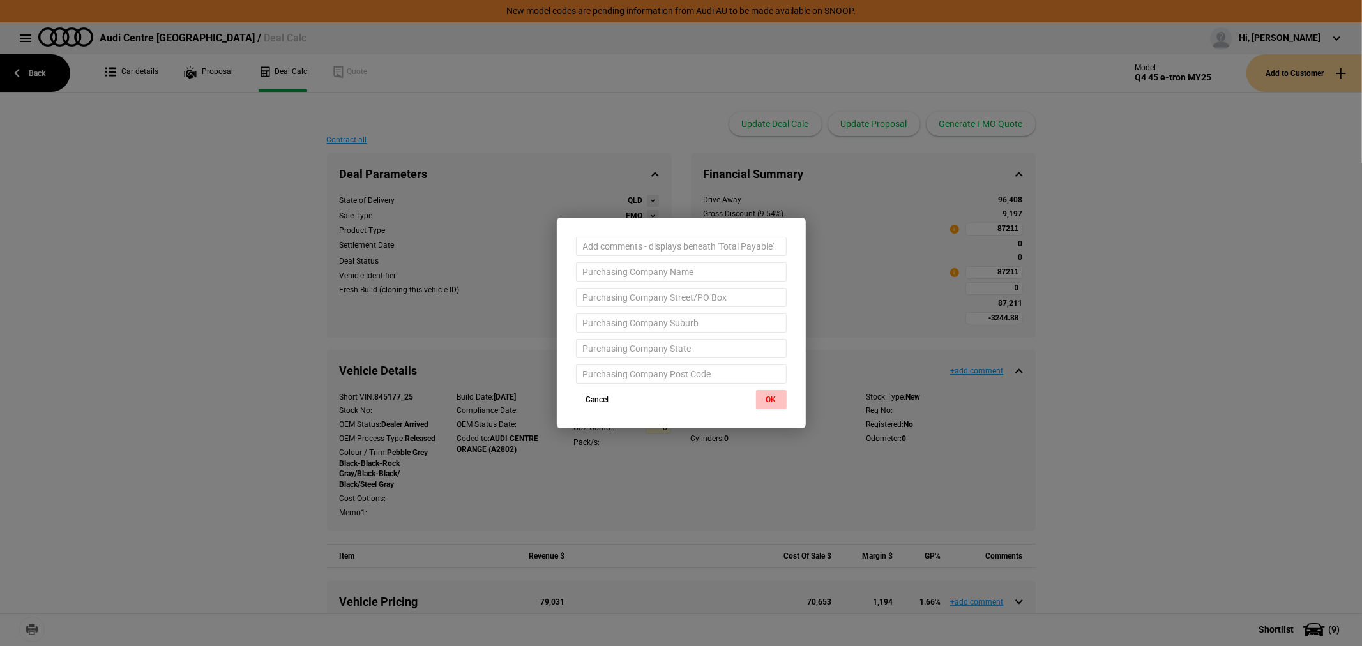
click at [775, 399] on button "OK" at bounding box center [771, 399] width 31 height 19
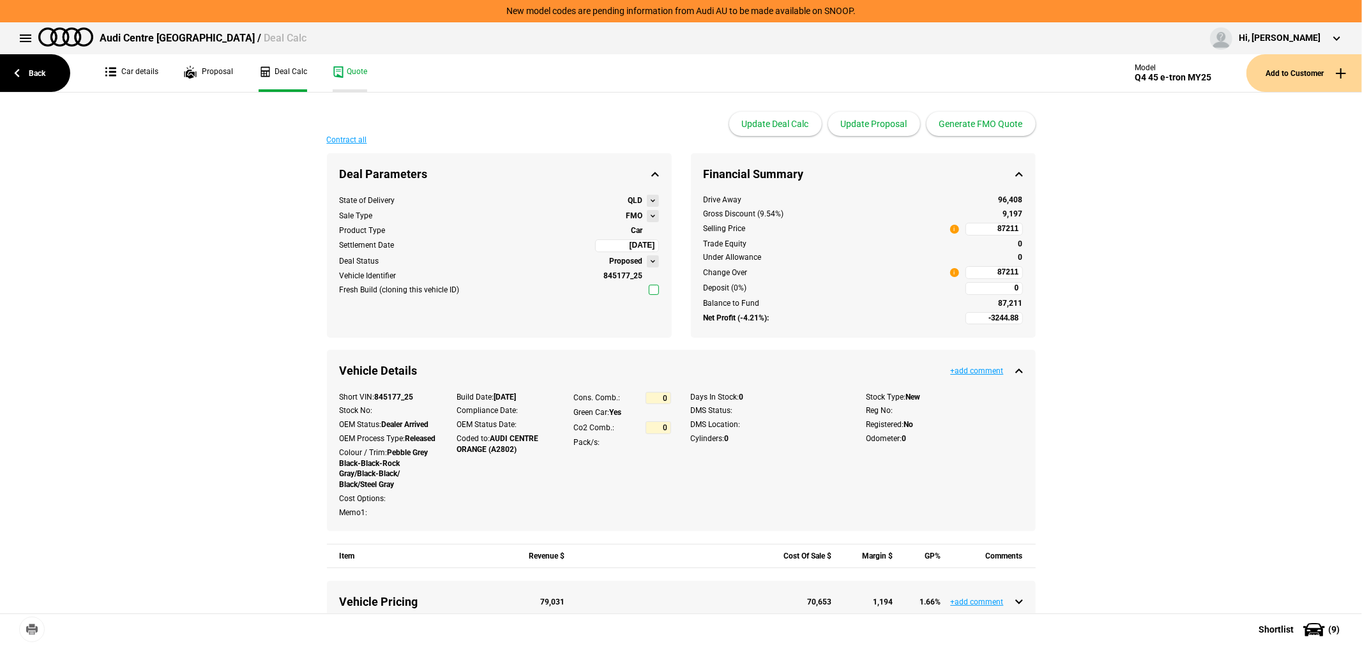
click at [355, 64] on link "Quote" at bounding box center [350, 73] width 34 height 38
click at [19, 72] on link "Back" at bounding box center [35, 73] width 70 height 38
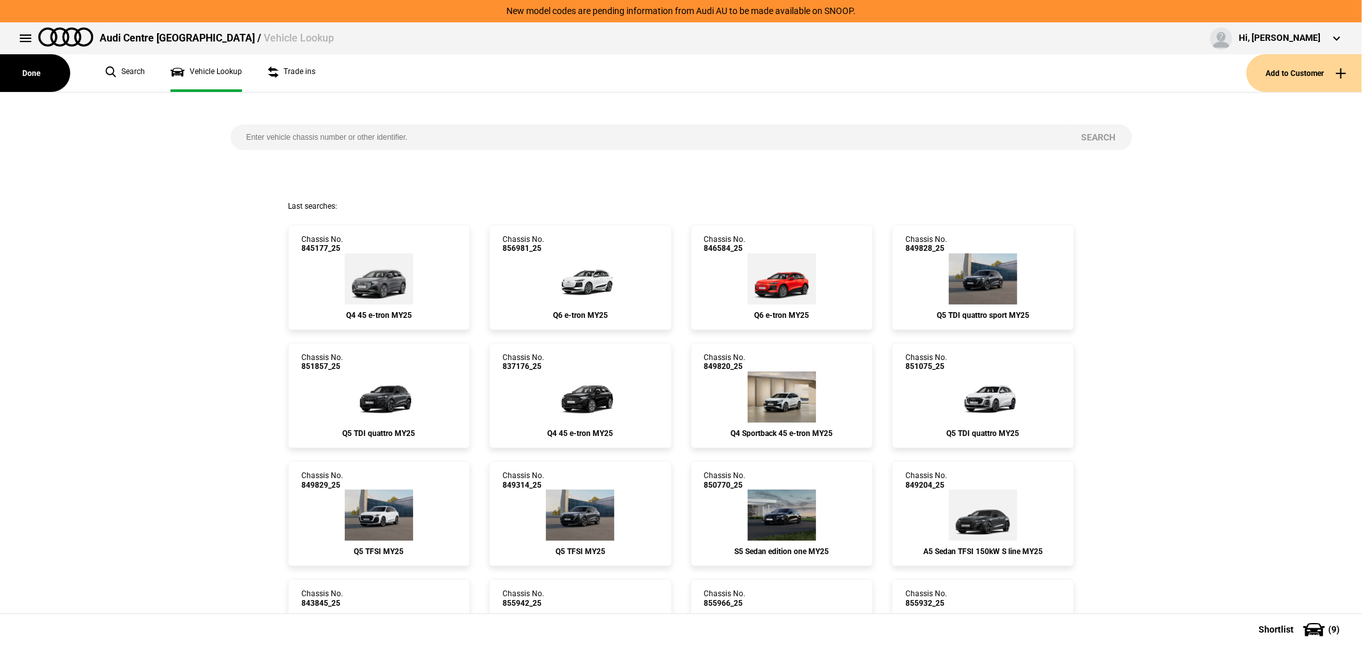
click at [385, 116] on div "Search" at bounding box center [681, 147] width 921 height 109
click at [397, 132] on input "search" at bounding box center [648, 138] width 835 height 26
type input "837727"
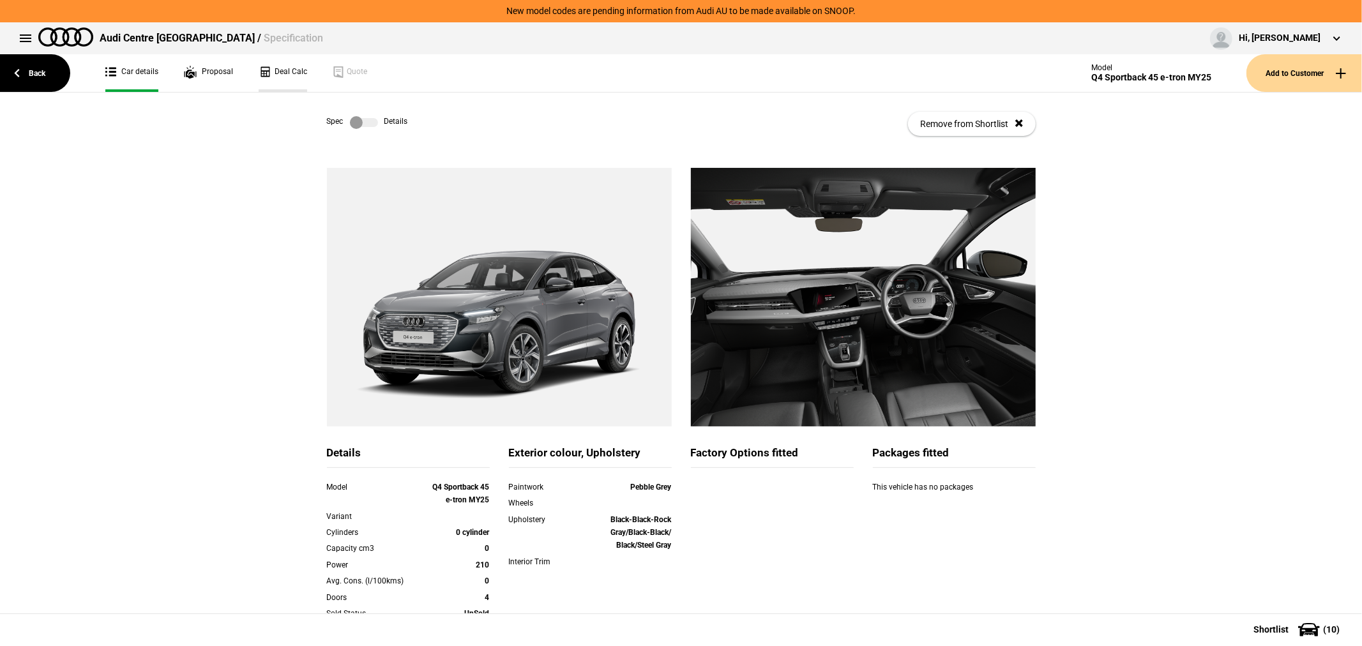
click at [284, 68] on link "Deal Calc" at bounding box center [283, 73] width 49 height 38
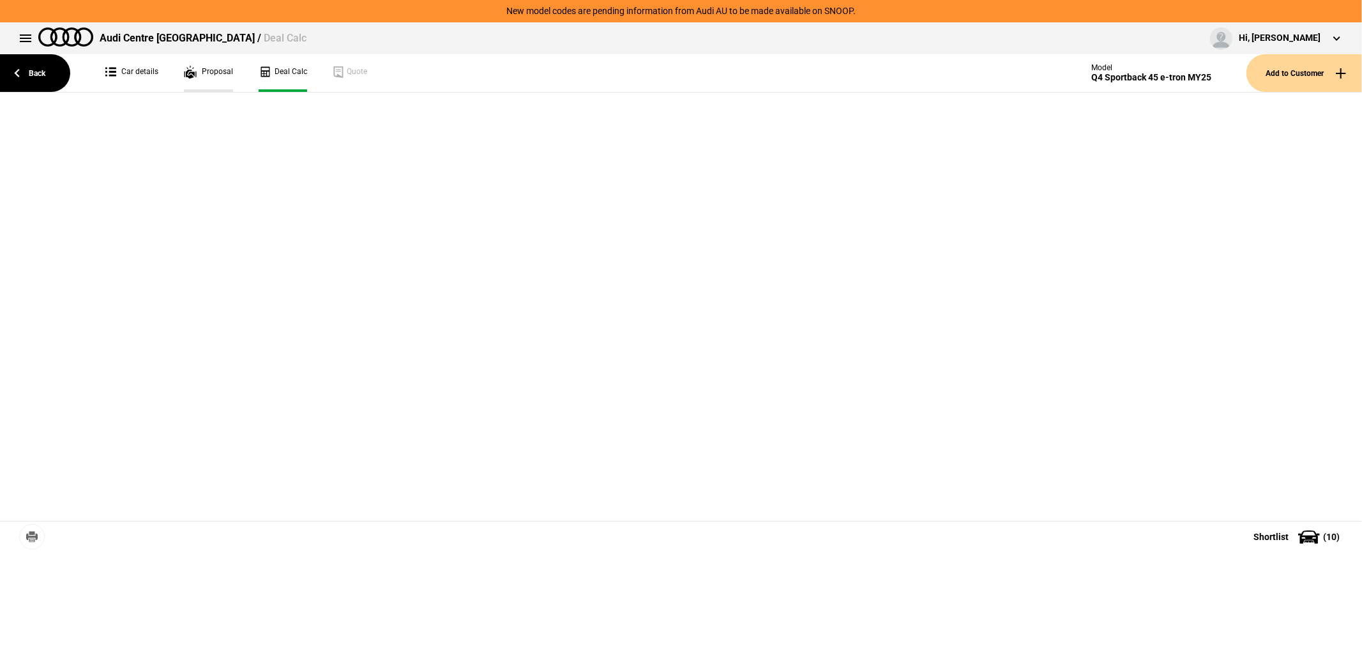
click at [216, 74] on link "Proposal" at bounding box center [208, 73] width 49 height 38
click at [130, 68] on link "Car details" at bounding box center [131, 73] width 53 height 38
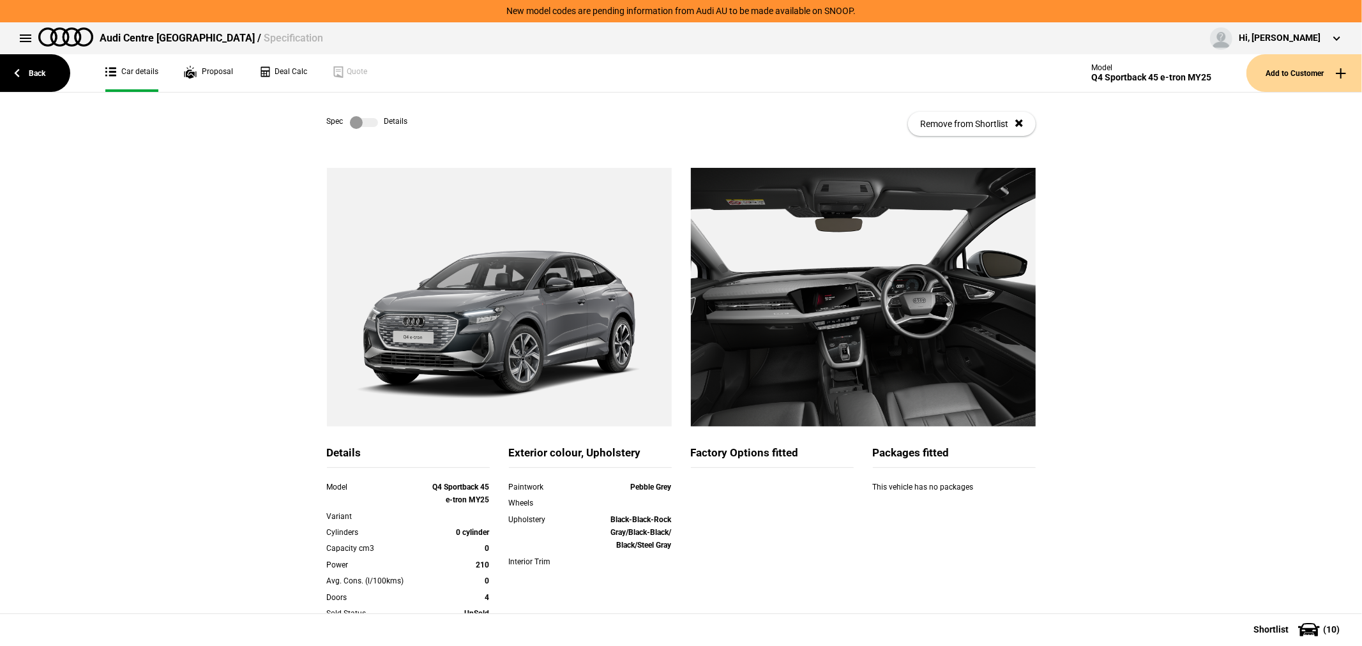
click at [361, 119] on label at bounding box center [364, 122] width 28 height 13
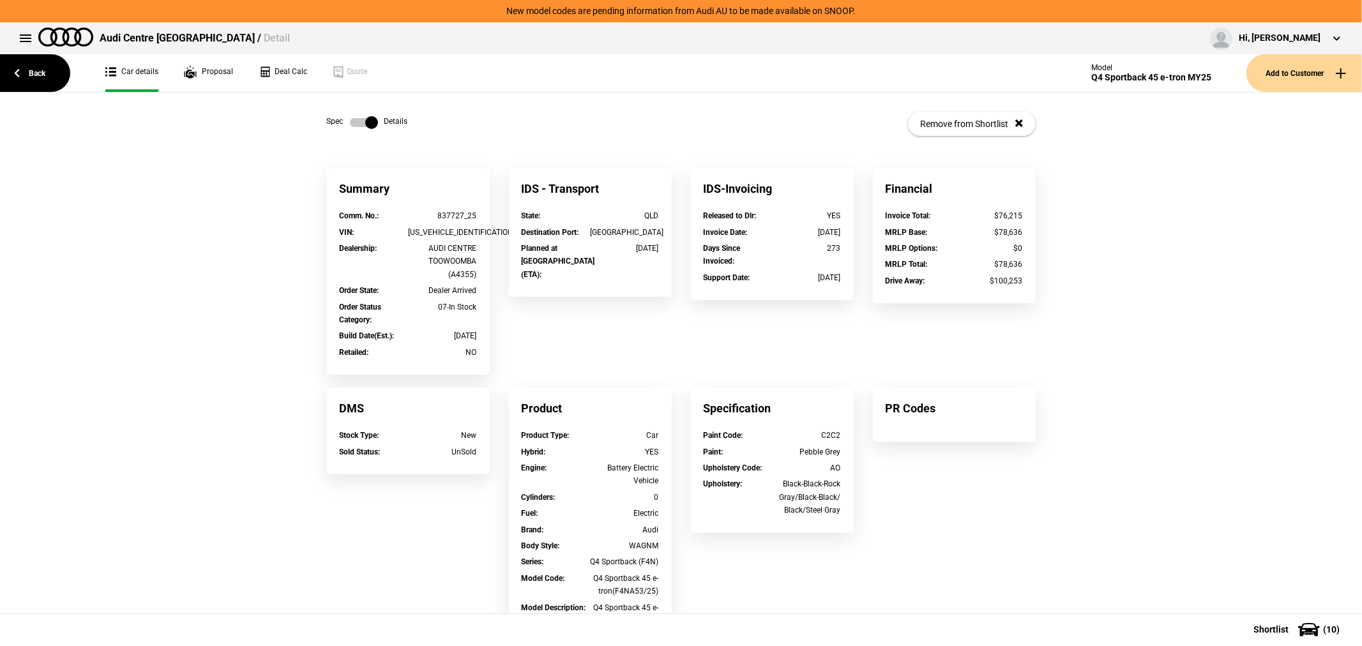
click at [361, 119] on label at bounding box center [364, 122] width 28 height 13
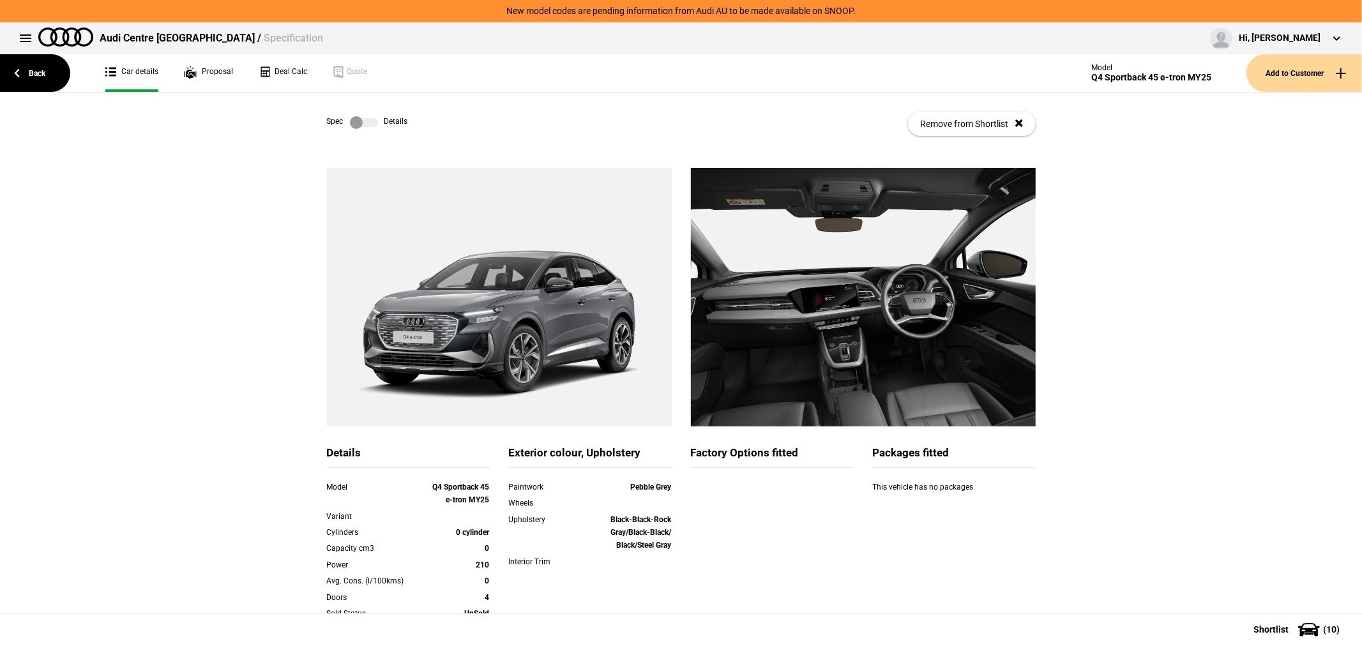
click at [361, 119] on label at bounding box center [364, 122] width 28 height 13
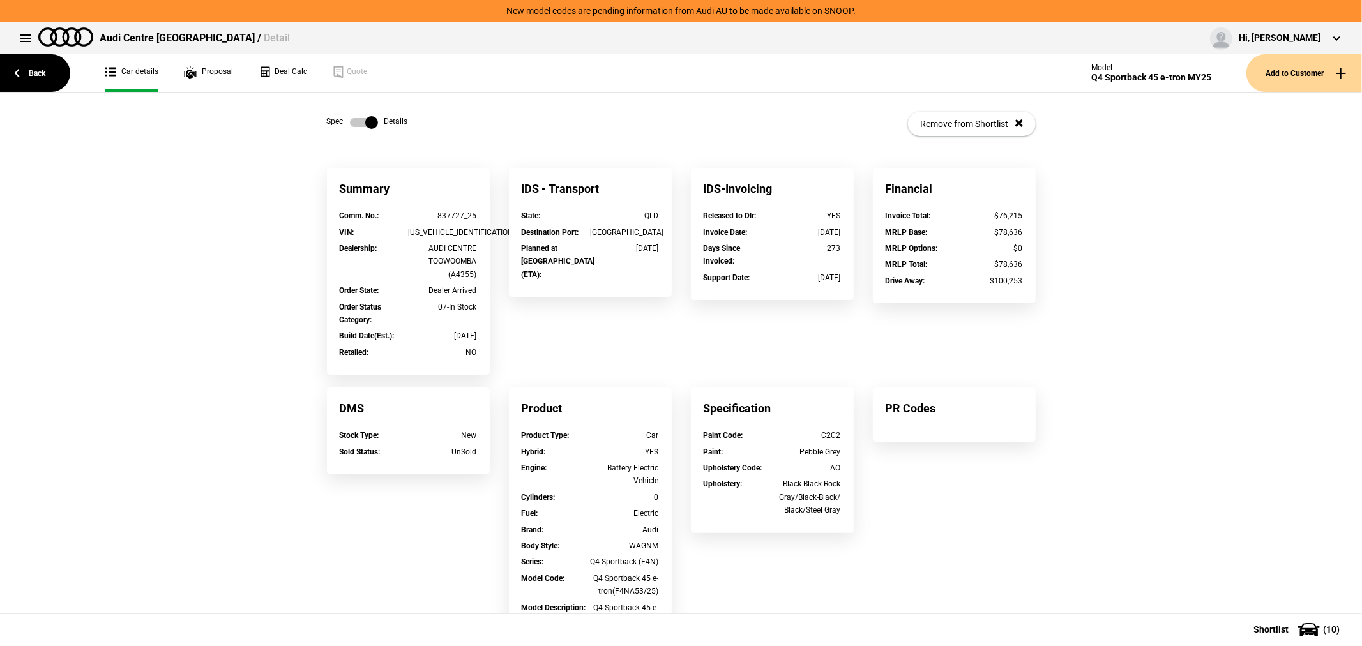
click at [361, 119] on label at bounding box center [364, 122] width 28 height 13
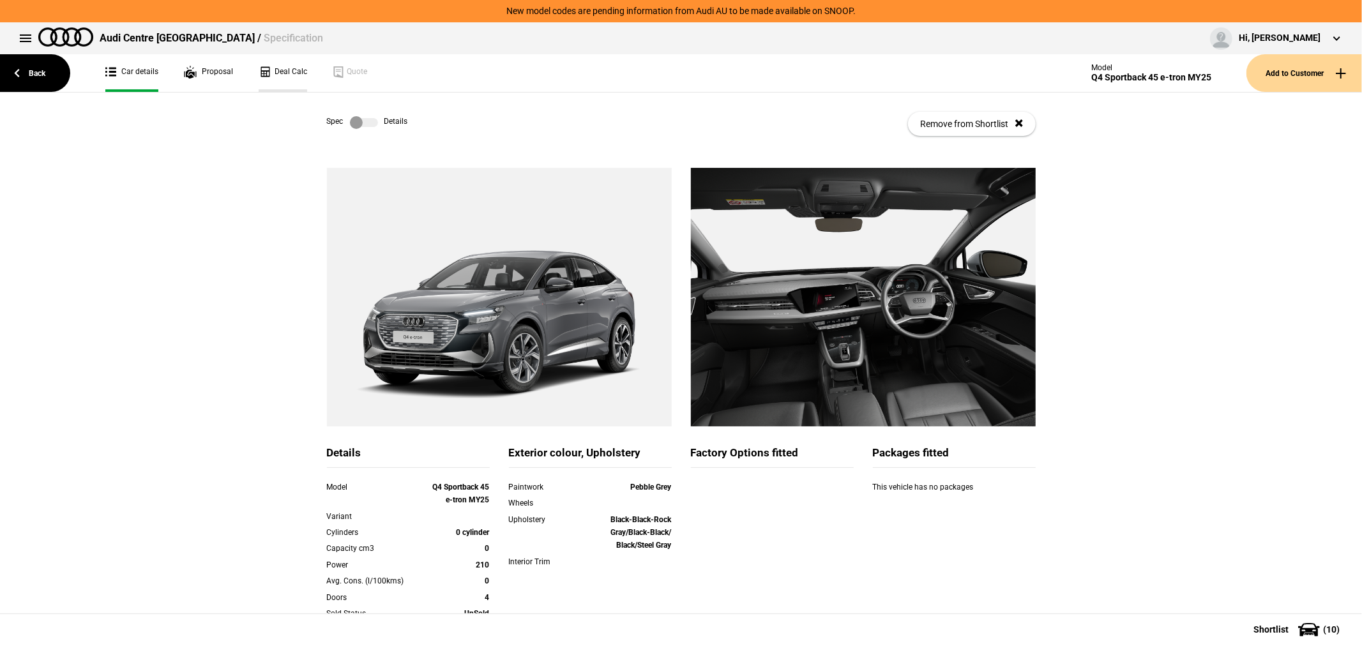
click at [276, 72] on link "Deal Calc" at bounding box center [283, 73] width 49 height 38
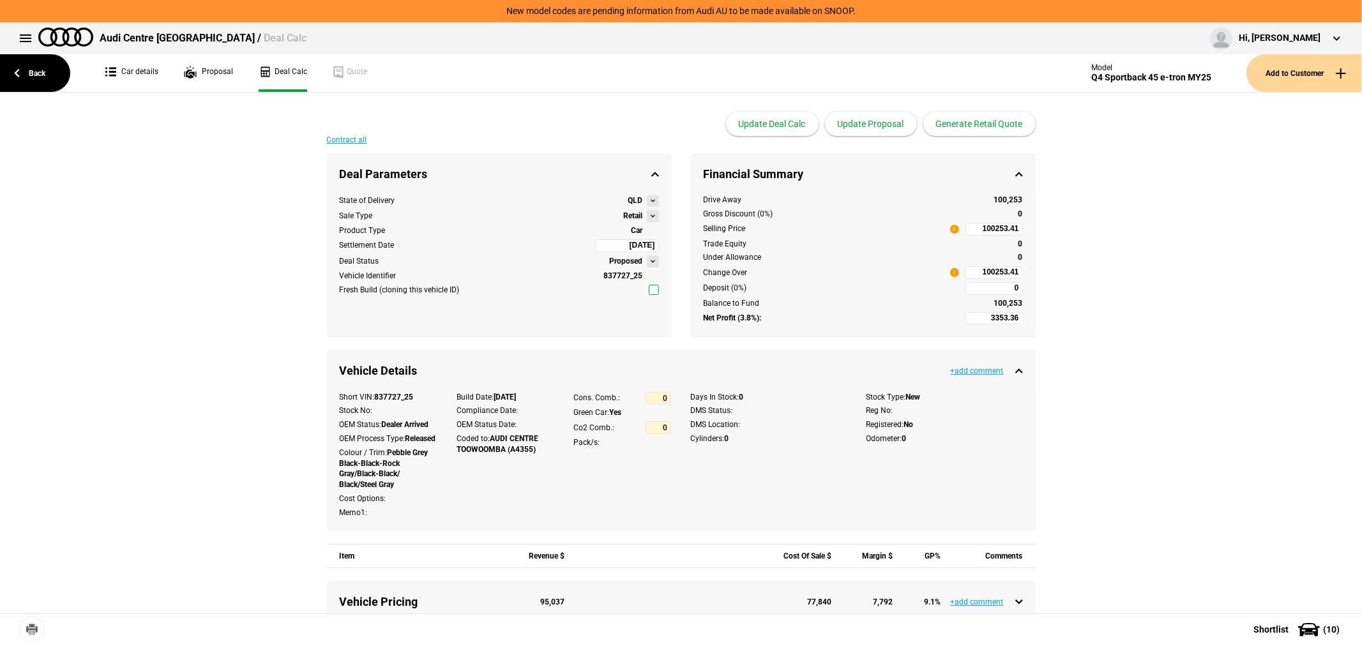
click at [649, 212] on button at bounding box center [653, 216] width 12 height 12
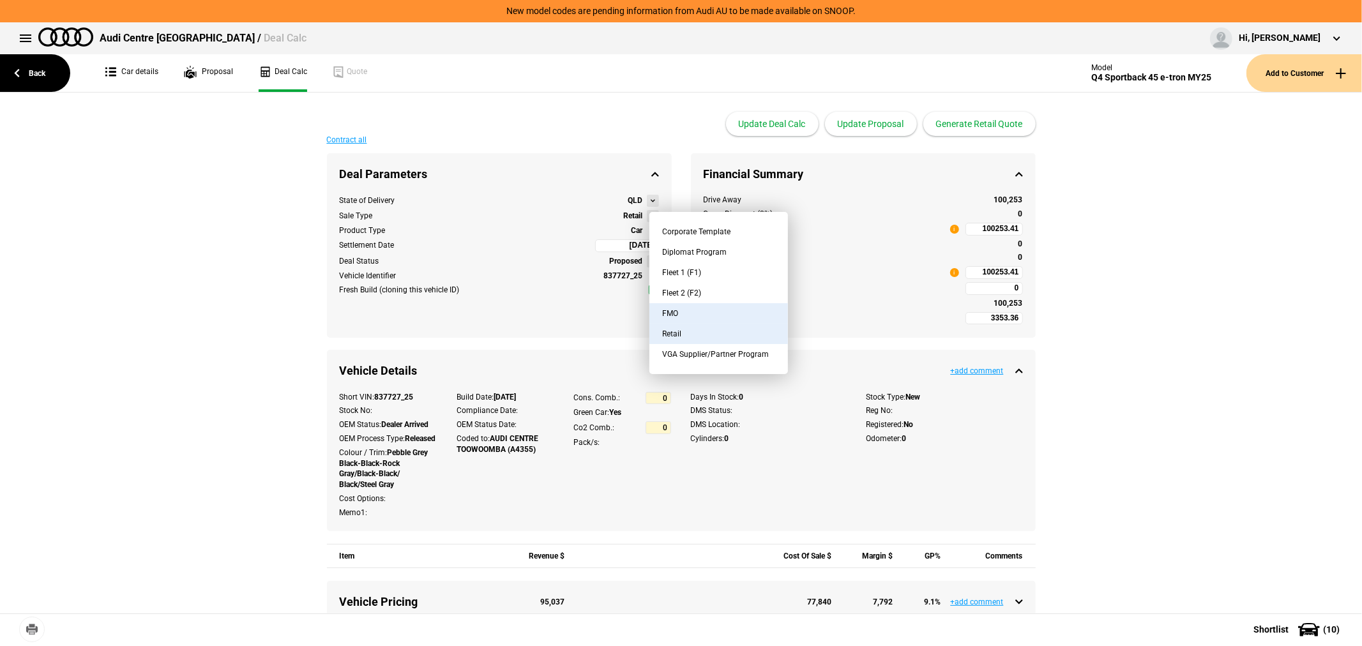
click at [683, 309] on button "FMO" at bounding box center [718, 313] width 139 height 20
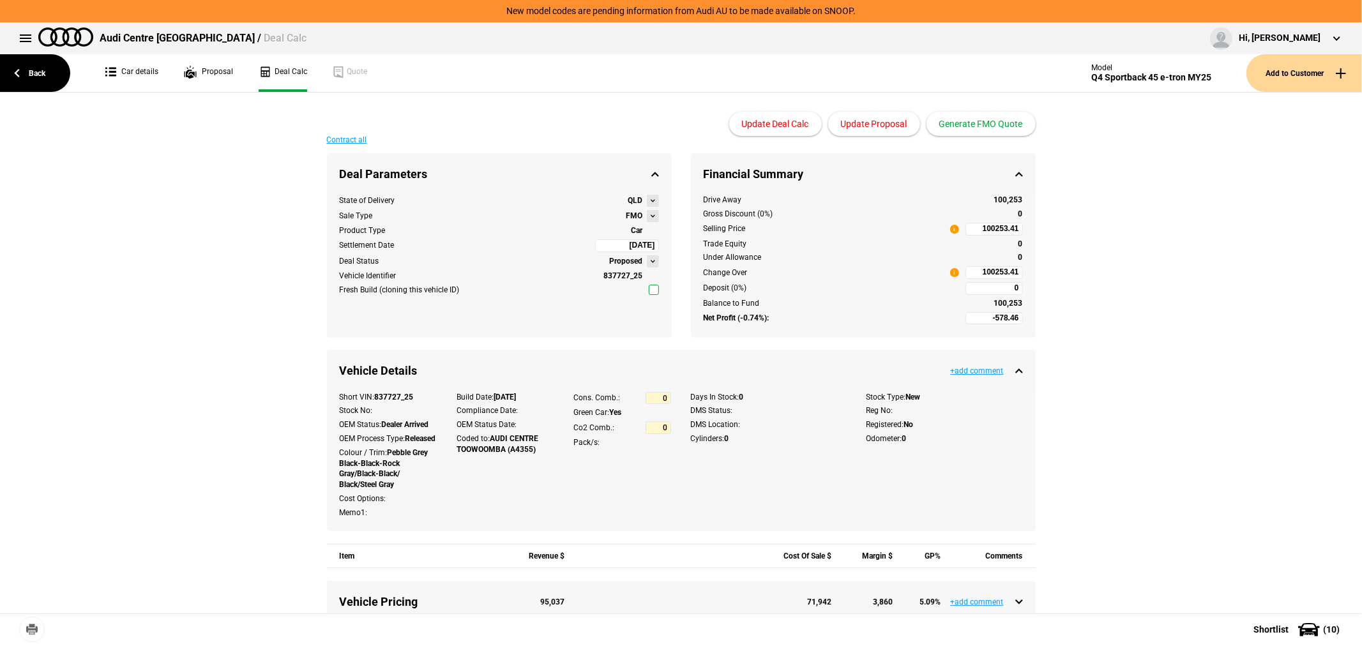
type input "-2578.46"
type input "80842.66"
type input "-5078.46"
click at [890, 124] on button "Update Proposal" at bounding box center [874, 124] width 92 height 24
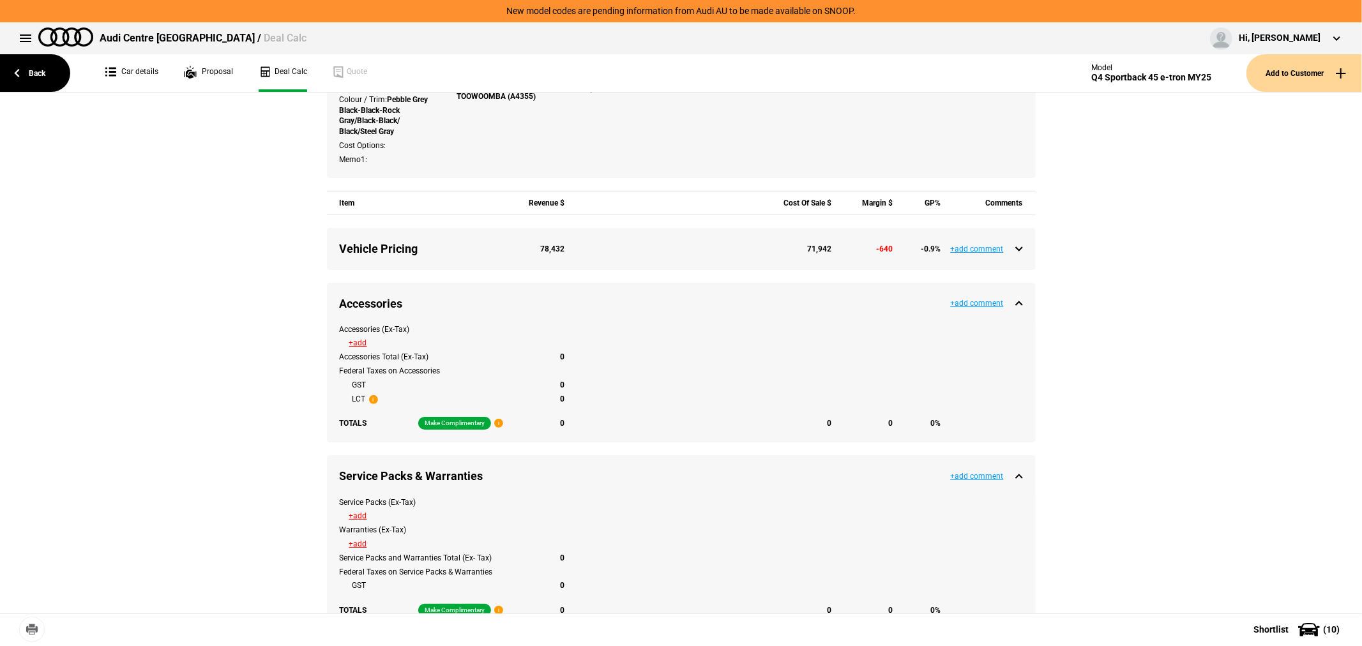
scroll to position [354, 0]
click at [354, 346] on button "+add" at bounding box center [358, 342] width 18 height 8
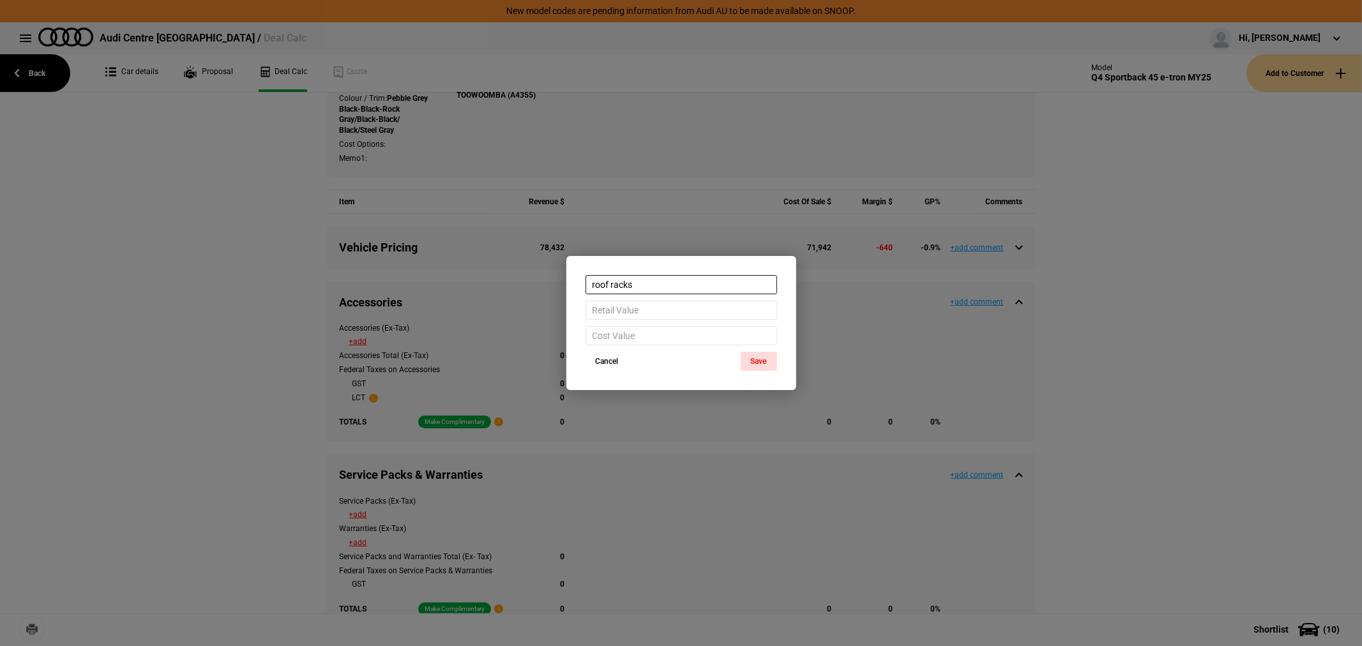
type input "roof racks"
type input "990"
click at [761, 361] on button "Save" at bounding box center [759, 361] width 36 height 19
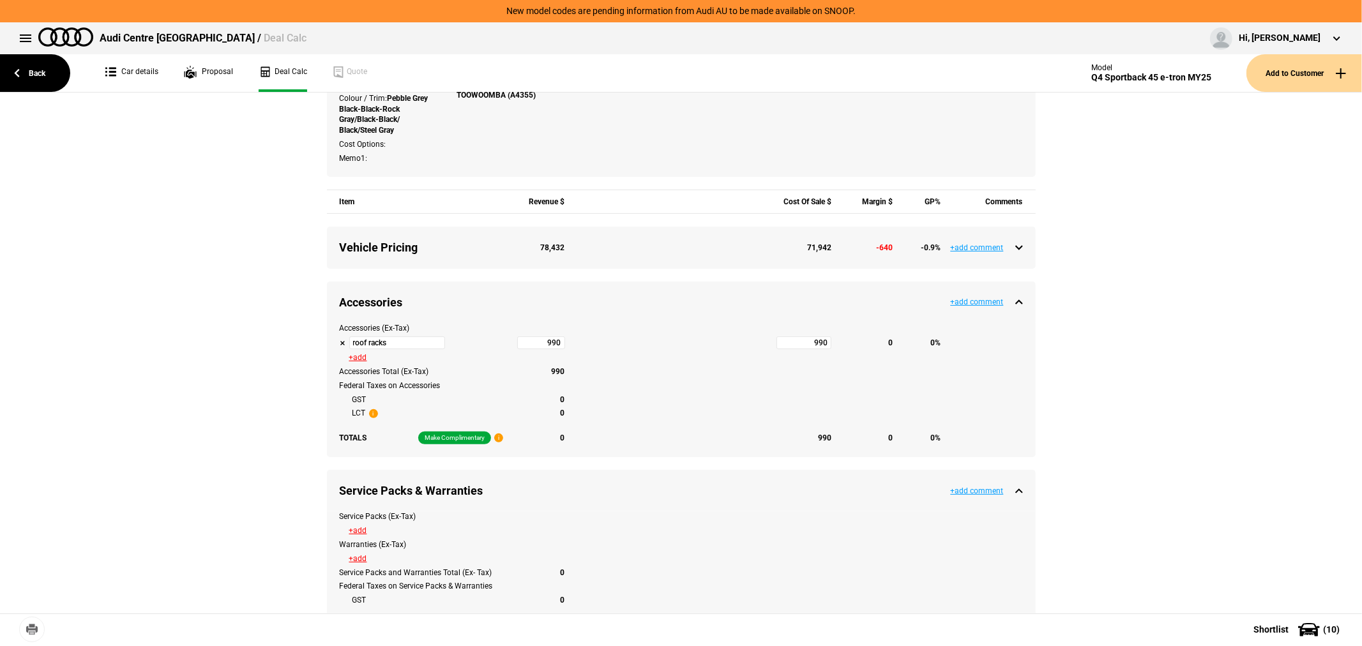
type input "81953.66"
click at [360, 361] on button "+add" at bounding box center [358, 358] width 18 height 8
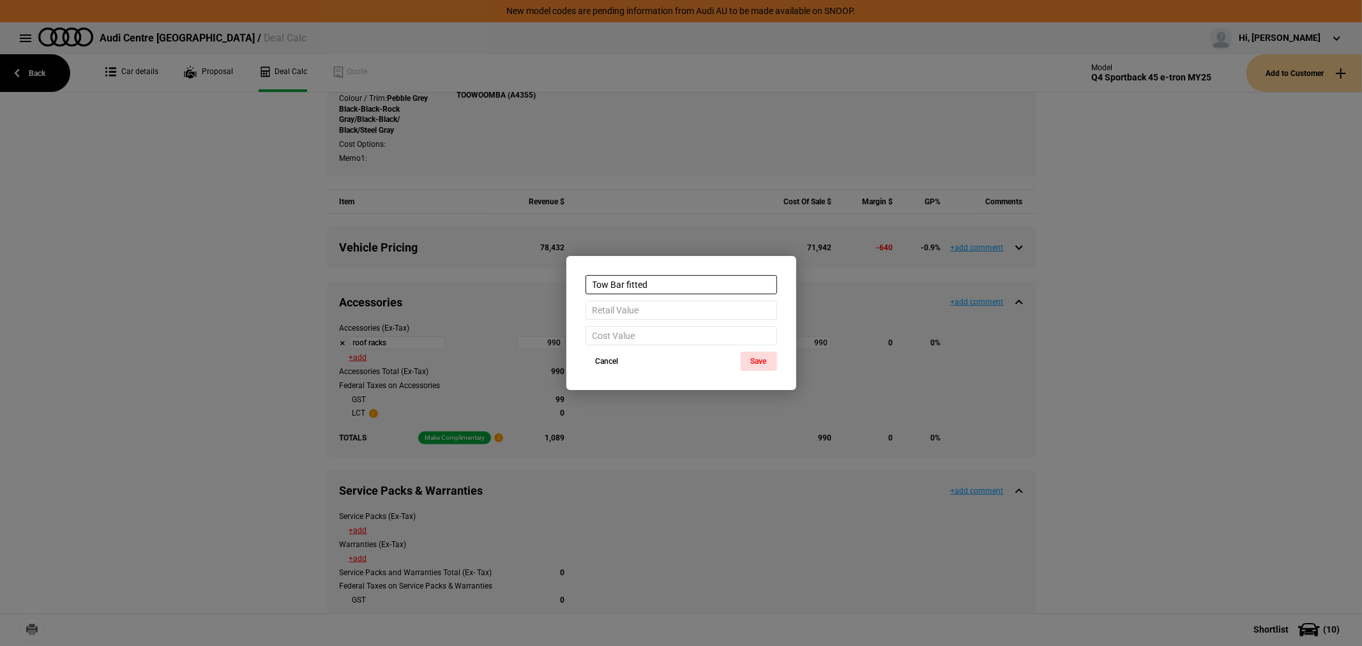
type input "Tow Bar fitted"
type input "4825"
click at [754, 356] on button "Save" at bounding box center [759, 361] width 36 height 19
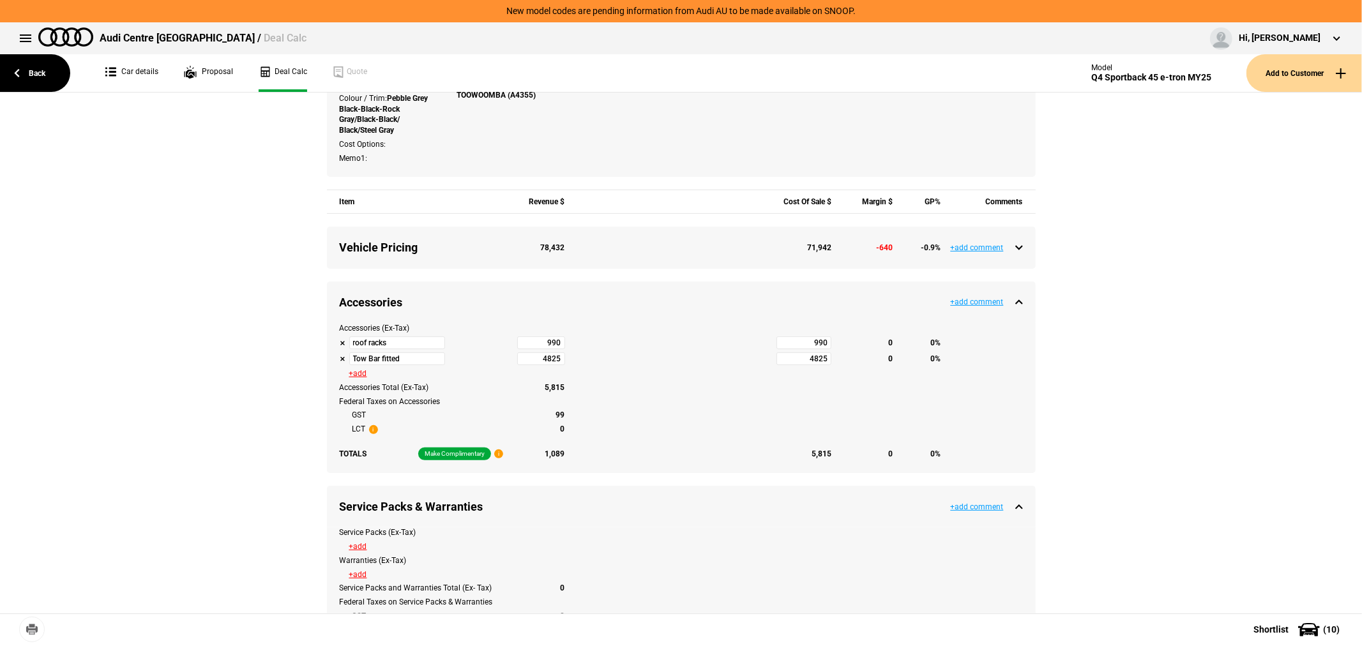
type input "87377.16"
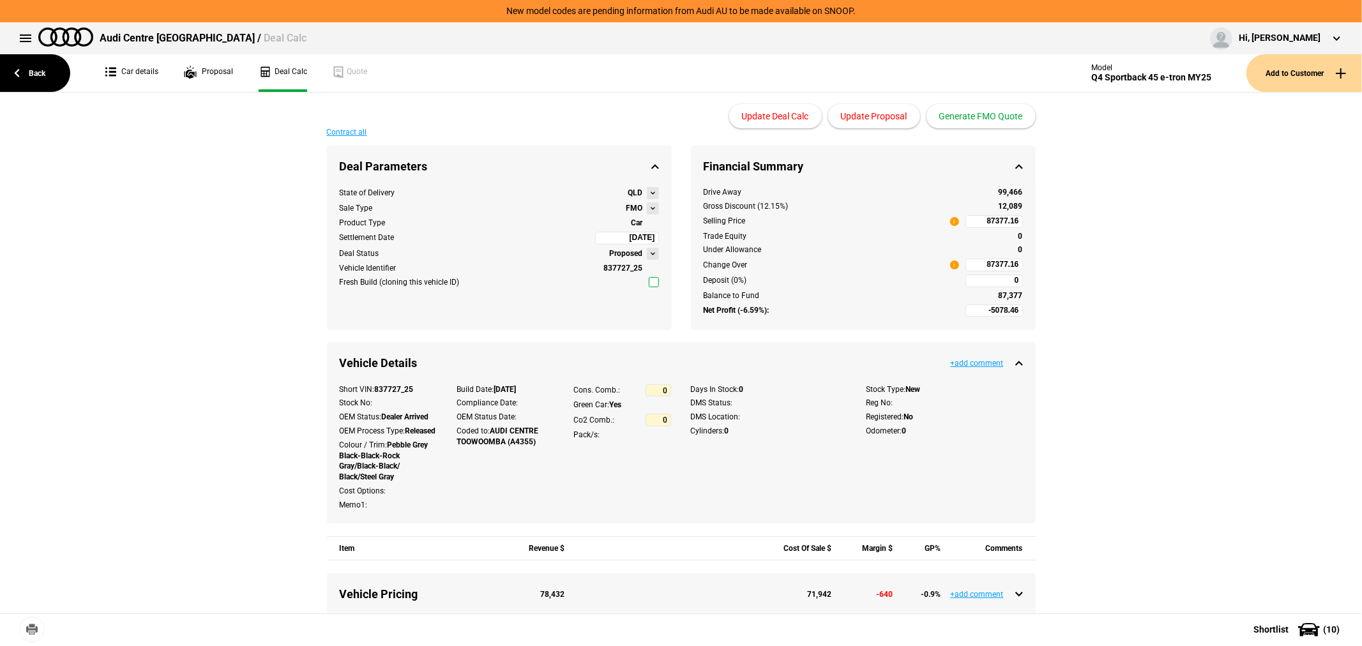
scroll to position [0, 0]
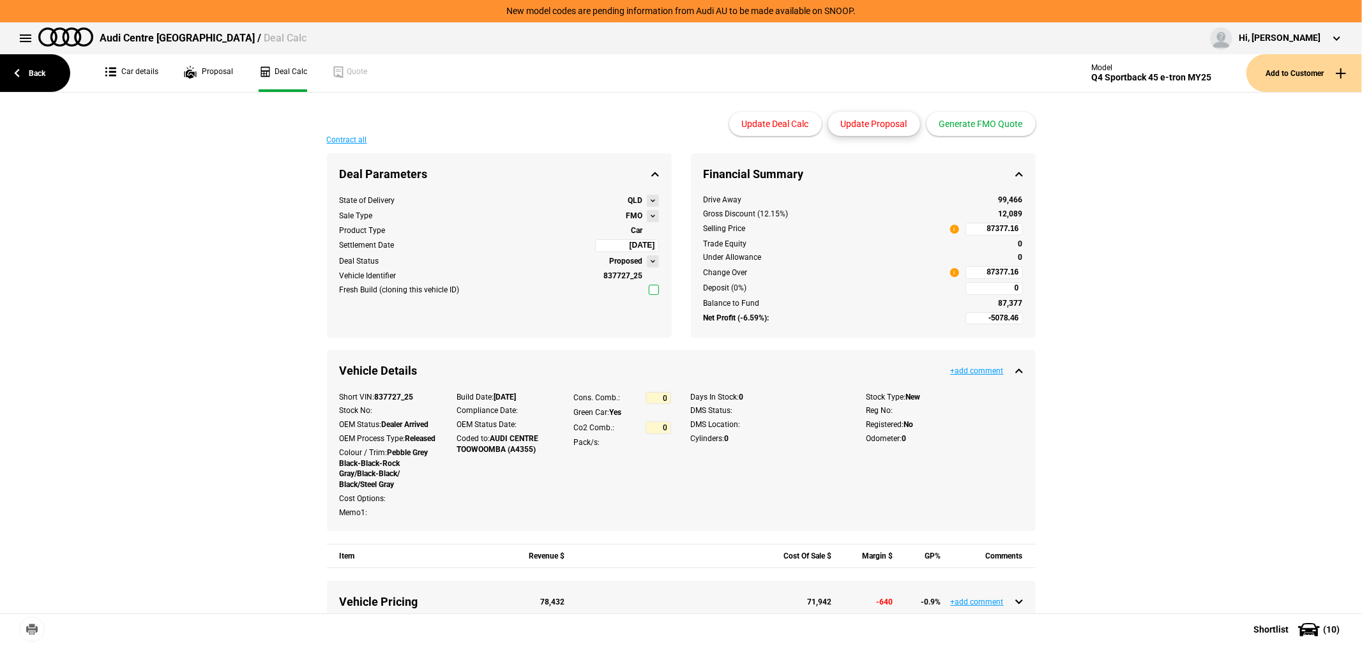
click at [876, 119] on button "Update Proposal" at bounding box center [874, 124] width 92 height 24
click at [967, 273] on input "87377.16" at bounding box center [994, 272] width 57 height 13
type input "87377.16"
type input "-2853.15"
type input "89825"
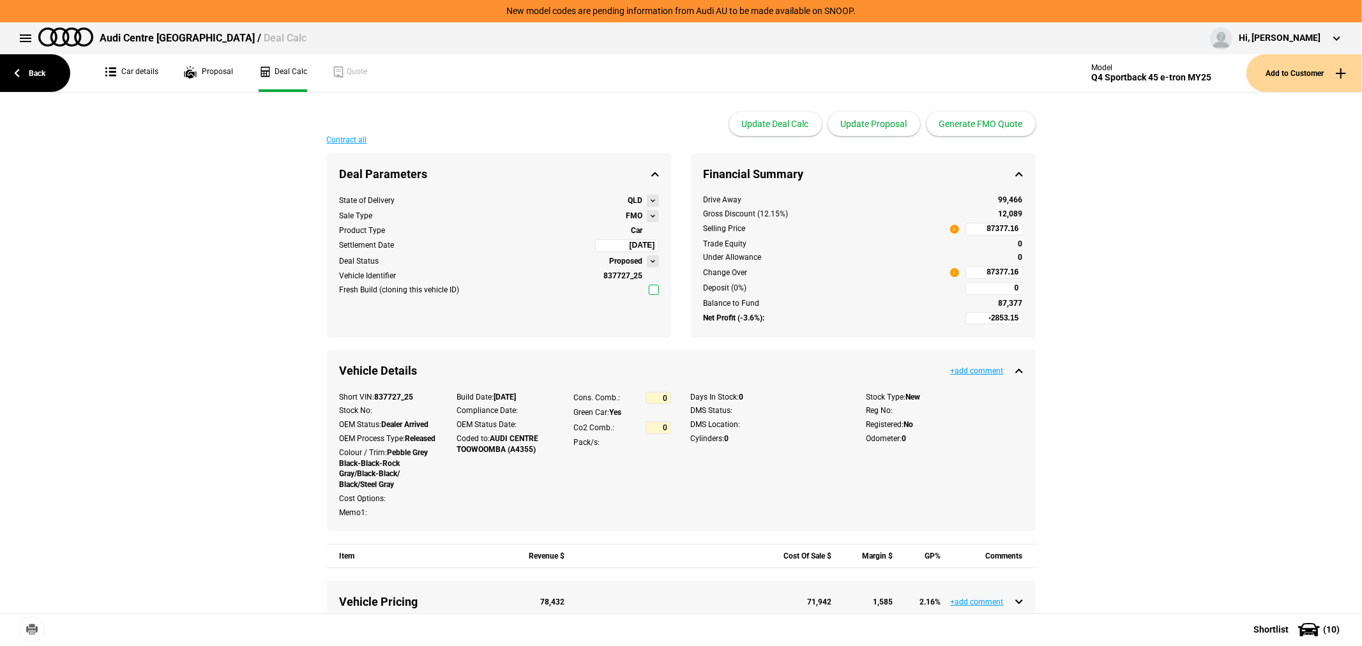
type input "89825"
click at [876, 116] on button "Update Proposal" at bounding box center [874, 124] width 92 height 24
click at [985, 126] on button "Generate FMO Quote" at bounding box center [981, 124] width 109 height 24
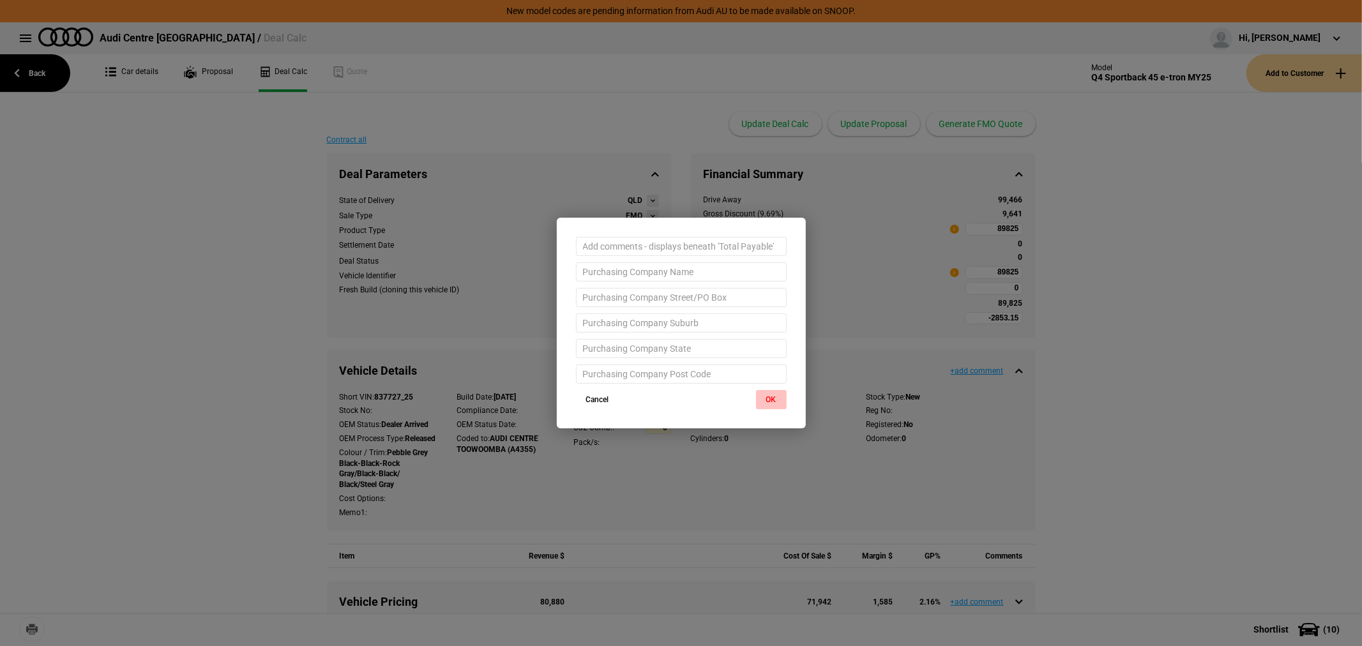
click at [768, 400] on button "OK" at bounding box center [771, 399] width 31 height 19
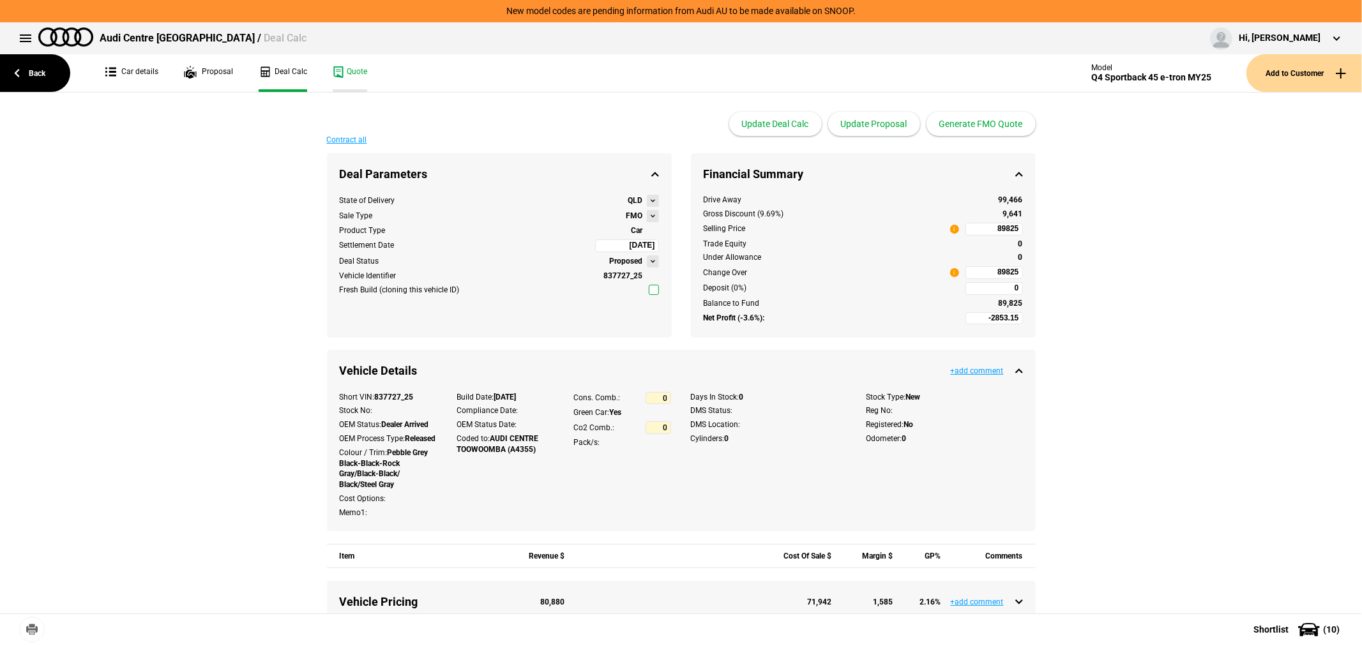
click at [359, 75] on link "Quote" at bounding box center [350, 73] width 34 height 38
